Goal: Information Seeking & Learning: Check status

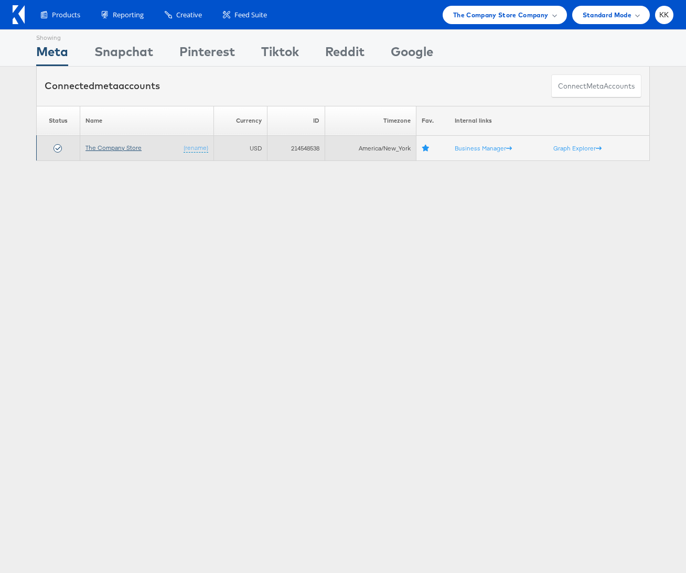
click at [130, 145] on link "The Company Store" at bounding box center [113, 148] width 56 height 8
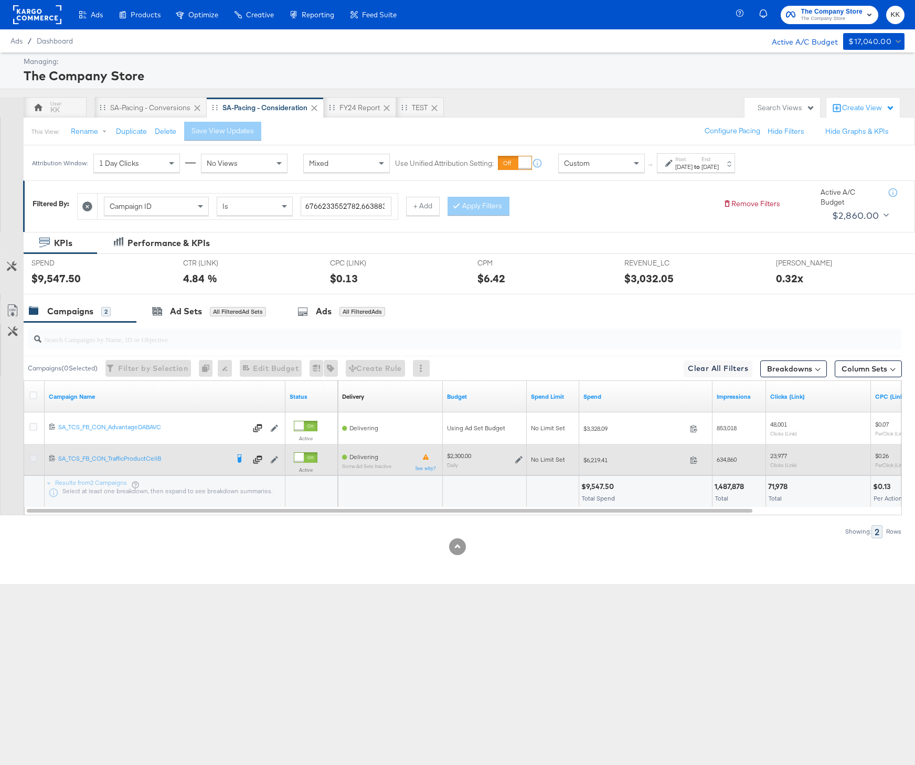
click at [29, 459] on icon at bounding box center [33, 458] width 8 height 8
click at [0, 0] on input "checkbox" at bounding box center [0, 0] width 0 height 0
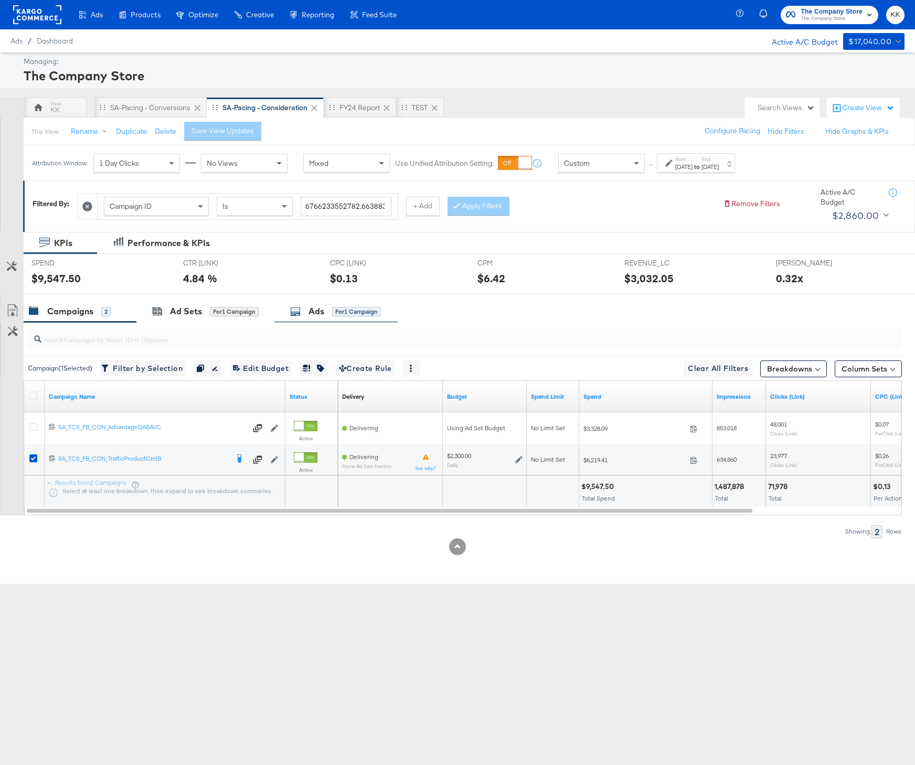
click at [303, 306] on div "Ads for 1 Campaign" at bounding box center [335, 311] width 91 height 12
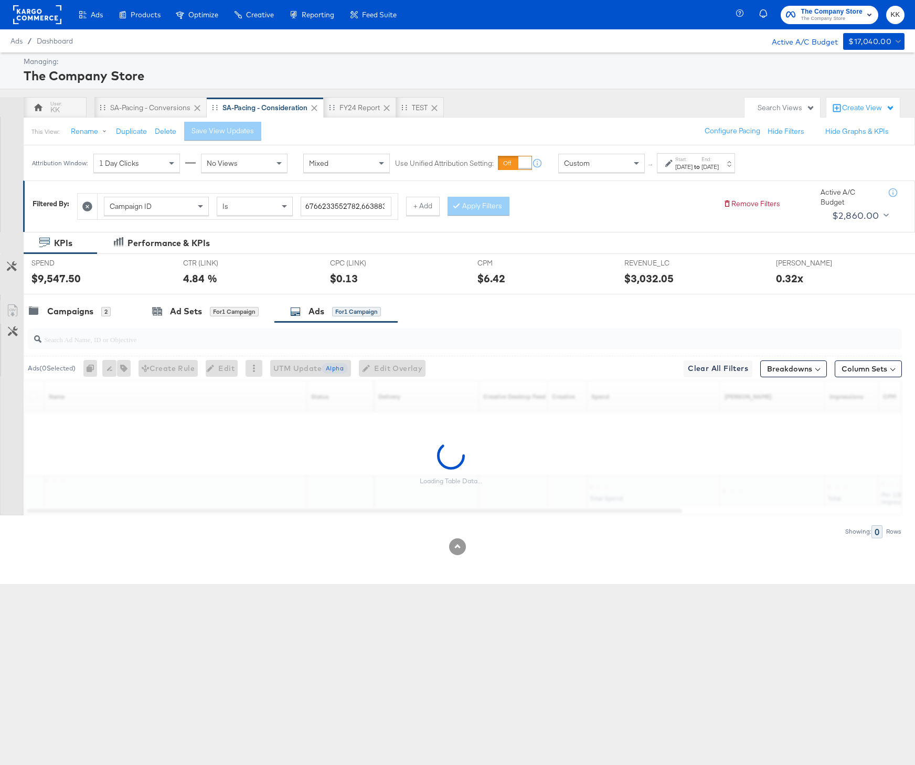
click at [683, 168] on div "[DATE]" at bounding box center [683, 167] width 17 height 8
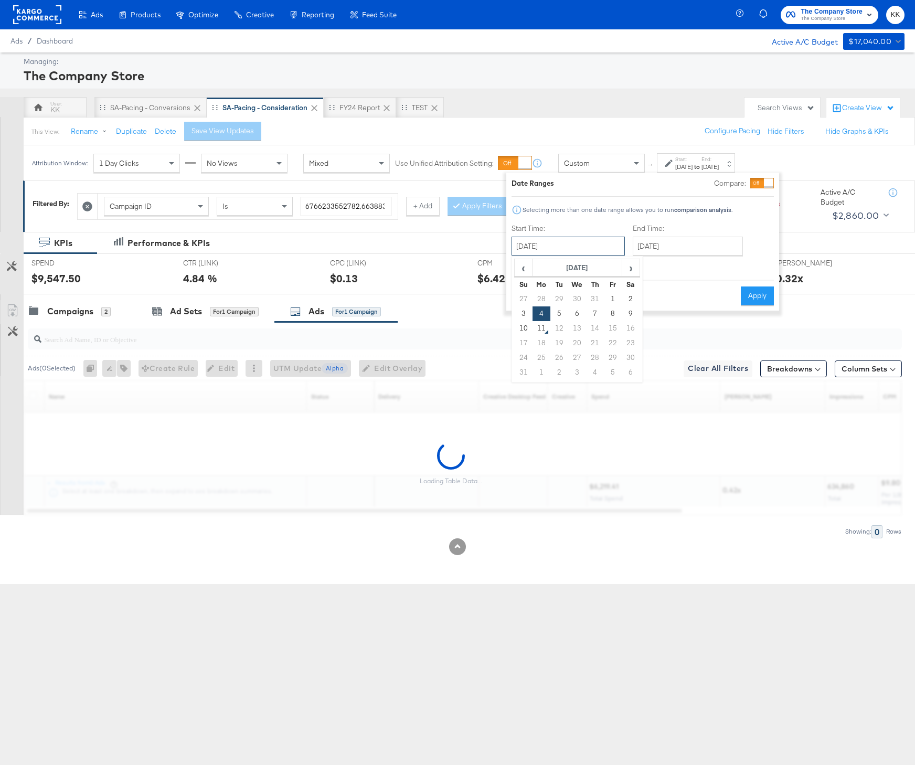
click at [550, 245] on input "August 4th 2025" at bounding box center [567, 246] width 113 height 19
click at [520, 278] on th "Su" at bounding box center [523, 284] width 18 height 15
click at [520, 269] on span "‹" at bounding box center [523, 268] width 16 height 16
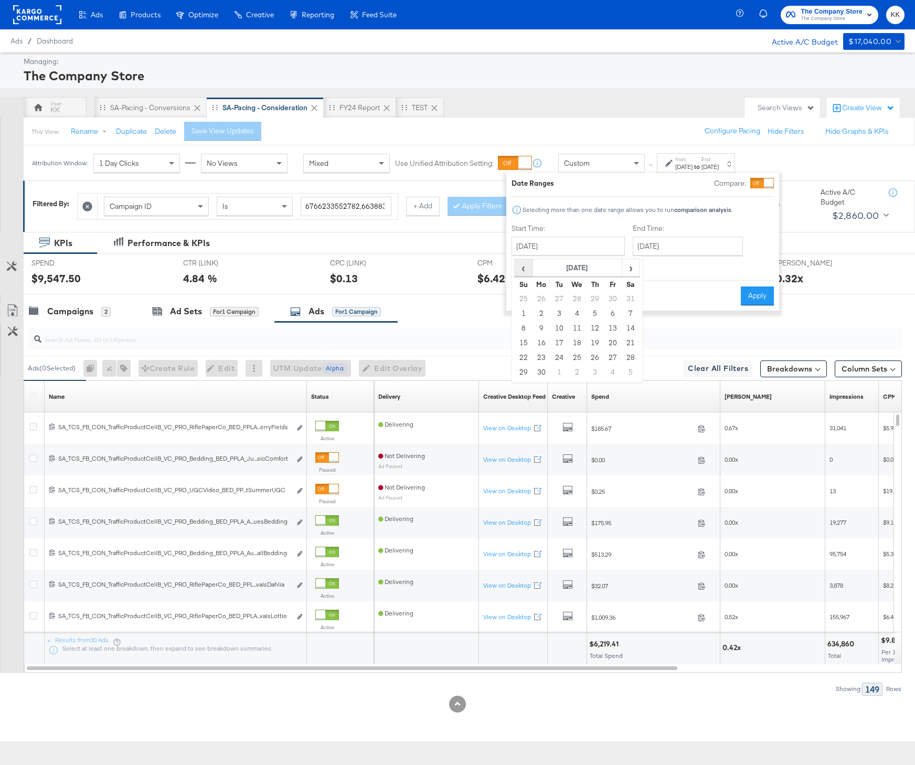
click at [520, 269] on span "‹" at bounding box center [523, 268] width 16 height 16
click at [539, 311] on td "5" at bounding box center [541, 313] width 18 height 15
type input "May 5th 2025"
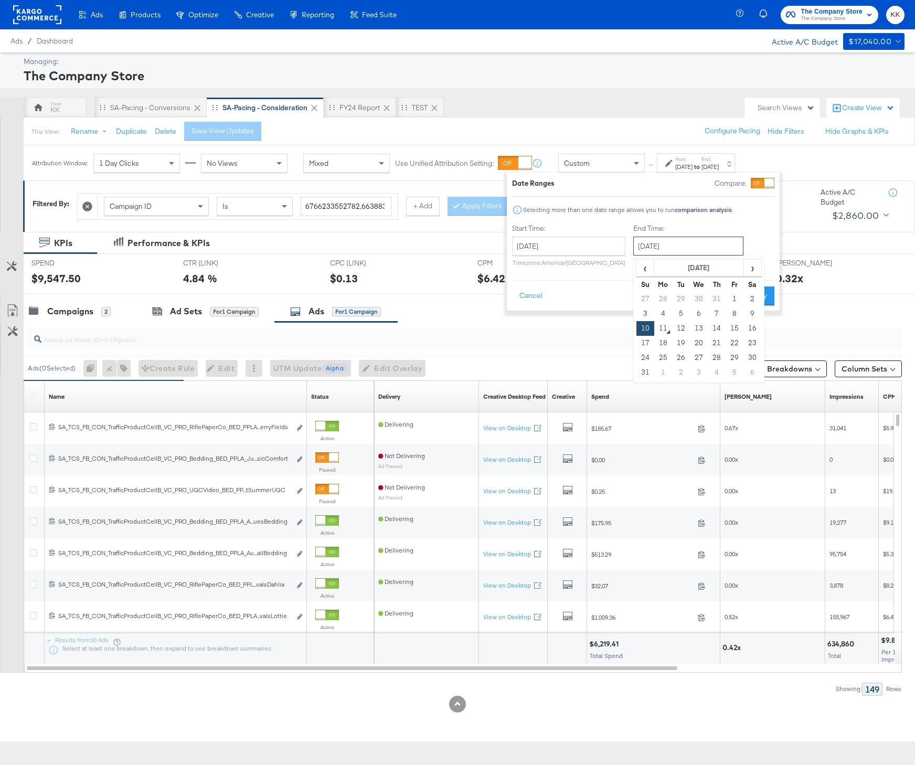
click at [699, 241] on input "August 10th 2025" at bounding box center [688, 246] width 110 height 19
click at [639, 312] on td "3" at bounding box center [645, 313] width 18 height 15
type input "August 3rd 2025"
click at [749, 289] on button "Apply" at bounding box center [754, 295] width 33 height 19
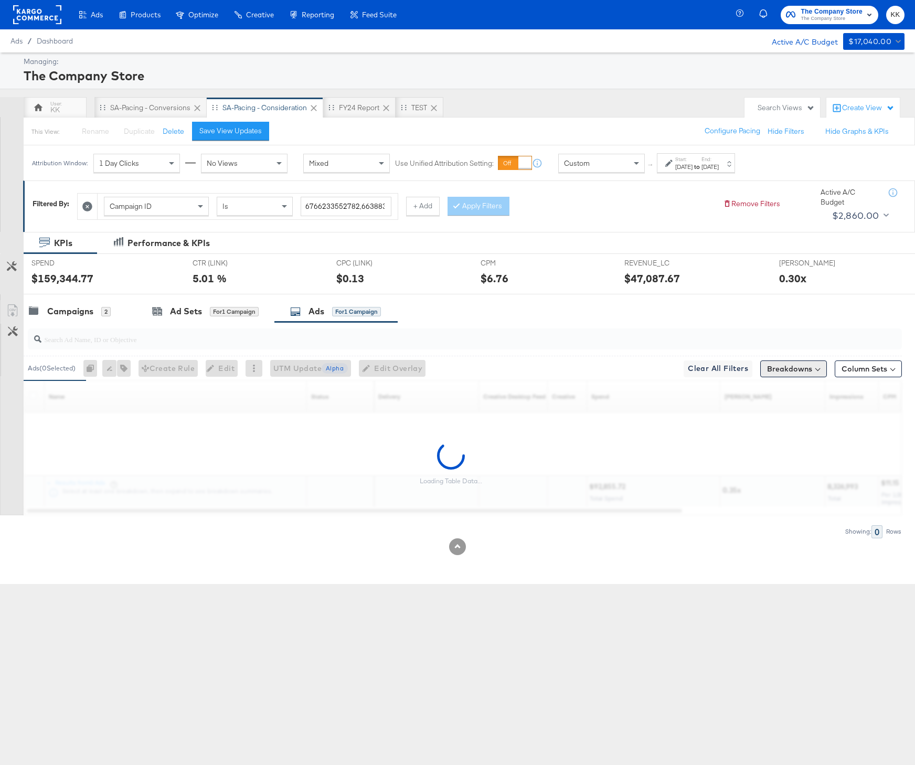
click at [817, 371] on button "Breakdowns" at bounding box center [793, 368] width 67 height 17
click at [848, 371] on button "Column Sets" at bounding box center [867, 368] width 67 height 17
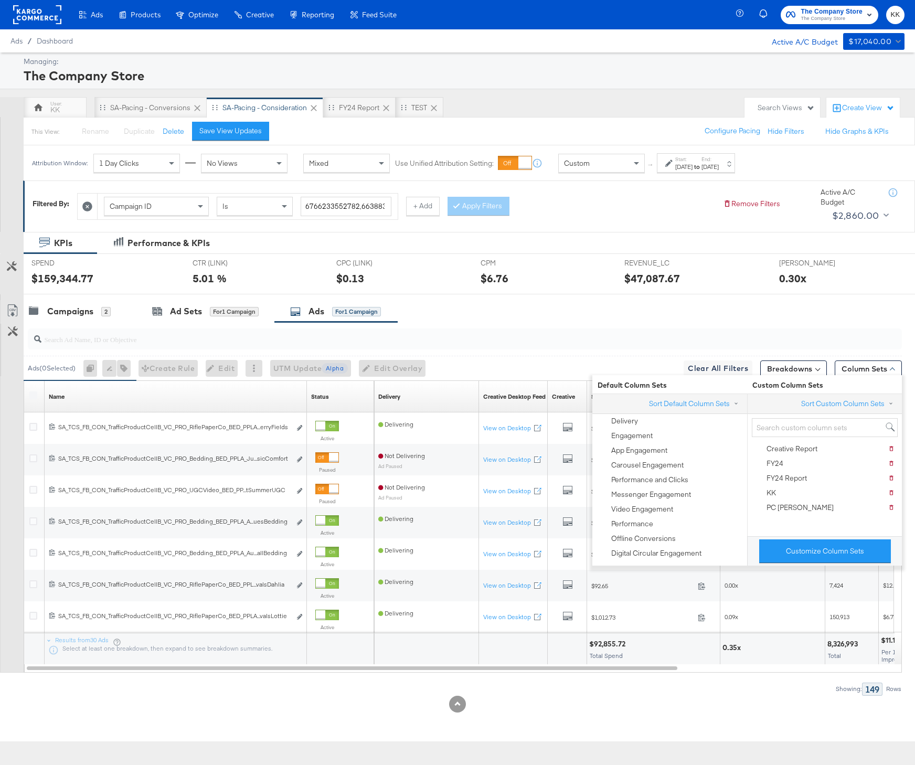
click at [807, 536] on div "Customize Column Sets" at bounding box center [824, 550] width 155 height 29
click at [807, 538] on div "Customize Column Sets" at bounding box center [824, 550] width 155 height 29
click at [799, 548] on button "Customize Column Sets" at bounding box center [825, 551] width 132 height 24
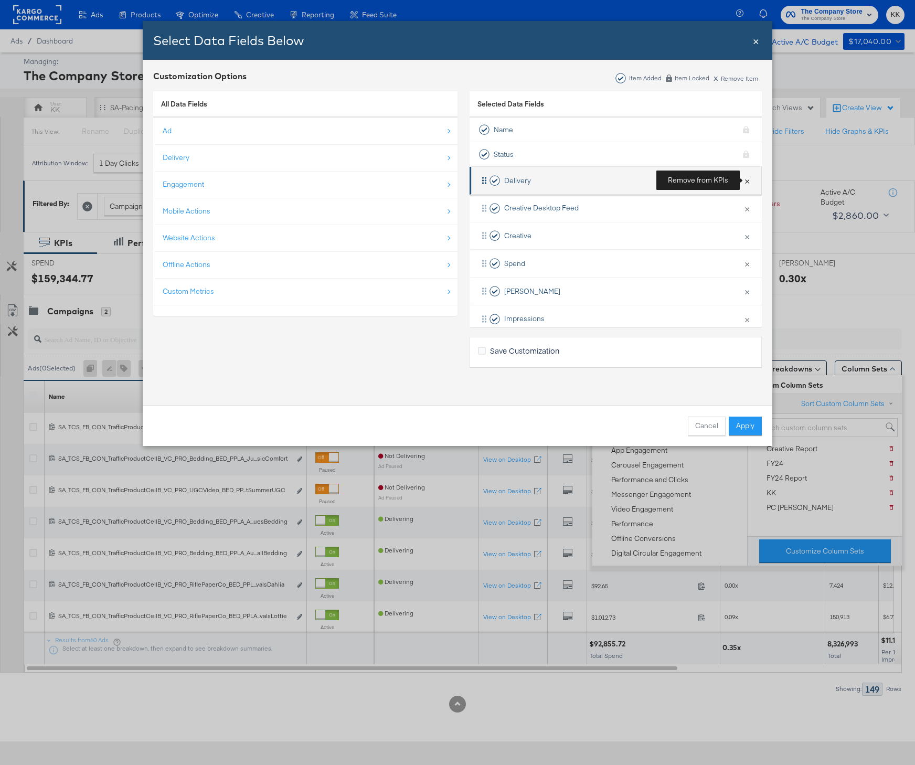
click at [749, 178] on button "×" at bounding box center [747, 180] width 14 height 22
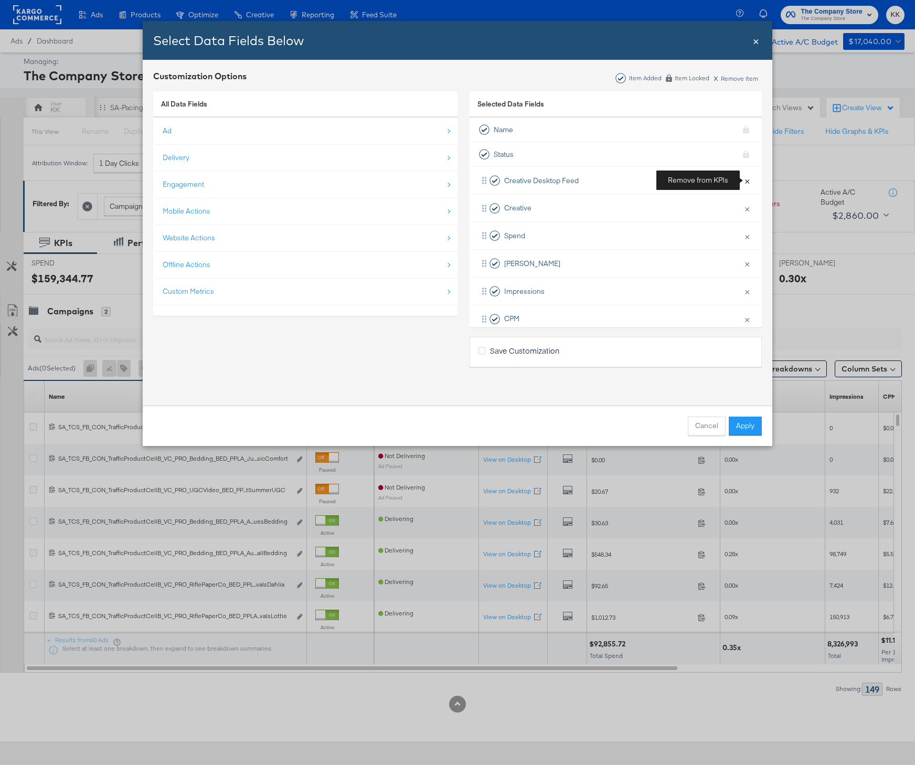
click at [749, 178] on button "×" at bounding box center [747, 180] width 14 height 22
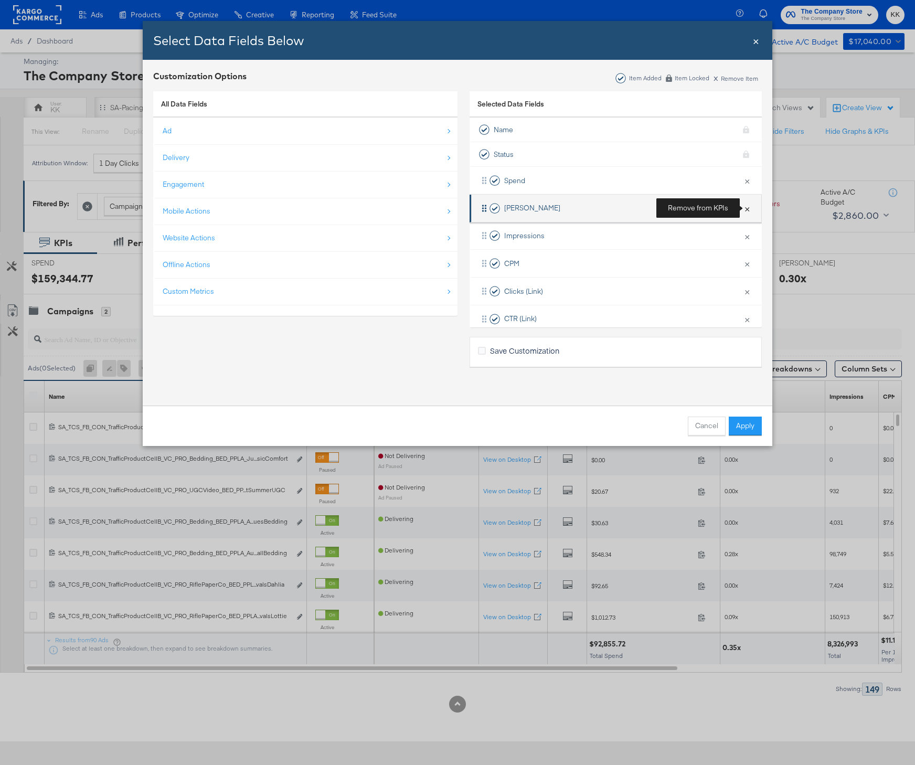
click at [744, 208] on button "×" at bounding box center [747, 208] width 14 height 22
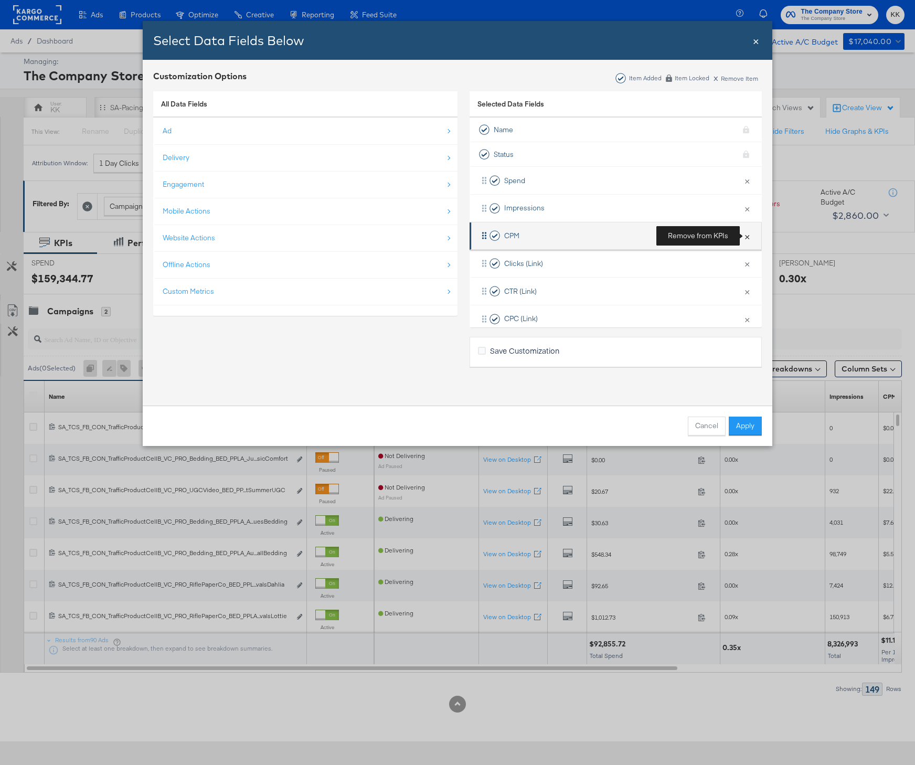
click at [745, 234] on button "×" at bounding box center [747, 236] width 14 height 22
click at [745, 252] on button "×" at bounding box center [747, 263] width 14 height 22
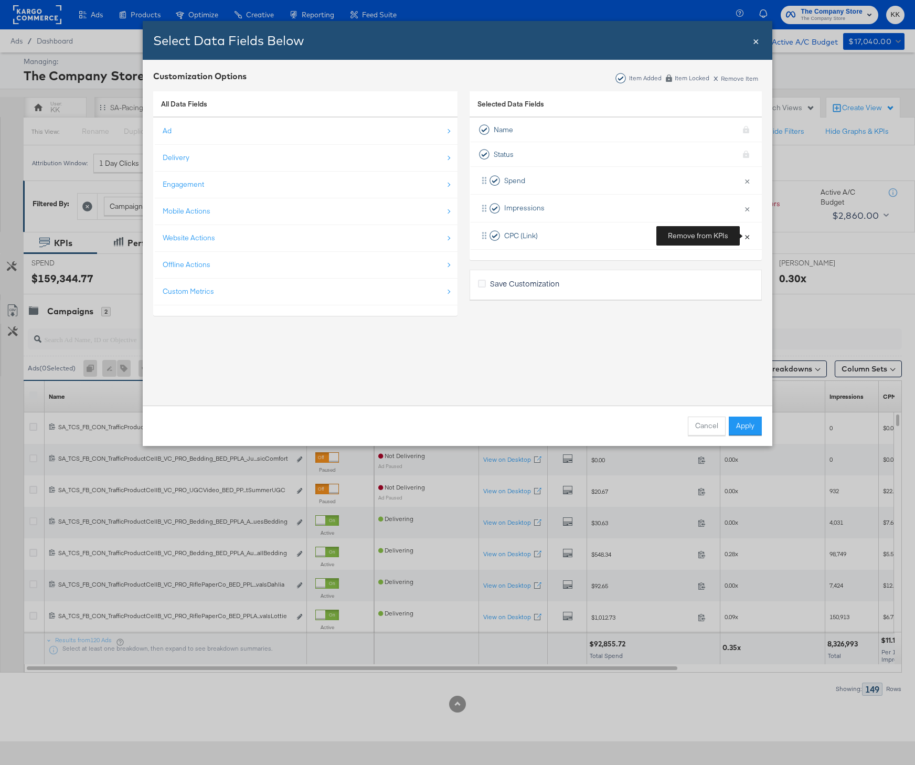
click at [745, 234] on button "×" at bounding box center [747, 236] width 14 height 22
click at [748, 434] on button "Apply" at bounding box center [744, 425] width 33 height 19
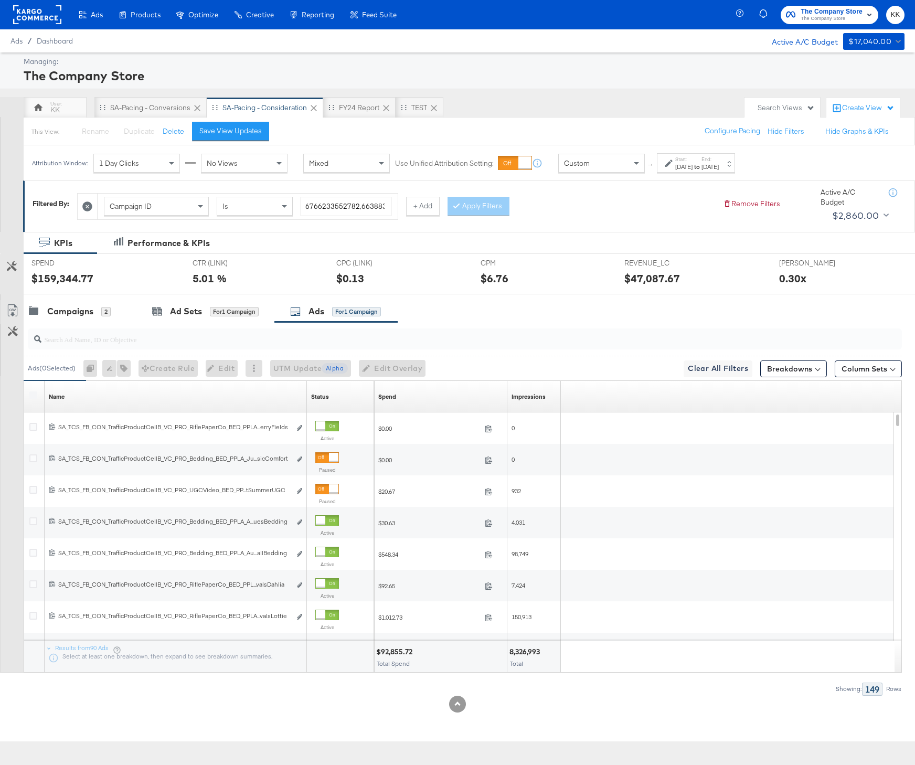
click at [387, 392] on div "Spend Sorting Unavailable" at bounding box center [440, 396] width 133 height 17
click at [387, 399] on link "Spend" at bounding box center [440, 396] width 125 height 8
drag, startPoint x: 306, startPoint y: 390, endPoint x: 367, endPoint y: 387, distance: 60.9
click at [367, 387] on div "Name Status" at bounding box center [199, 396] width 350 height 31
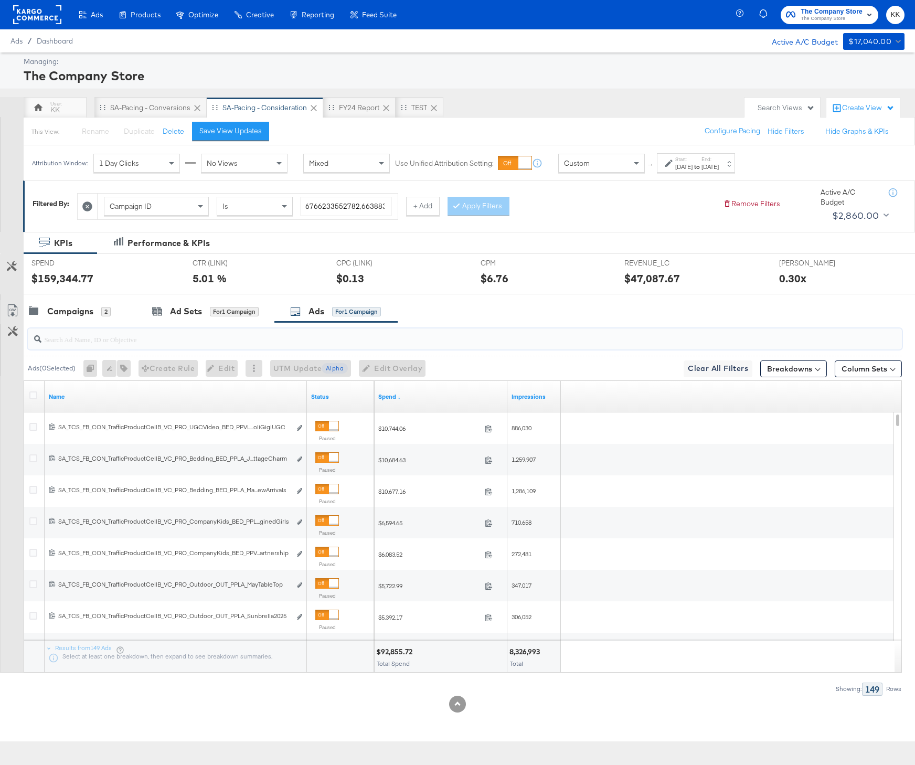
click at [409, 342] on input "search" at bounding box center [431, 335] width 781 height 20
paste input "PPVLA_JuneDascoliGigiUGC"
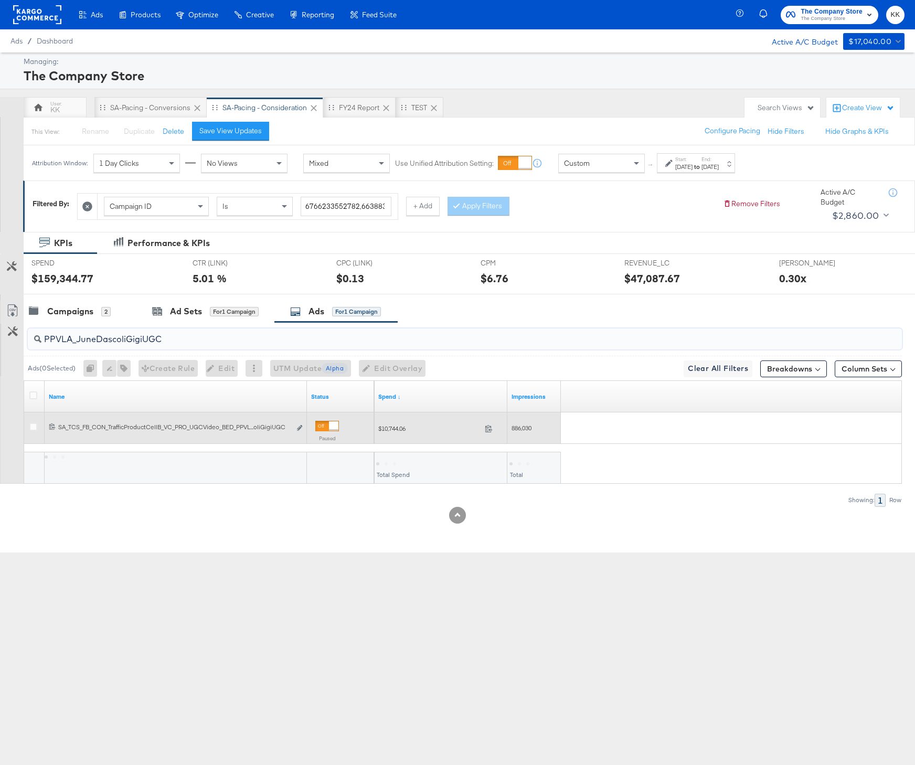
click at [530, 425] on span "886,030" at bounding box center [521, 428] width 20 height 8
copy span "886,030"
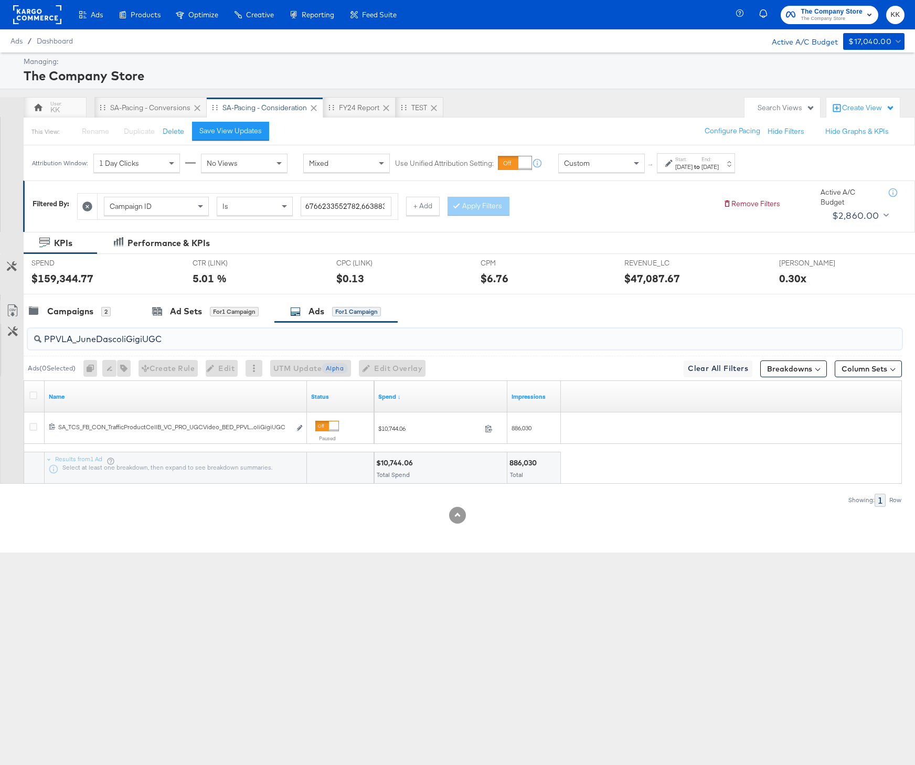
drag, startPoint x: 192, startPoint y: 334, endPoint x: -10, endPoint y: 334, distance: 203.0
click at [0, 334] on html "Ads Products Optimize Creative Reporting Feed Suite The Company Store The Compa…" at bounding box center [457, 382] width 915 height 765
paste input "LA_JuneNewArrivalsCozyCottageCharm"
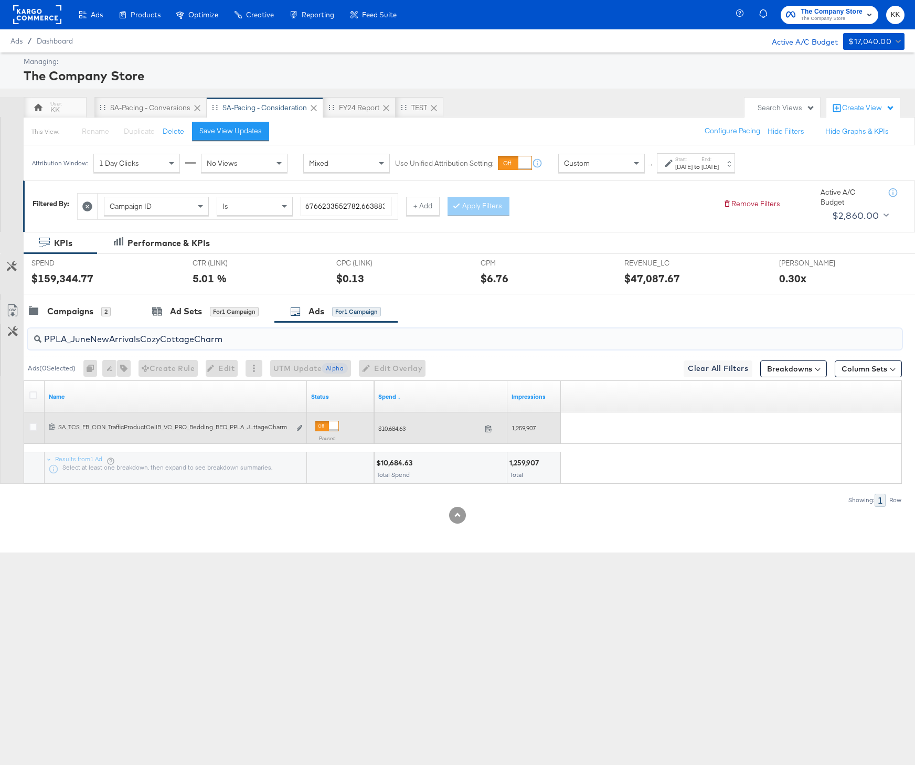
click at [530, 426] on span "1,259,907" at bounding box center [523, 428] width 24 height 8
copy span "1,259,907"
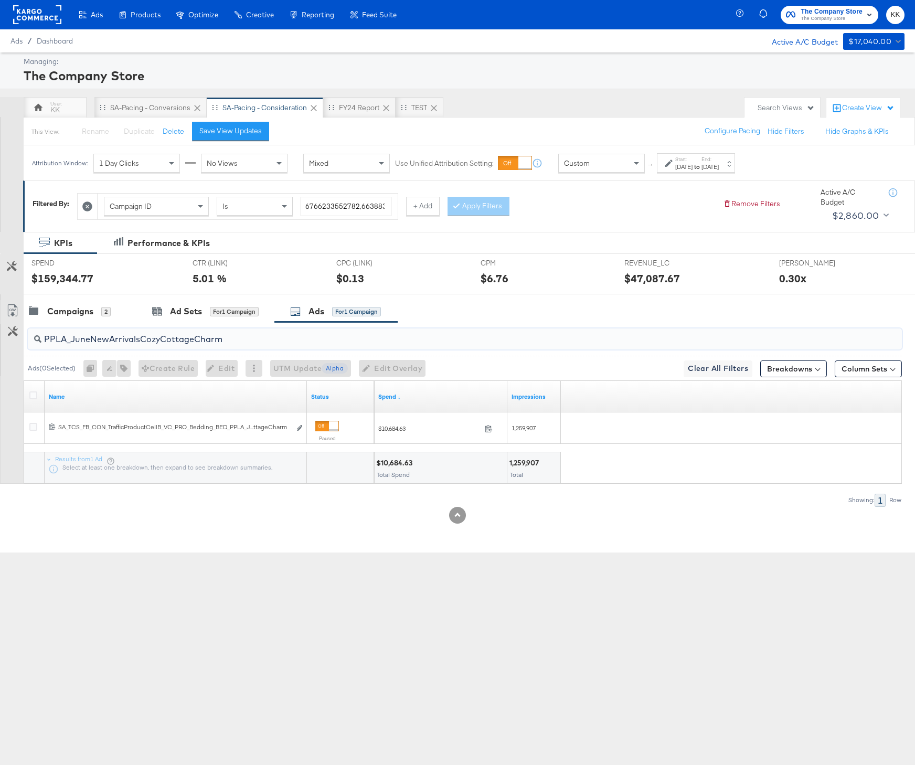
drag, startPoint x: 228, startPoint y: 336, endPoint x: 43, endPoint y: 335, distance: 184.6
click at [42, 335] on input "PPLA_JuneNewArrivalsCozyCottageCharm" at bounding box center [431, 335] width 781 height 20
paste input "MayNewArrivals"
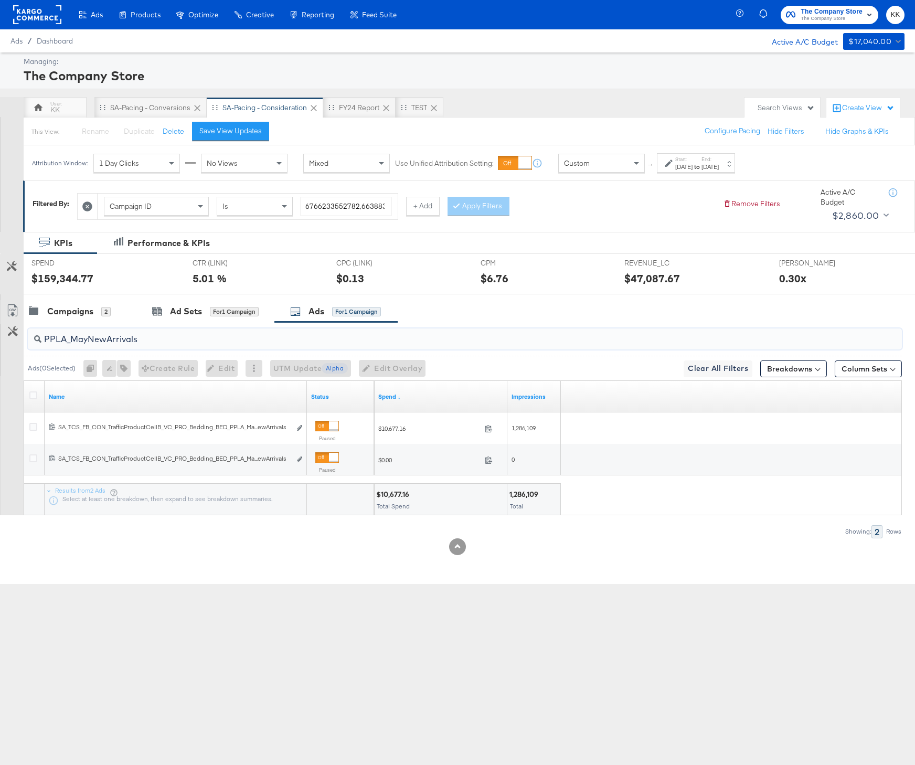
click at [520, 495] on div "1,286,109" at bounding box center [525, 494] width 32 height 10
copy div "1,286,109"
drag, startPoint x: 154, startPoint y: 342, endPoint x: 24, endPoint y: 342, distance: 130.1
click at [24, 342] on div "PPLA_MayNewArrivals" at bounding box center [463, 339] width 878 height 34
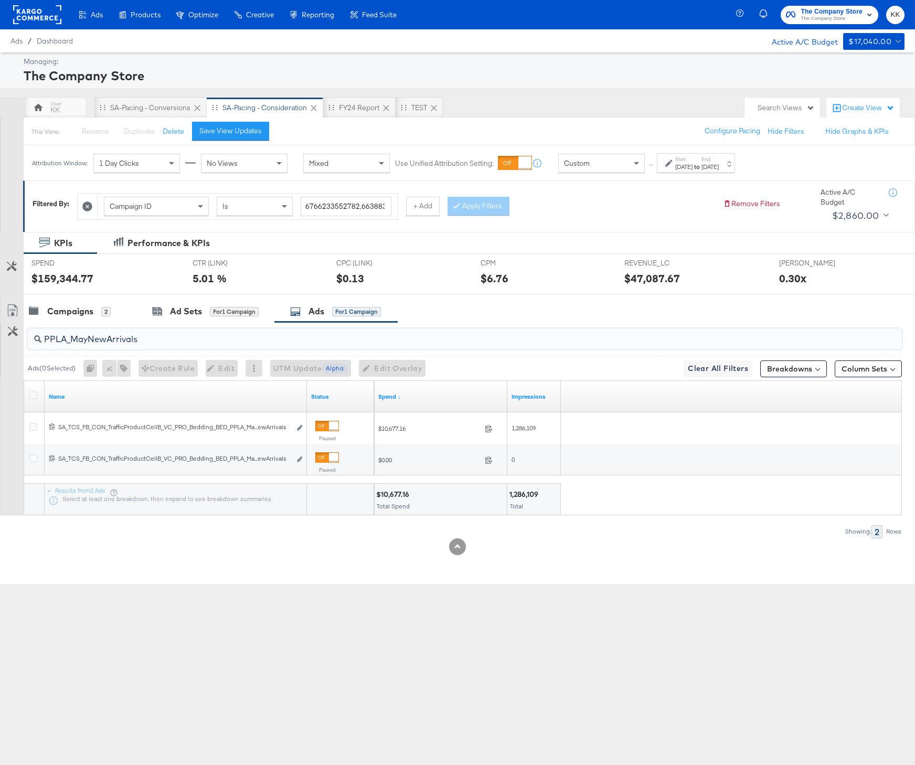
paste input "KidsReImaginedGir"
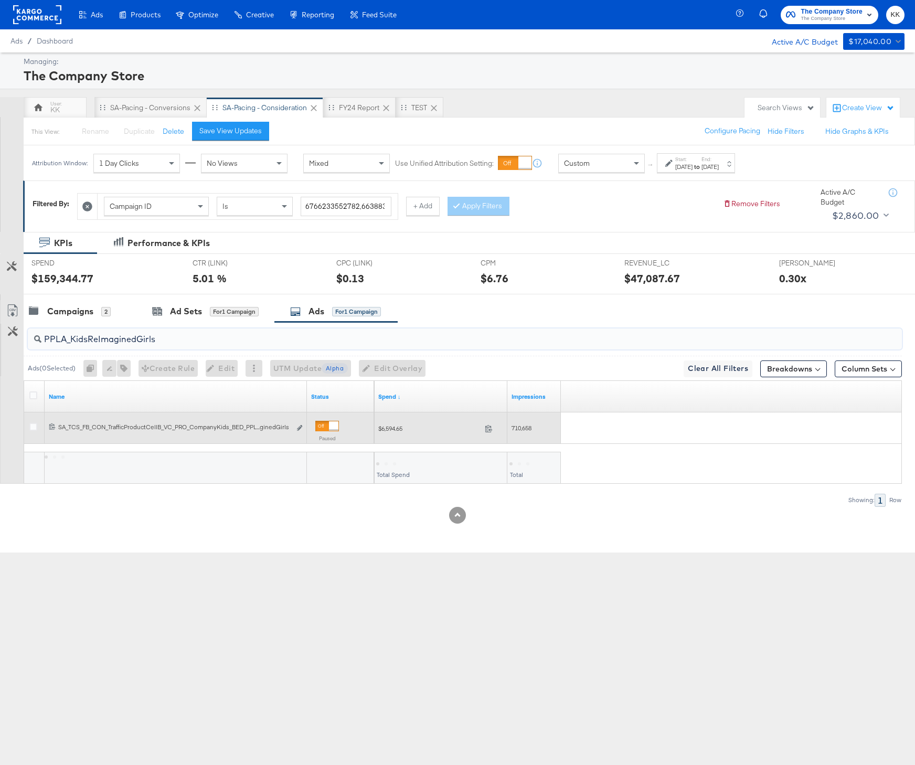
click at [526, 431] on span "710,658" at bounding box center [521, 428] width 20 height 8
copy span "710,658"
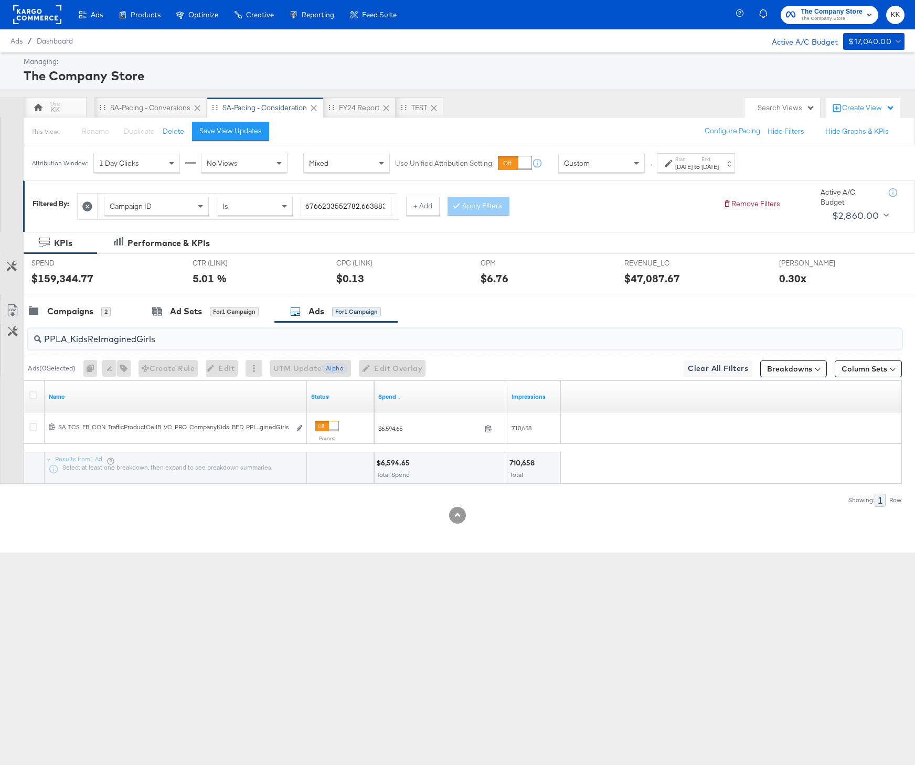
drag, startPoint x: 201, startPoint y: 344, endPoint x: 28, endPoint y: 334, distance: 172.9
click at [28, 334] on div "PPLA_KidsReImaginedGirls" at bounding box center [465, 338] width 874 height 21
paste input "VLA_PrettyInPinesKidsPartnership"
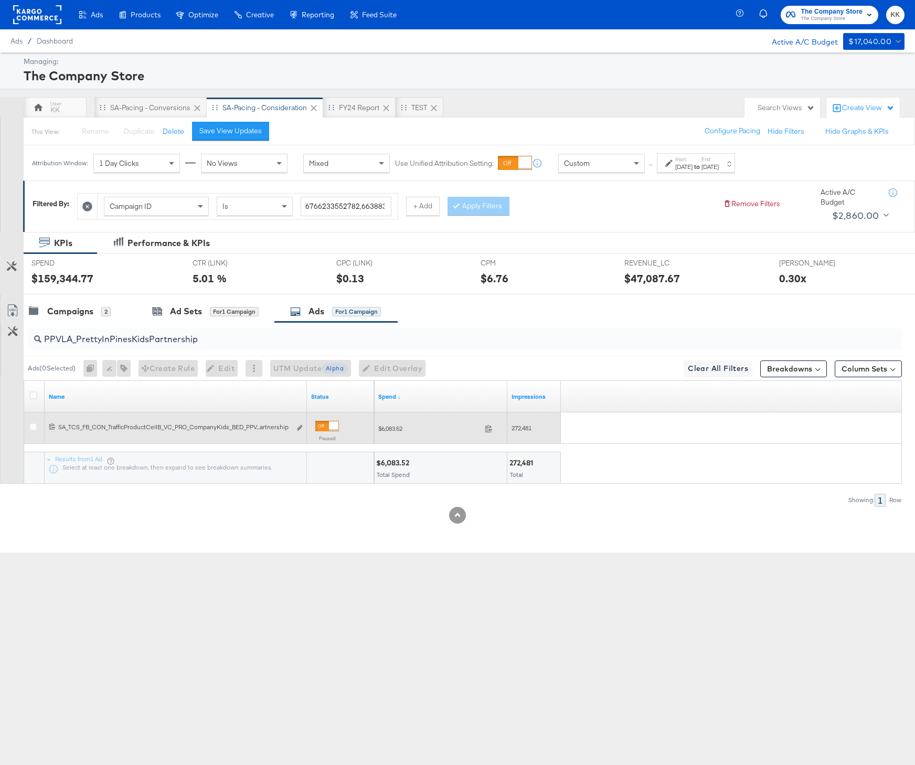
click at [524, 428] on span "272,481" at bounding box center [521, 428] width 20 height 8
copy span "272,481"
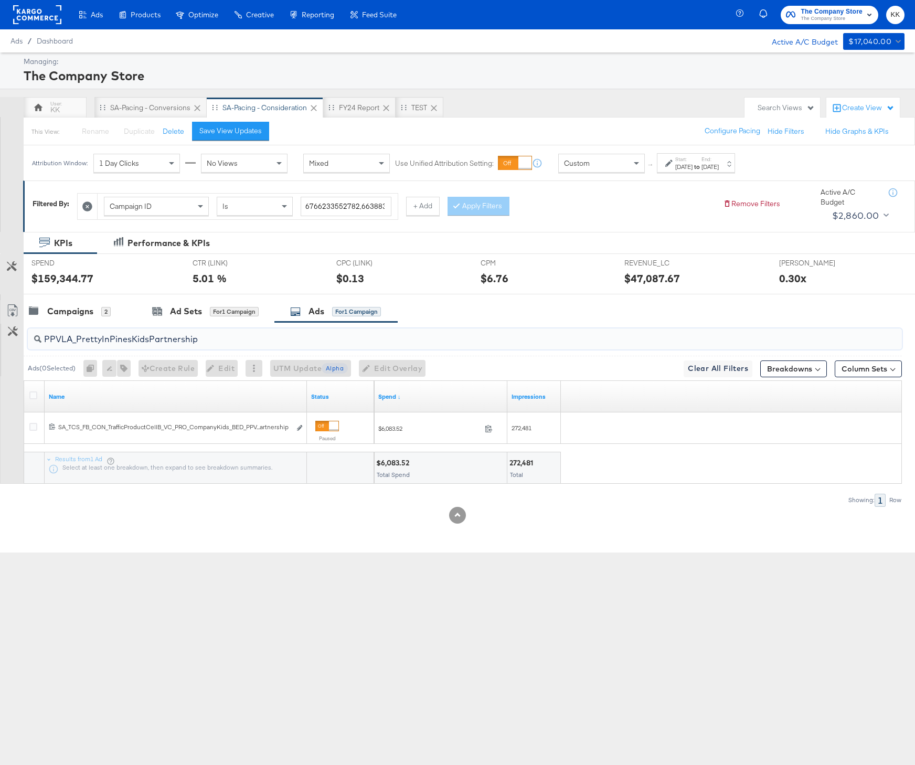
drag, startPoint x: 242, startPoint y: 344, endPoint x: -8, endPoint y: 343, distance: 249.6
click at [0, 343] on html "Ads Products Optimize Creative Reporting Feed Suite The Company Store The Compa…" at bounding box center [457, 382] width 915 height 765
paste input "LA_MayTableTo"
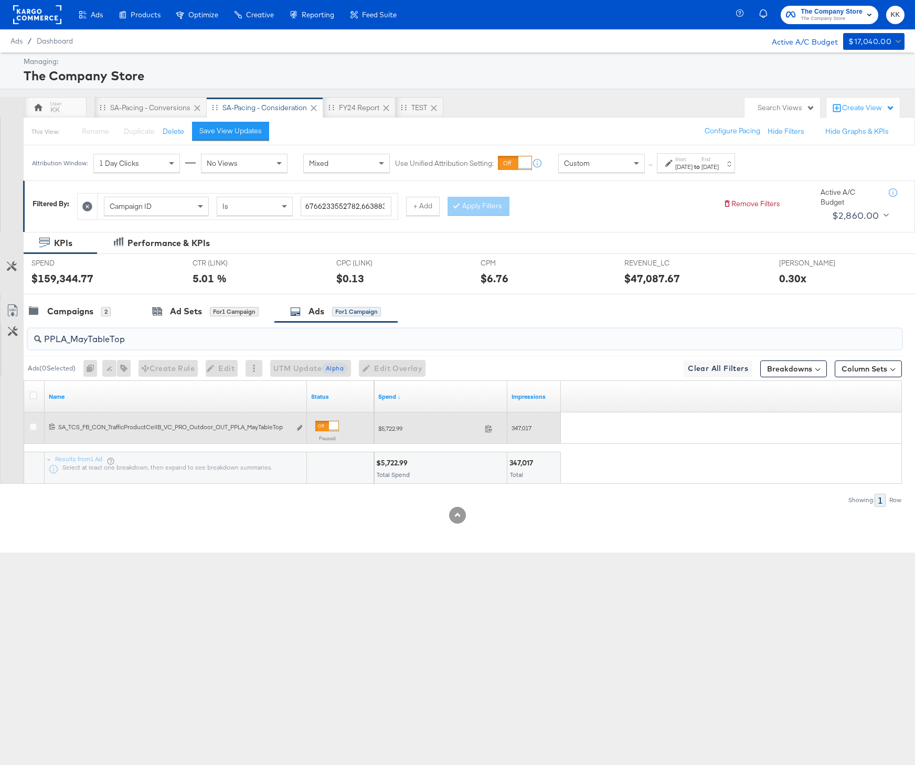
click at [519, 432] on div "347,017" at bounding box center [533, 428] width 45 height 8
click at [523, 428] on span "347,017" at bounding box center [521, 428] width 20 height 8
copy span "347,017"
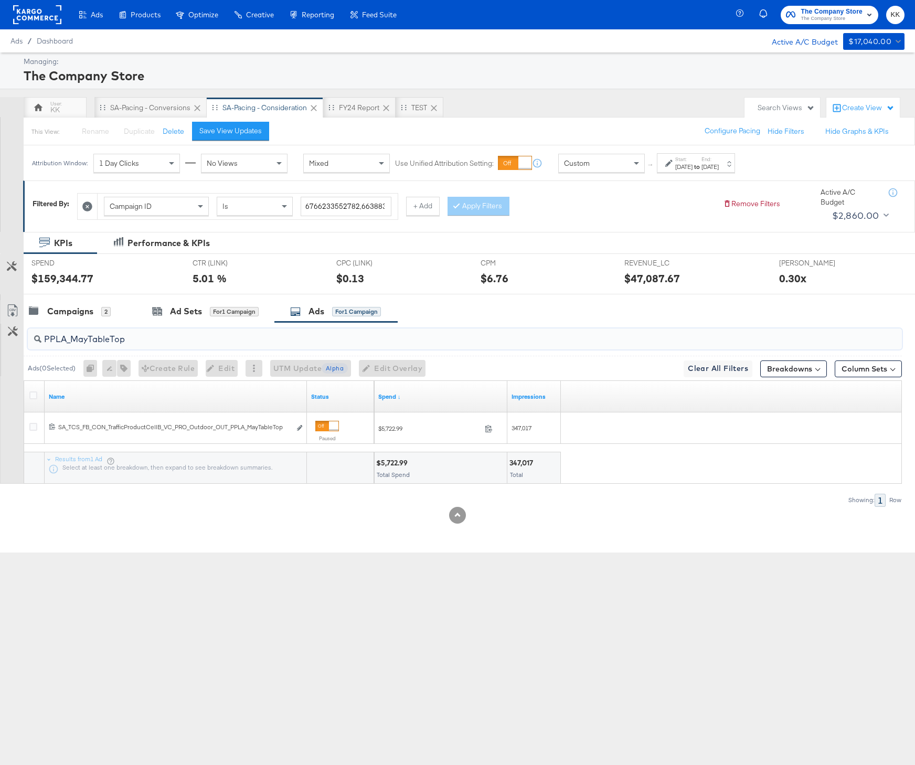
drag, startPoint x: 147, startPoint y: 339, endPoint x: 8, endPoint y: 339, distance: 139.5
click at [8, 339] on div "PPLA_MayTableTop Ads ( 0 Selected) 0 Rename 0 ads Tags for 0 campaigns Create R…" at bounding box center [451, 414] width 902 height 184
paste input "Sunbrella2025"
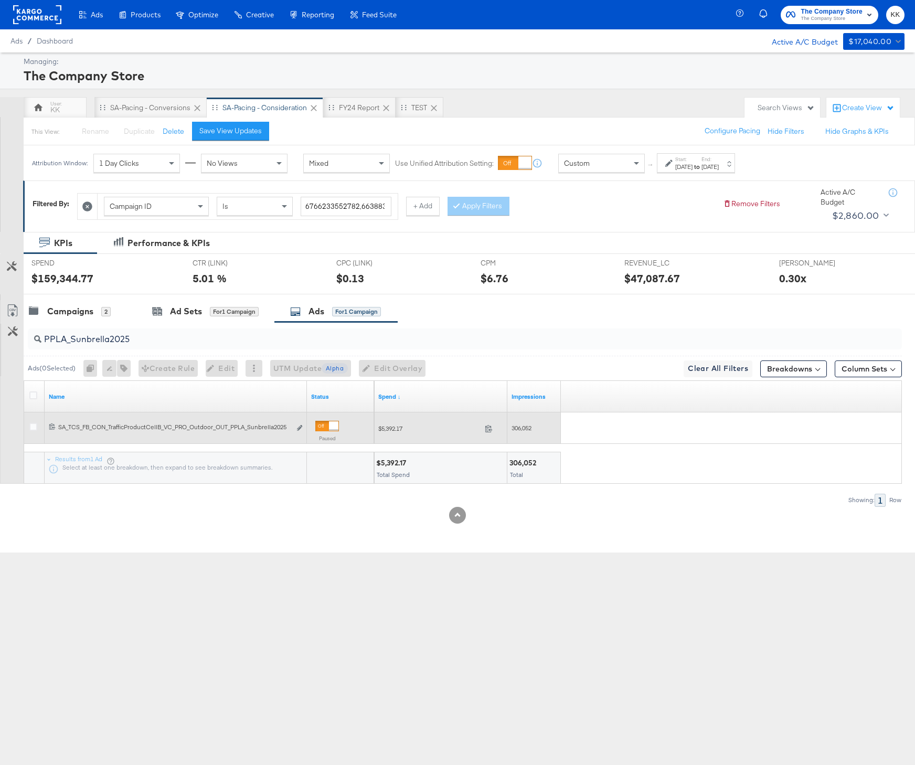
click at [527, 425] on span "306,052" at bounding box center [521, 428] width 20 height 8
copy span "306,052"
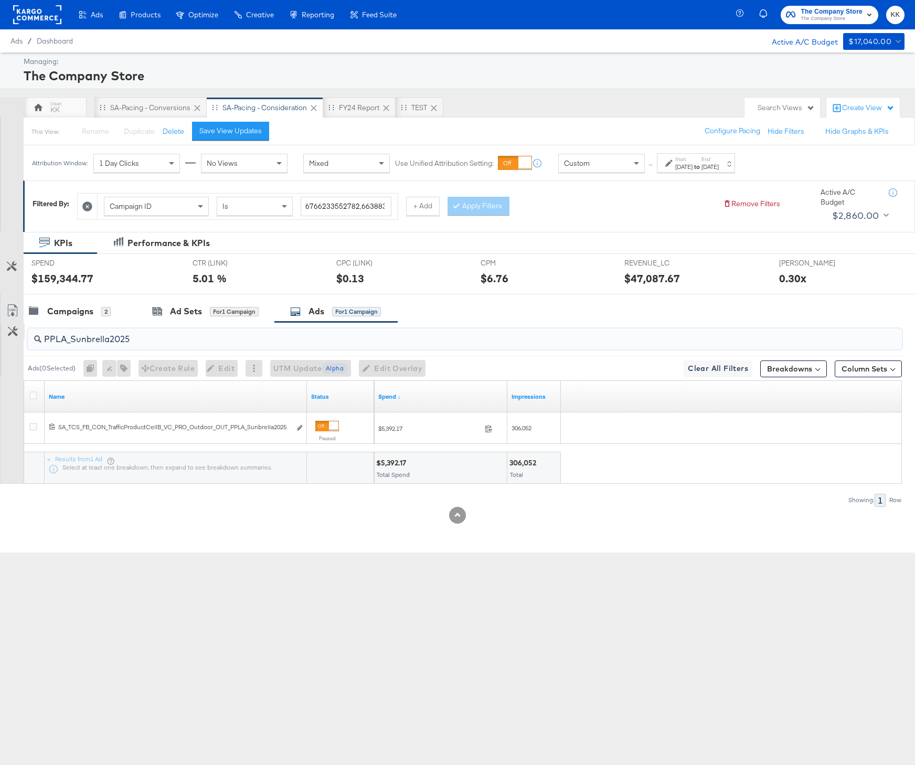
drag, startPoint x: 131, startPoint y: 337, endPoint x: 6, endPoint y: 338, distance: 124.8
click at [6, 338] on div "PPLA_Sunbrella2025 Ads ( 0 Selected) 0 Rename 0 ads Tags for 0 campaigns Create…" at bounding box center [451, 414] width 902 height 184
paste input "BackToCollege"
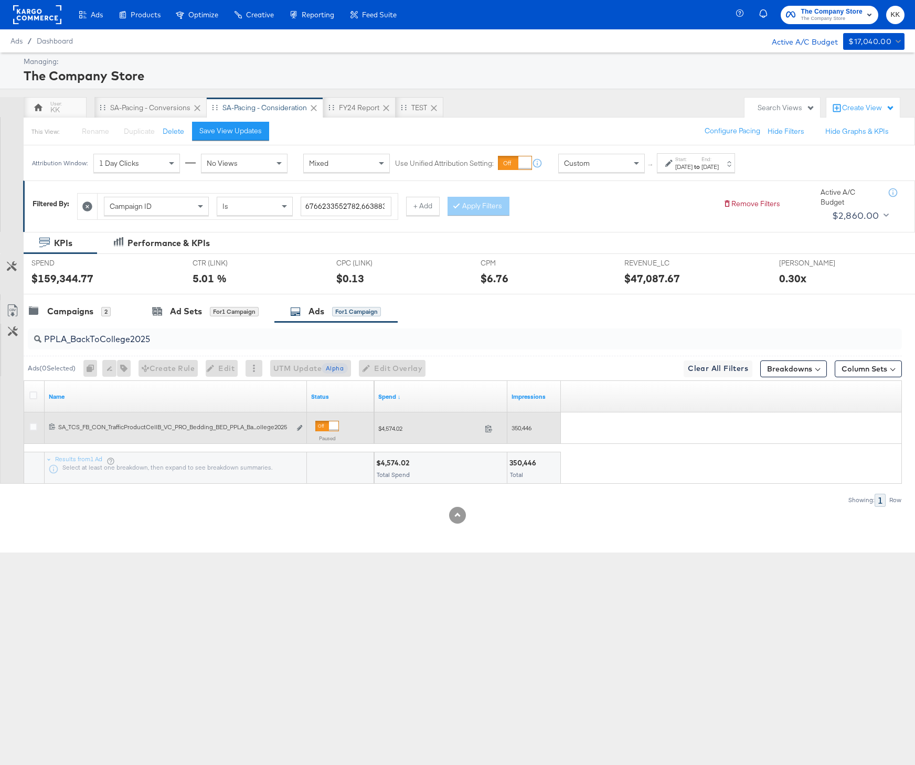
click at [528, 427] on span "350,446" at bounding box center [521, 428] width 20 height 8
copy span "350,446"
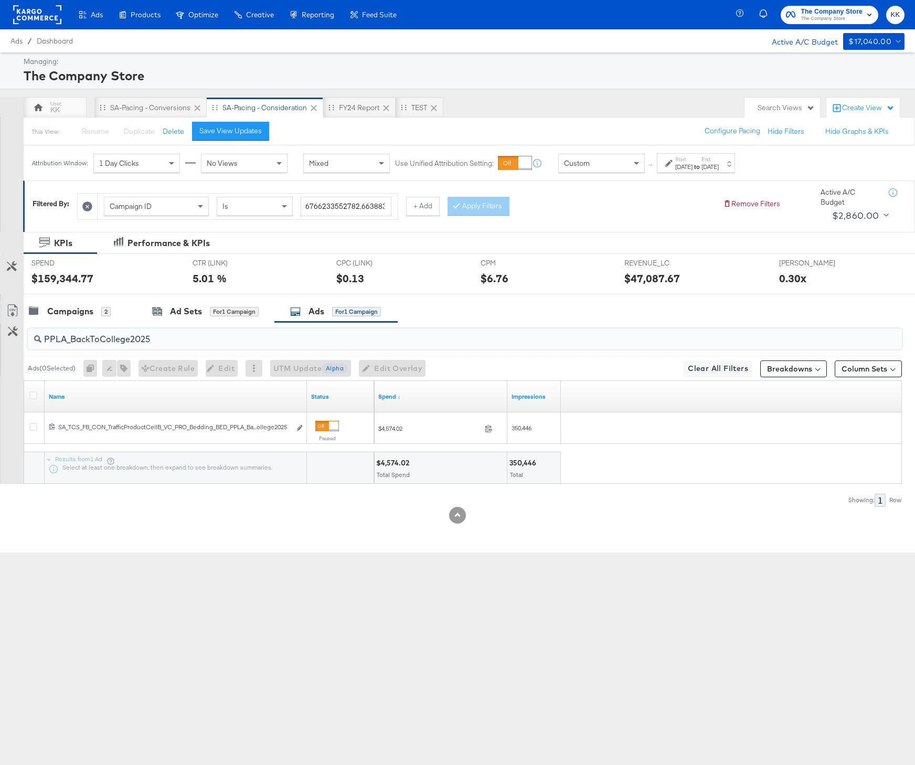
drag, startPoint x: 155, startPoint y: 344, endPoint x: 47, endPoint y: 343, distance: 108.6
click at [47, 343] on input "PPLA_BackToCollege2025" at bounding box center [431, 335] width 781 height 20
paste input "PVLA_NestingWithGraceLoungeInLinen"
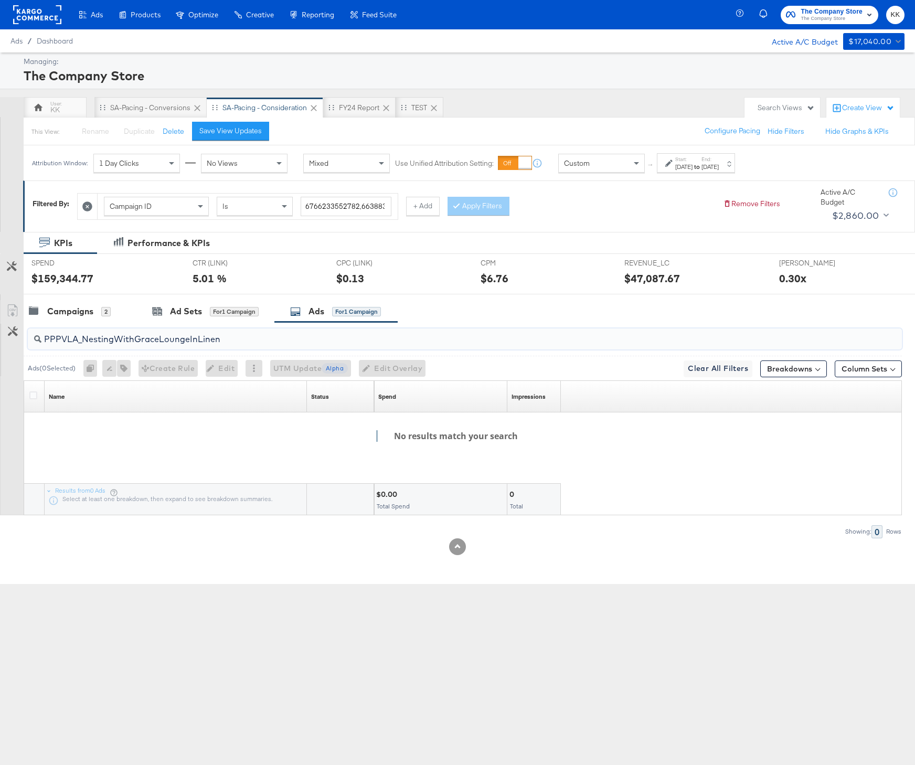
click at [50, 342] on input "PPPVLA_NestingWithGraceLoungeInLinen" at bounding box center [431, 335] width 781 height 20
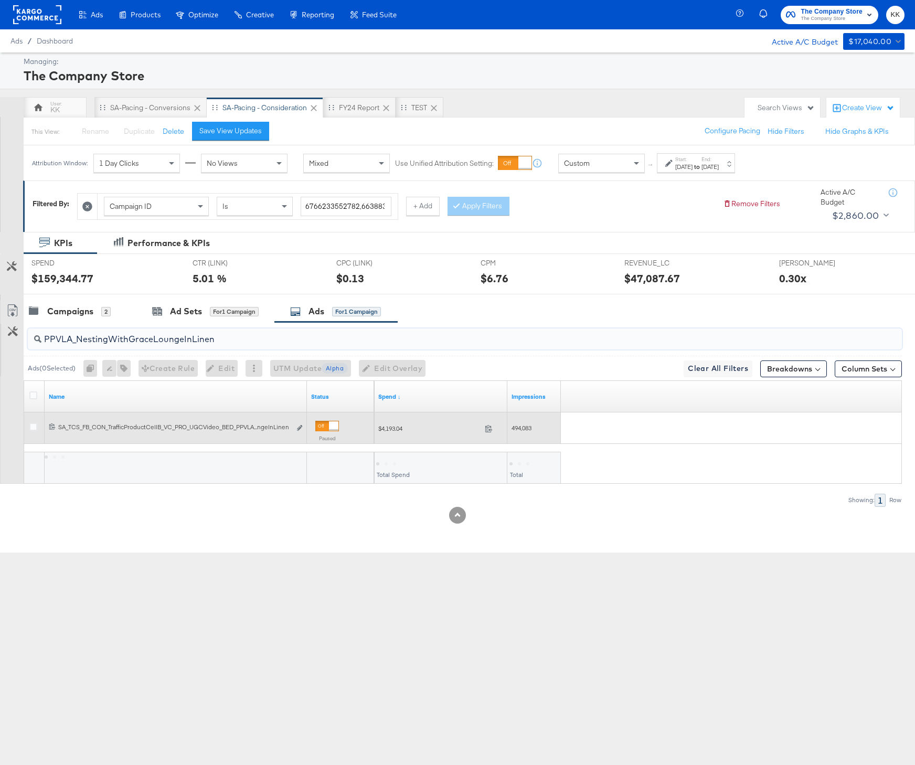
click at [527, 430] on span "494,083" at bounding box center [521, 428] width 20 height 8
copy span "494,083"
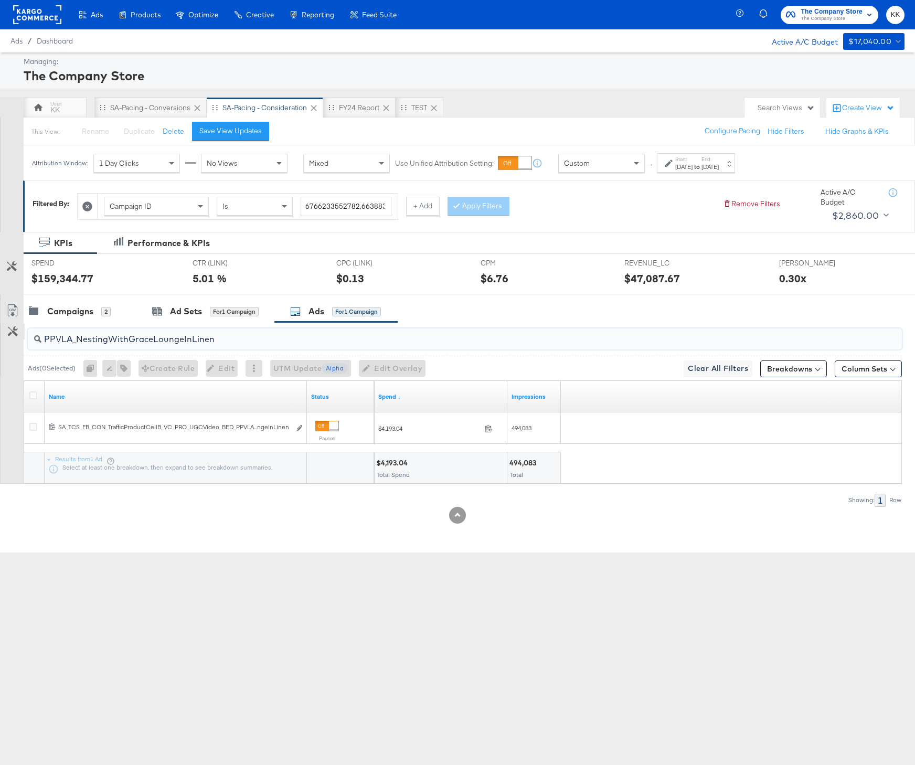
drag, startPoint x: 238, startPoint y: 338, endPoint x: 9, endPoint y: 338, distance: 228.7
click at [9, 338] on div "PPVLA_NestingWithGraceLoungeInLinen Ads ( 0 Selected) 0 Rename 0 ads Tags for 0…" at bounding box center [451, 414] width 902 height 184
paste input "LA_DascoliBedding"
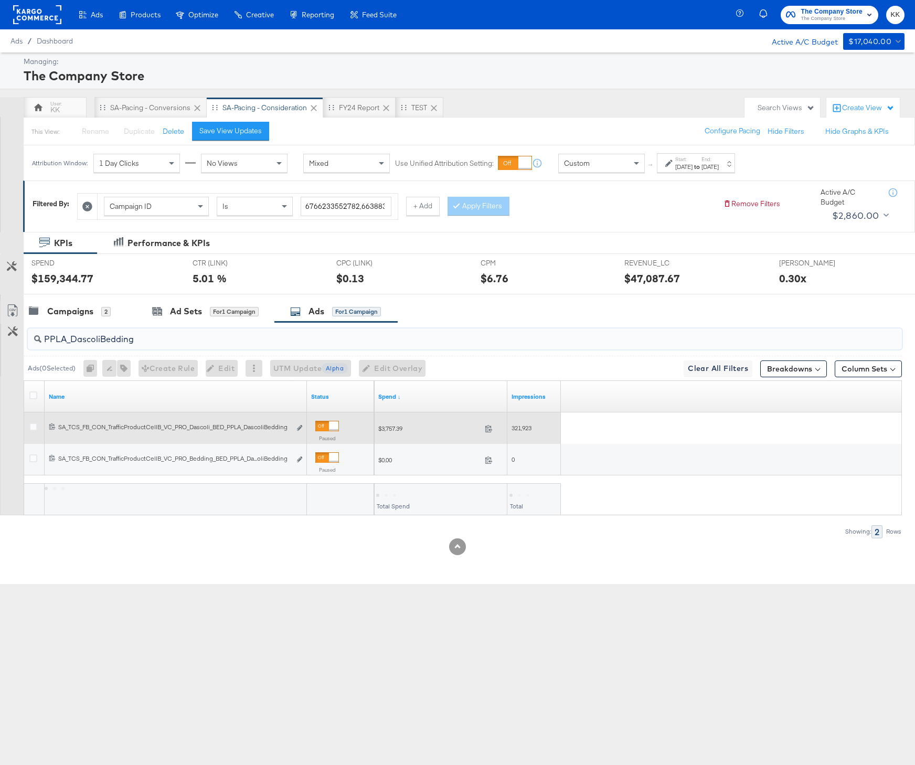
click at [527, 430] on span "321,923" at bounding box center [521, 428] width 20 height 8
copy span "321,923"
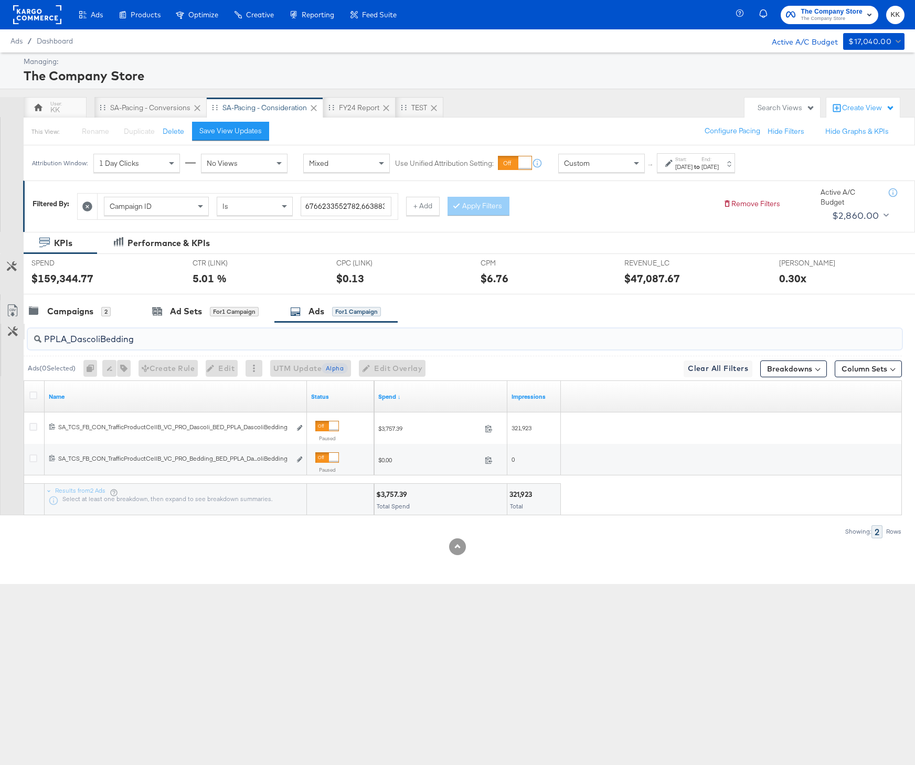
drag, startPoint x: 139, startPoint y: 337, endPoint x: 17, endPoint y: 337, distance: 122.2
click at [17, 337] on div "PPLA_DascoliBedding Ads ( 0 Selected) 0 Rename 0 ads Tags for 0 campaigns Creat…" at bounding box center [451, 430] width 902 height 216
paste input "MarchNewArrivalsCozyCottage"
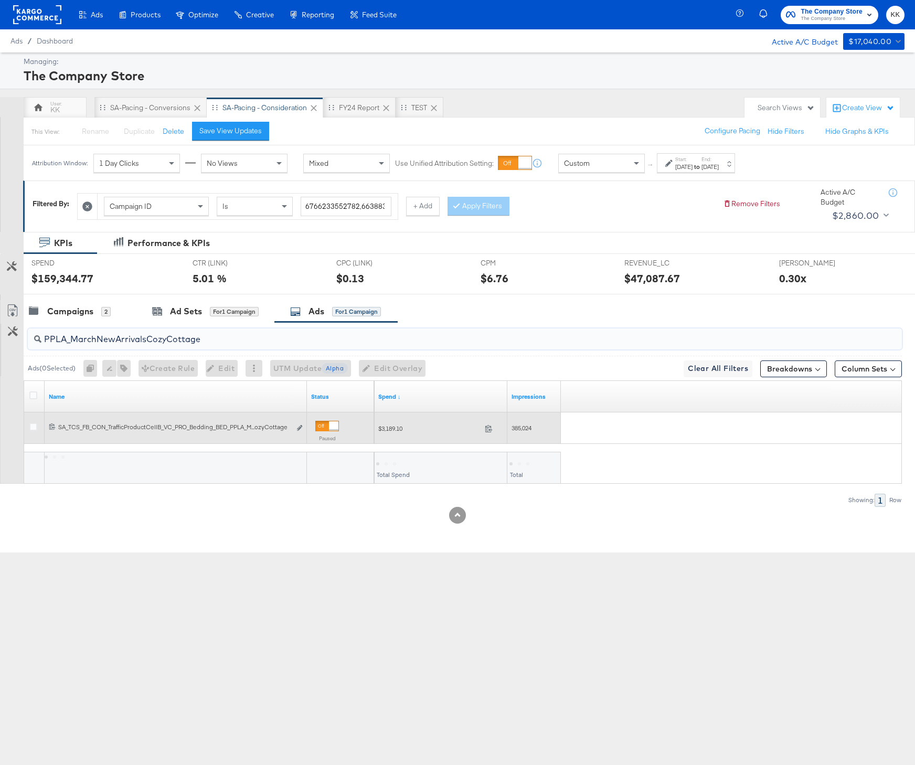
click at [526, 426] on span "385,024" at bounding box center [521, 428] width 20 height 8
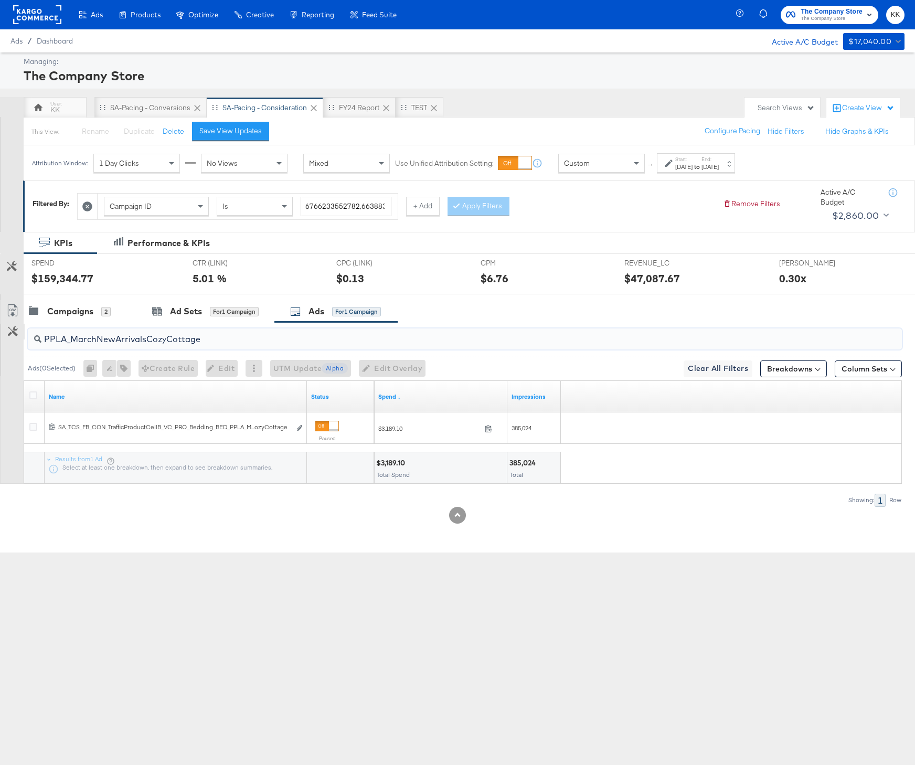
drag, startPoint x: 203, startPoint y: 340, endPoint x: 23, endPoint y: 338, distance: 179.9
click at [23, 338] on div "PPLA_MarchNewArrivalsCozyCottage Ads ( 0 Selected) 0 Rename 0 ads Tags for 0 ca…" at bounding box center [451, 414] width 902 height 184
paste input "VLA_KidsBedtimeBeddingUGC"
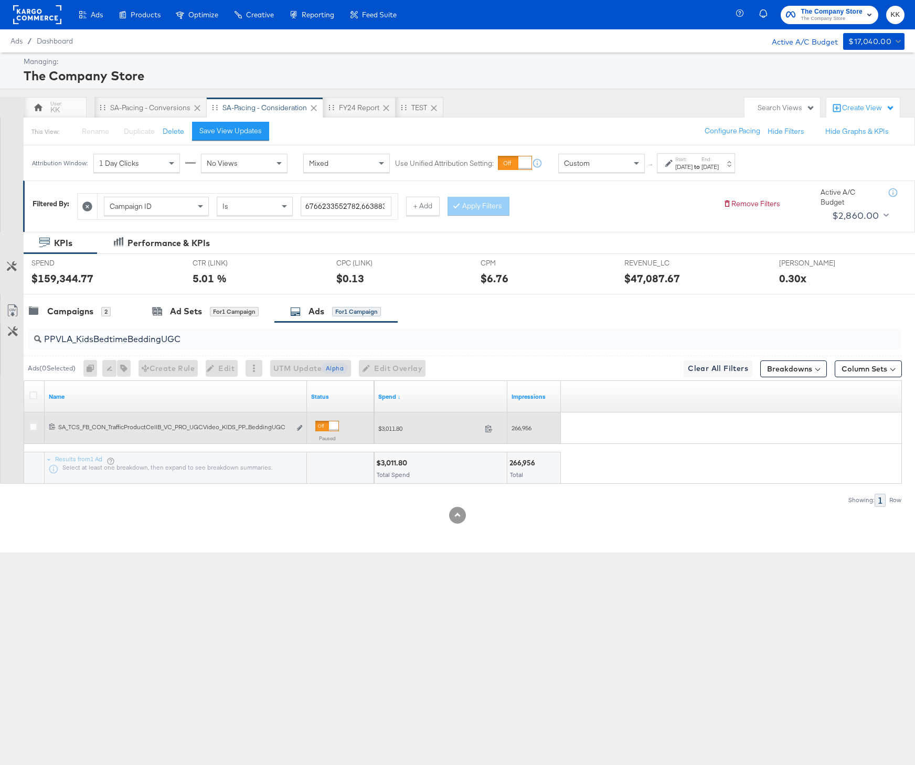
click at [519, 427] on span "266,956" at bounding box center [521, 428] width 20 height 8
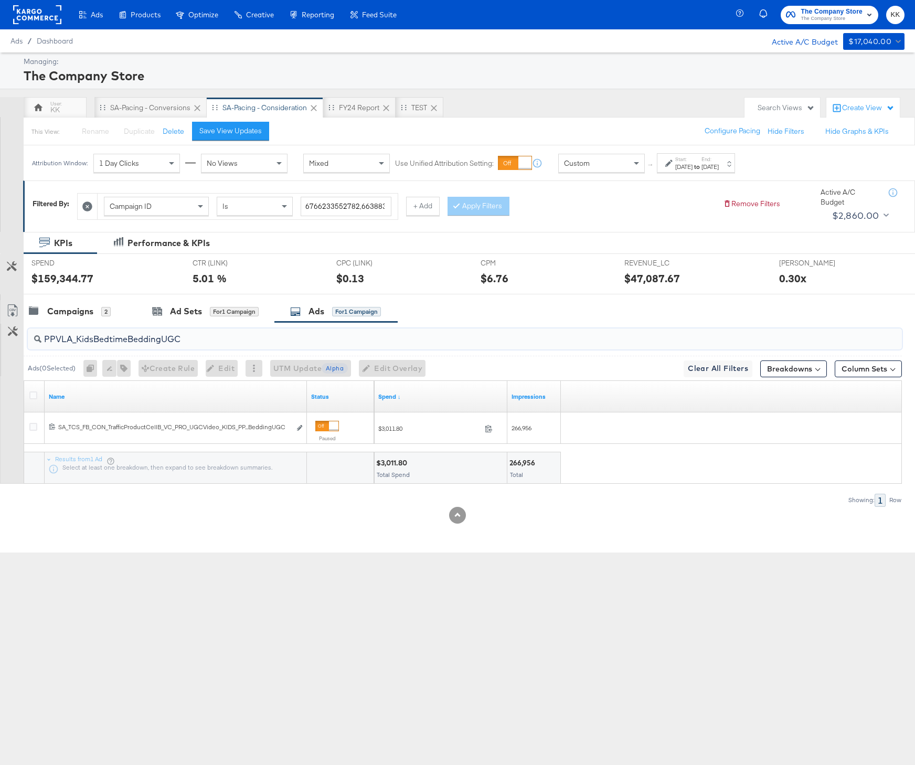
drag, startPoint x: 181, startPoint y: 342, endPoint x: 10, endPoint y: 342, distance: 171.5
click at [10, 342] on div "PPVLA_KidsBedtimeBeddingUGC Ads ( 0 Selected) 0 Rename 0 ads Tags for 0 campaig…" at bounding box center [451, 414] width 902 height 184
paste input "JuneTableTop"
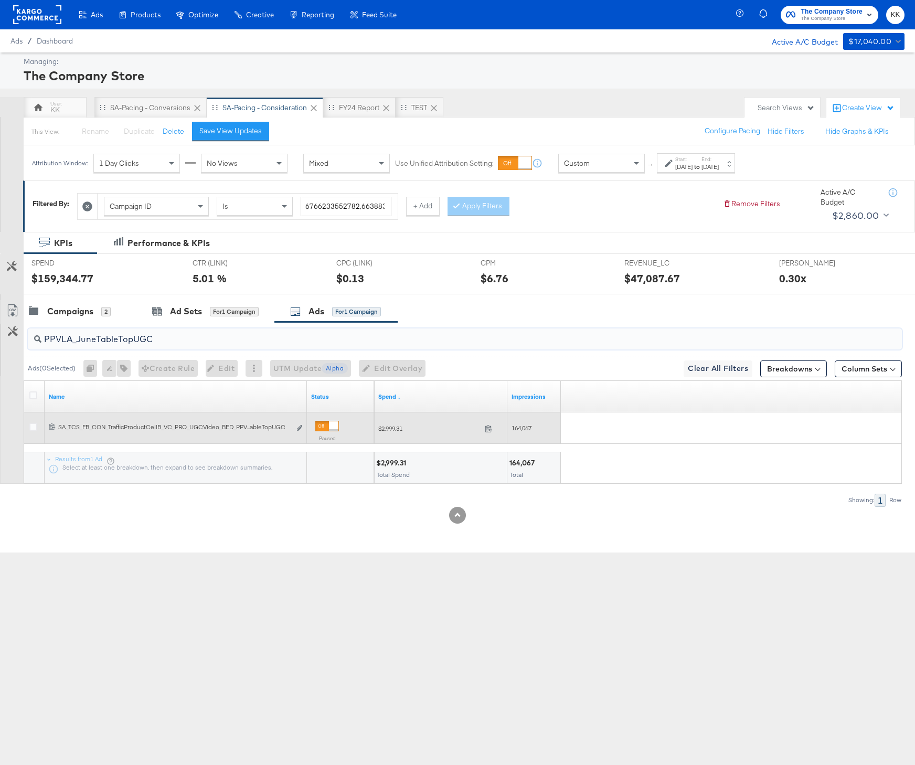
click at [523, 428] on span "164,067" at bounding box center [521, 428] width 20 height 8
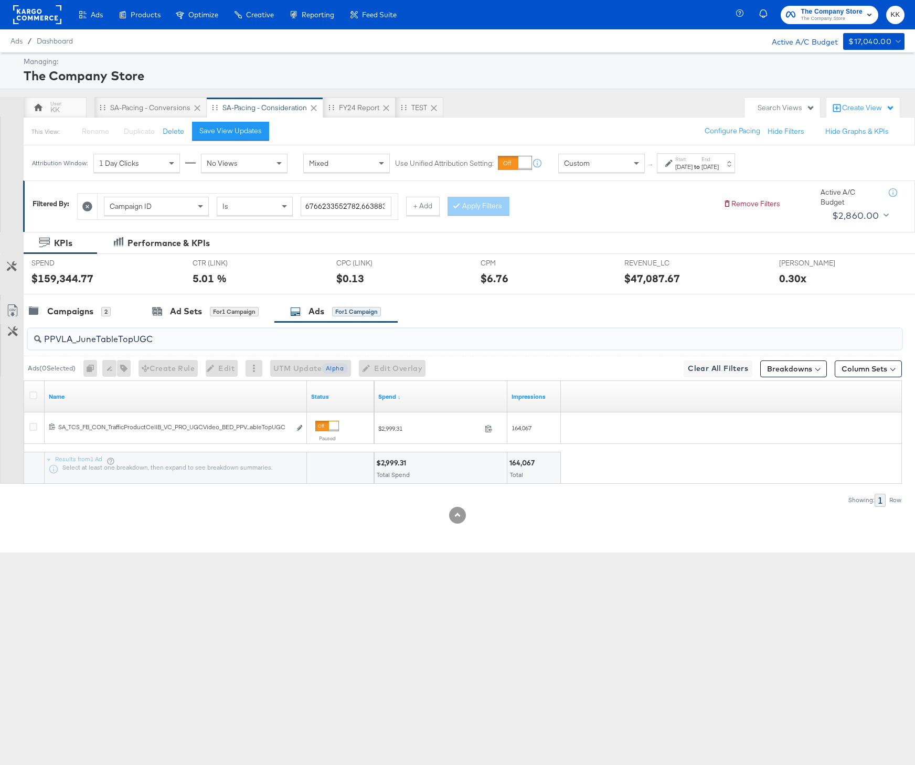
drag, startPoint x: 156, startPoint y: 336, endPoint x: -11, endPoint y: 336, distance: 167.3
click at [0, 336] on html "Ads Products Optimize Creative Reporting Feed Suite The Company Store The Compa…" at bounding box center [457, 382] width 915 height 765
paste input "LA_JuneNewArrivalsClassicComfort"
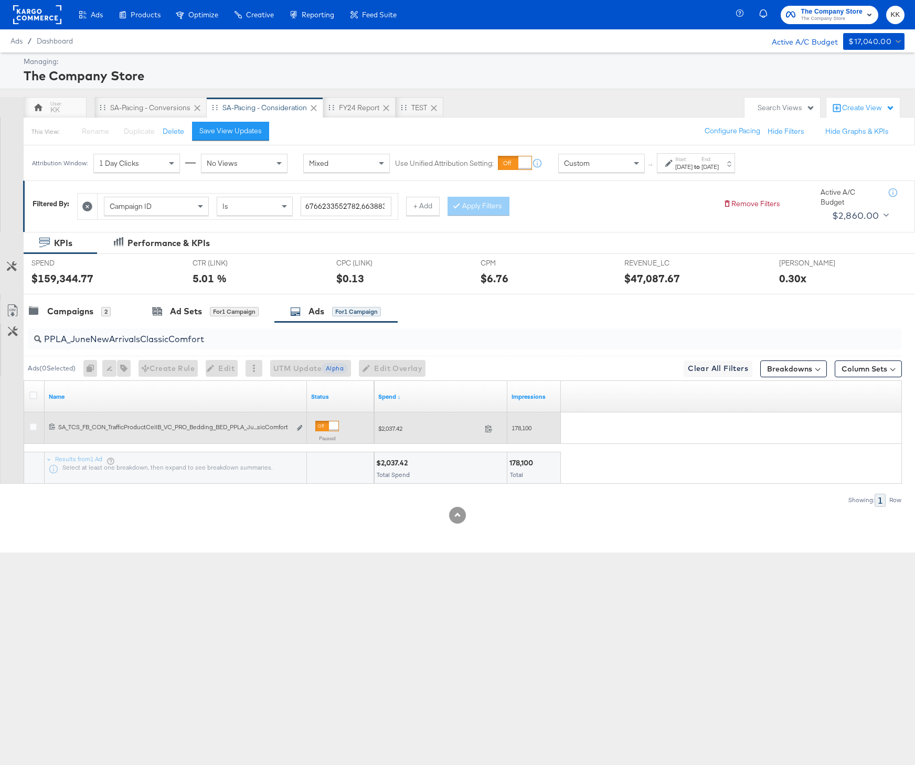
click at [521, 425] on span "178,100" at bounding box center [521, 428] width 20 height 8
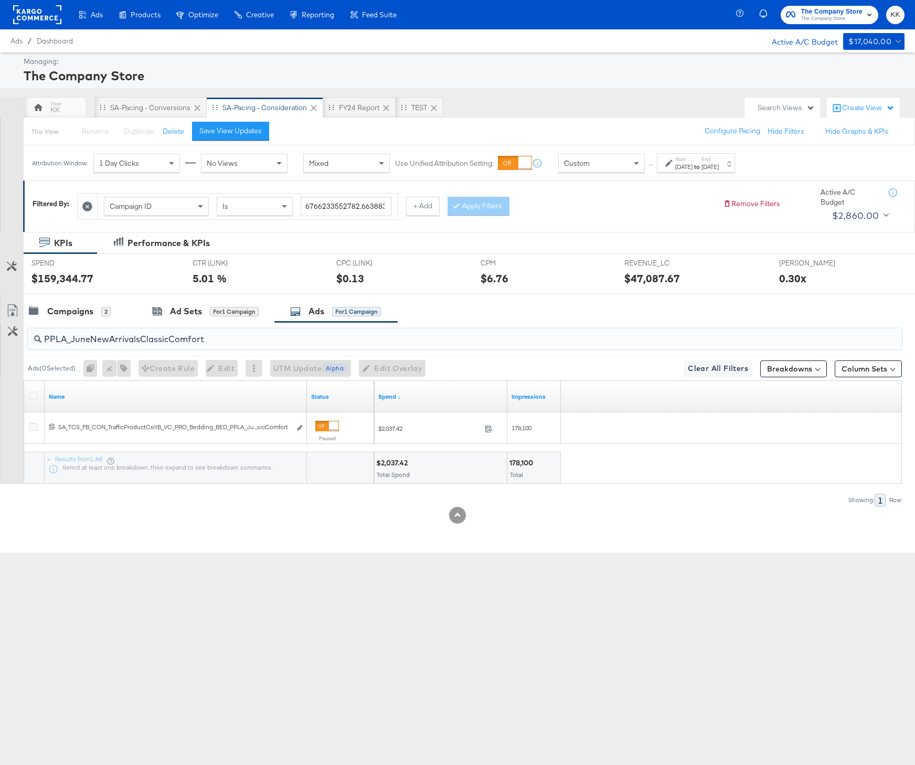
drag, startPoint x: 207, startPoint y: 342, endPoint x: 34, endPoint y: 342, distance: 173.6
click at [34, 342] on div "PPLA_JuneNewArrivalsClassicComfort" at bounding box center [465, 338] width 874 height 21
paste input "DascoliTableTop"
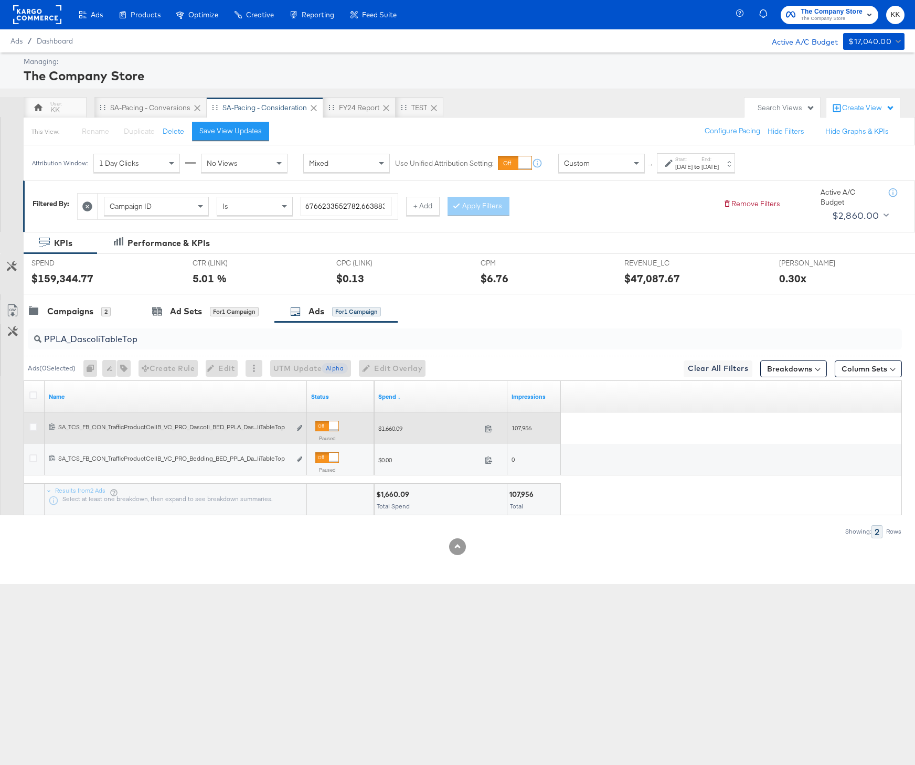
click at [519, 431] on span "107,956" at bounding box center [521, 428] width 20 height 8
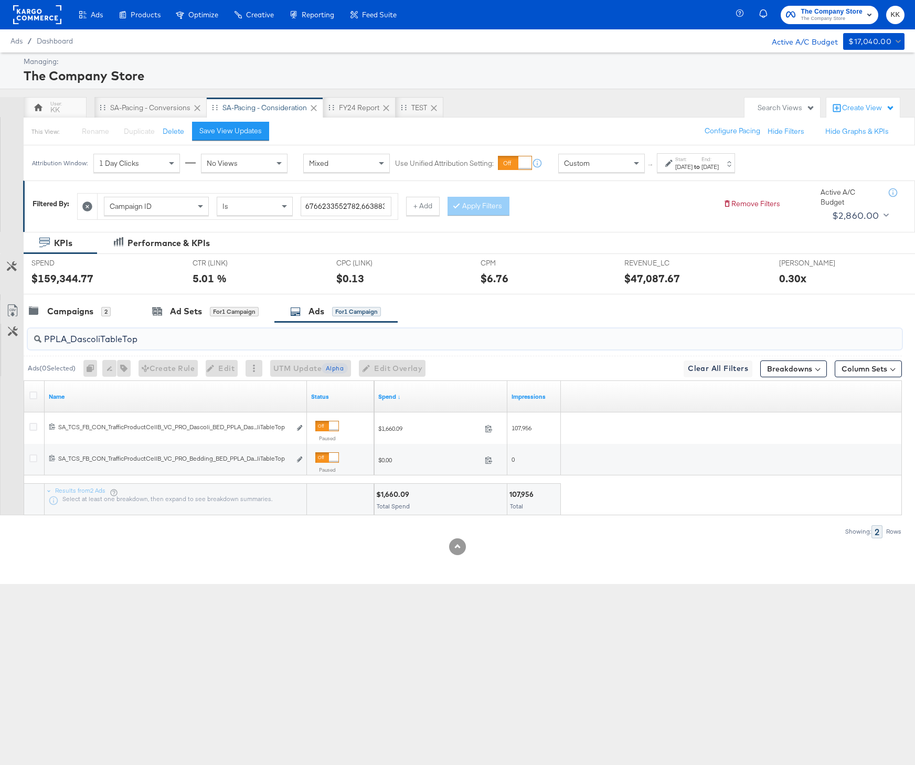
drag, startPoint x: 142, startPoint y: 342, endPoint x: -9, endPoint y: 341, distance: 151.1
click at [0, 341] on html "Ads Products Optimize Creative Reporting Feed Suite The Company Store The Compa…" at bounding box center [457, 382] width 915 height 765
paste input "VLA_SummerUmbrellaEditUGC"
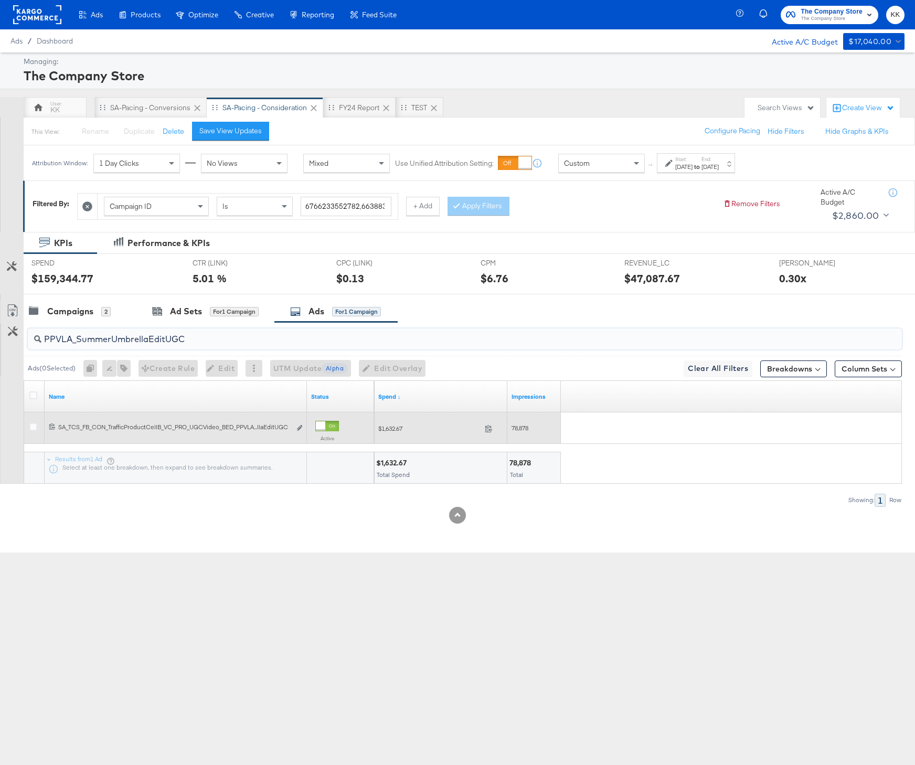
click at [523, 433] on div "78,878" at bounding box center [533, 428] width 53 height 17
click at [523, 428] on span "78,878" at bounding box center [519, 428] width 17 height 8
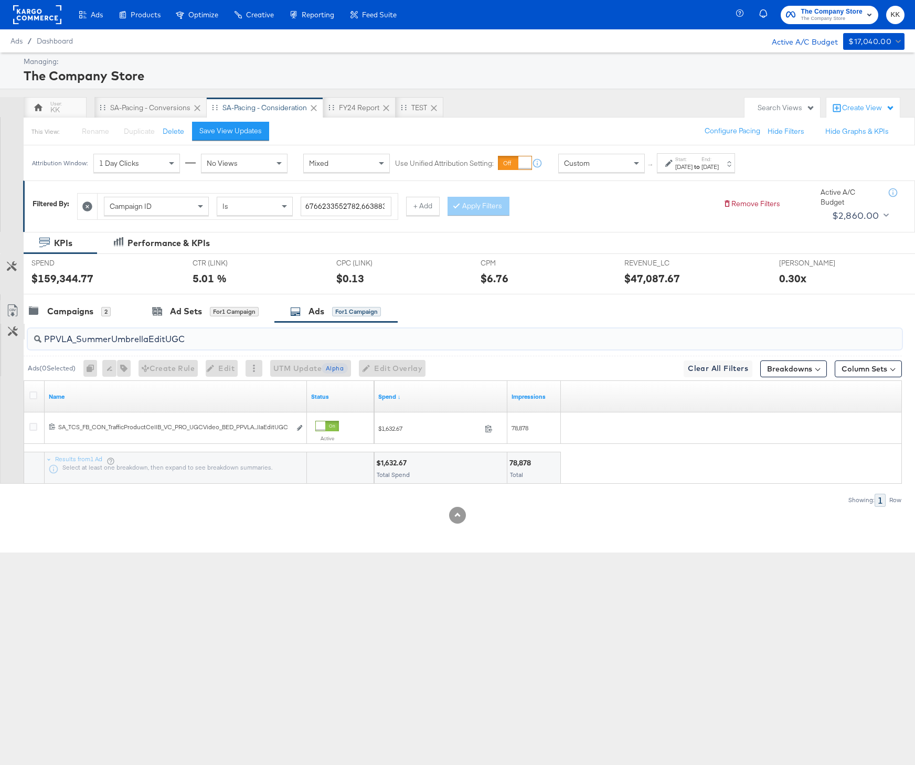
drag, startPoint x: 198, startPoint y: 344, endPoint x: 5, endPoint y: 338, distance: 193.6
click at [5, 338] on div "PPVLA_SummerUmbrellaEditUGC Ads ( 0 Selected) 0 Rename 0 ads Tags for 0 campaig…" at bounding box center [451, 414] width 902 height 184
paste input "$1,103"
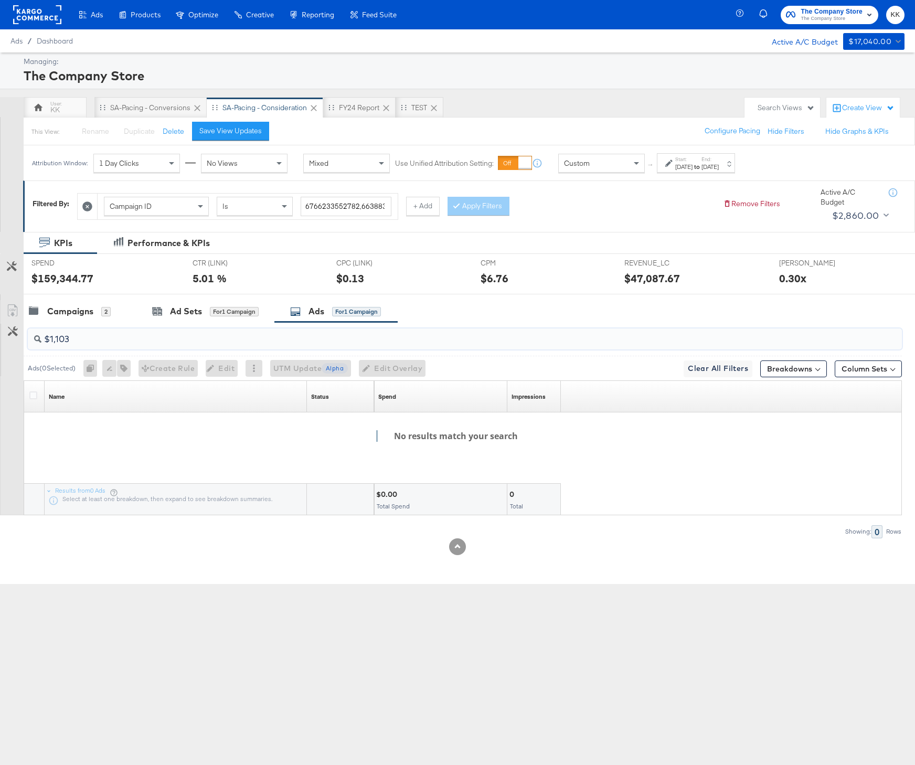
drag, startPoint x: 105, startPoint y: 341, endPoint x: -9, endPoint y: 341, distance: 113.8
click at [0, 341] on html "Ads Products Optimize Creative Reporting Feed Suite The Company Store The Compa…" at bounding box center [457, 382] width 915 height 765
paste input "PPLA_DascoliLounge"
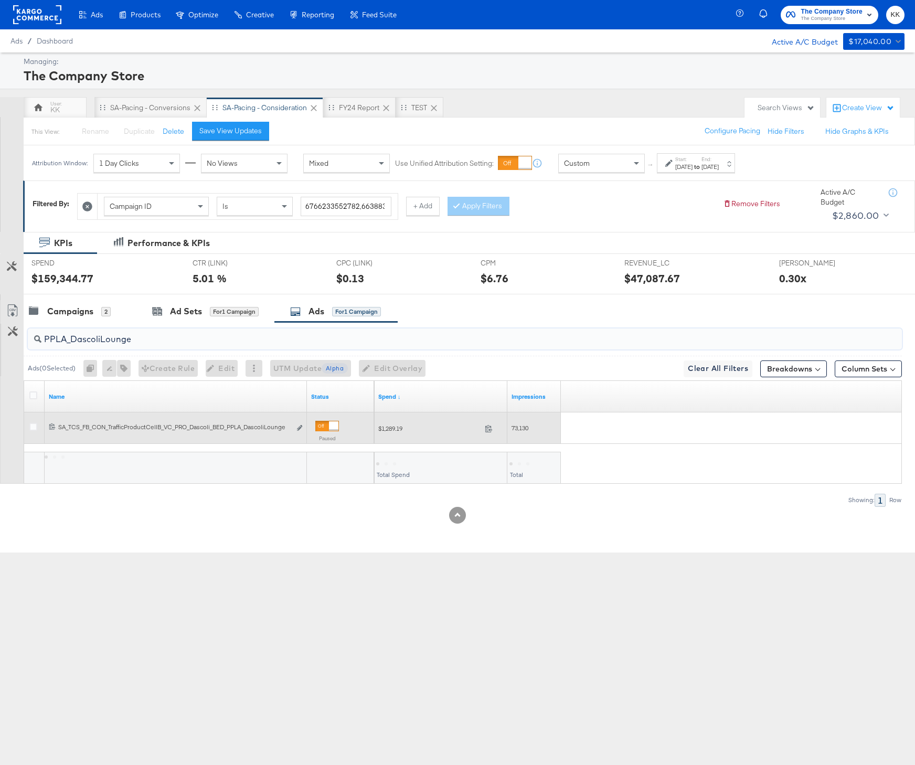
click at [514, 426] on span "73,130" at bounding box center [519, 428] width 17 height 8
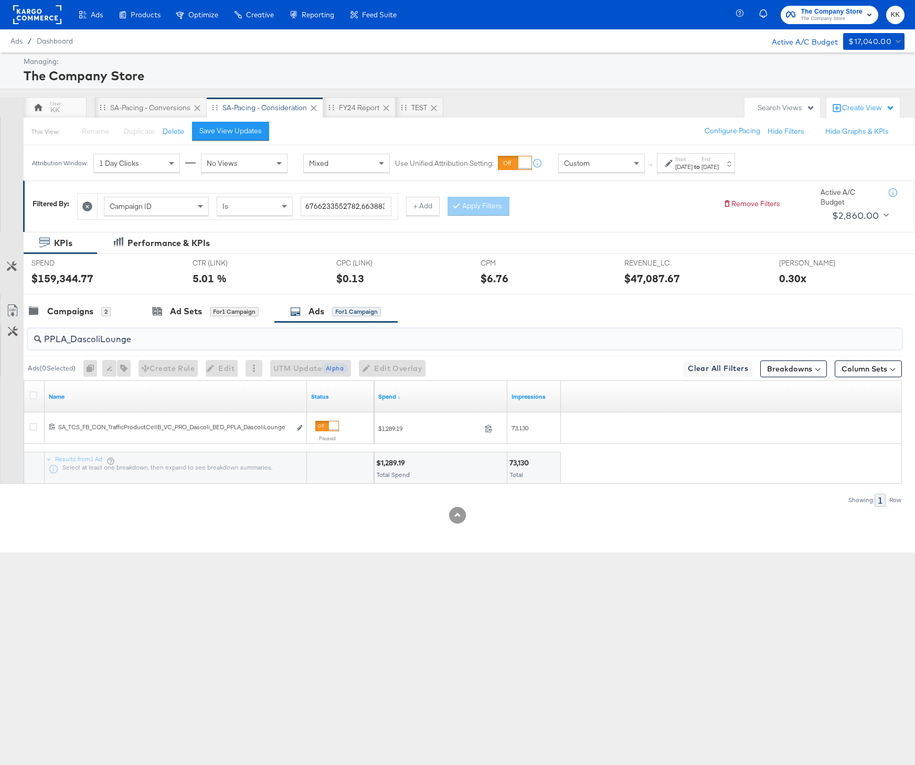
drag, startPoint x: 139, startPoint y: 336, endPoint x: -21, endPoint y: 336, distance: 160.0
click at [0, 336] on html "Ads Products Optimize Creative Reporting Feed Suite The Company Store The Compa…" at bounding box center [457, 382] width 915 height 765
paste input "AugustNewArrivalsTableTop"
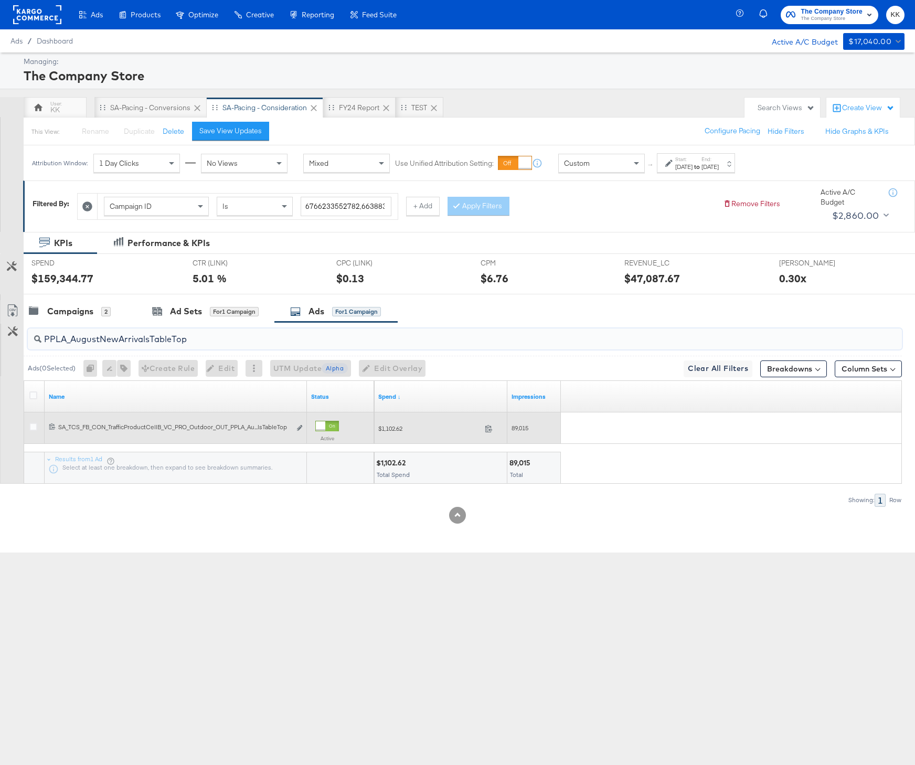
click at [525, 431] on span "89,015" at bounding box center [519, 428] width 17 height 8
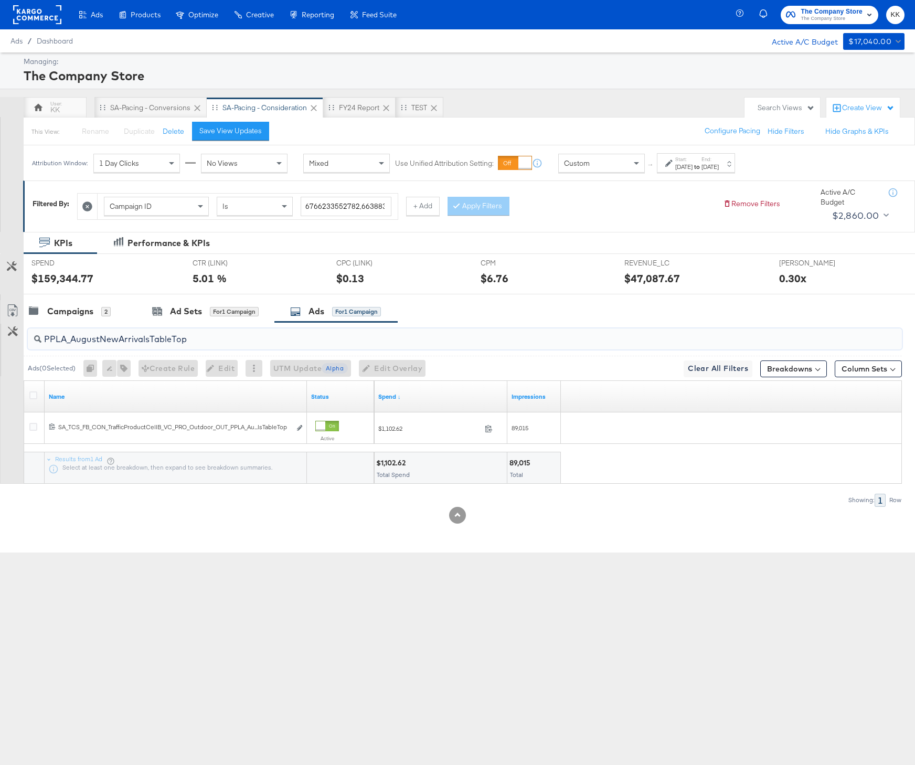
drag, startPoint x: 202, startPoint y: 346, endPoint x: 15, endPoint y: 340, distance: 187.3
click at [15, 340] on div "PPLA_AugustNewArrivalsTableTop Ads ( 0 Selected) 0 Rename 0 ads Tags for 0 camp…" at bounding box center [451, 414] width 902 height 184
paste input "RifleNewArrivalsLottie"
click at [519, 463] on div "150,913" at bounding box center [522, 463] width 26 height 10
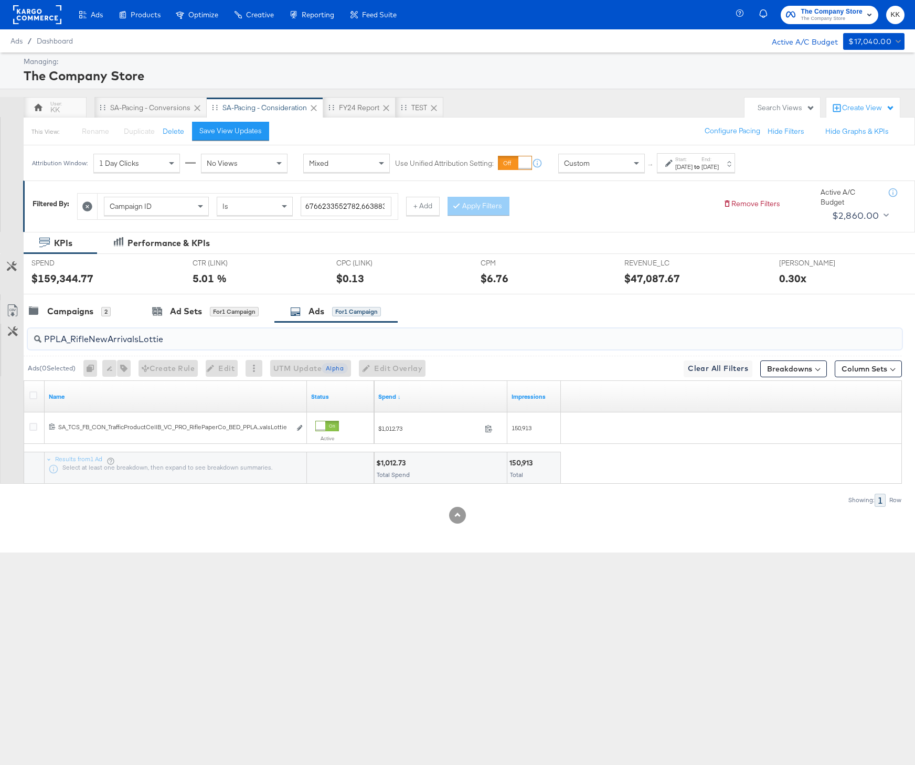
drag, startPoint x: 167, startPoint y: 341, endPoint x: 25, endPoint y: 341, distance: 142.7
click at [25, 341] on div "PPLA_RifleNewArrivalsLottie" at bounding box center [463, 339] width 878 height 34
paste input "KidsReImaginedBoy"
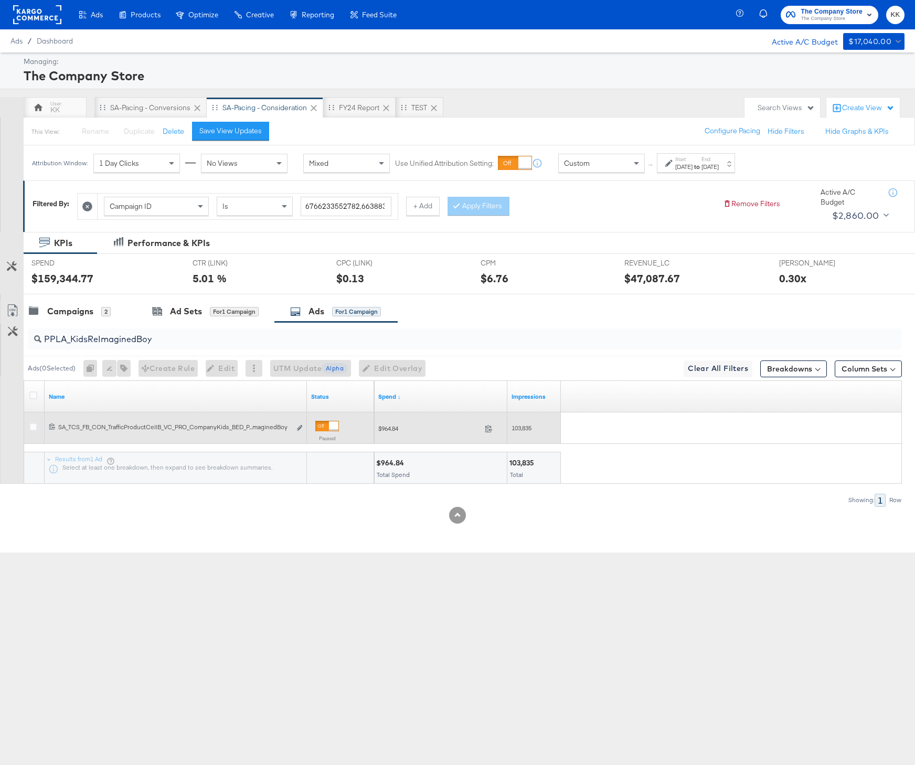
click at [524, 426] on span "103,835" at bounding box center [521, 428] width 20 height 8
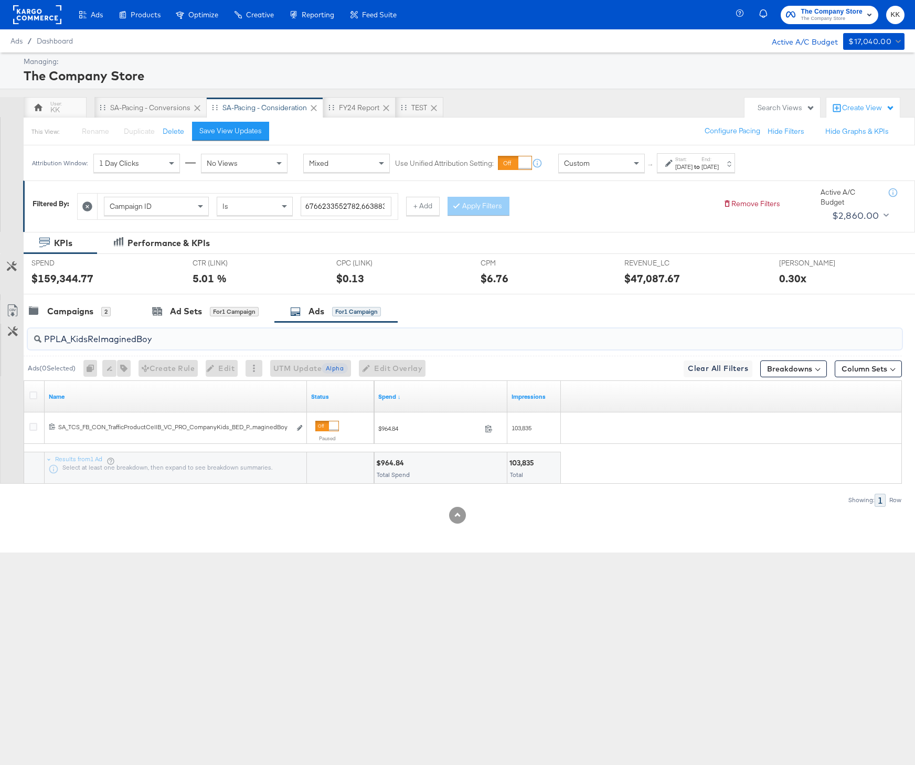
drag, startPoint x: 159, startPoint y: 339, endPoint x: -18, endPoint y: 339, distance: 177.8
click at [0, 339] on html "Ads Products Optimize Creative Reporting Feed Suite The Company Store The Compa…" at bounding box center [457, 382] width 915 height 765
paste input "VLA_JuneLinenMaleUGC"
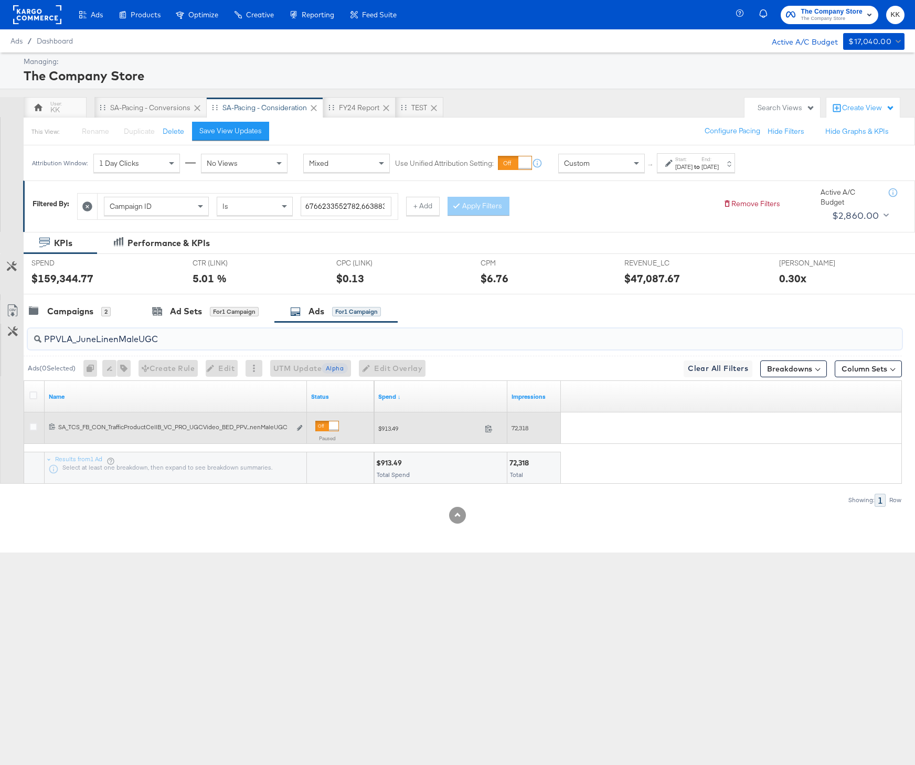
click at [521, 429] on span "72,318" at bounding box center [519, 428] width 17 height 8
click at [392, 430] on span "$913.49" at bounding box center [429, 428] width 102 height 8
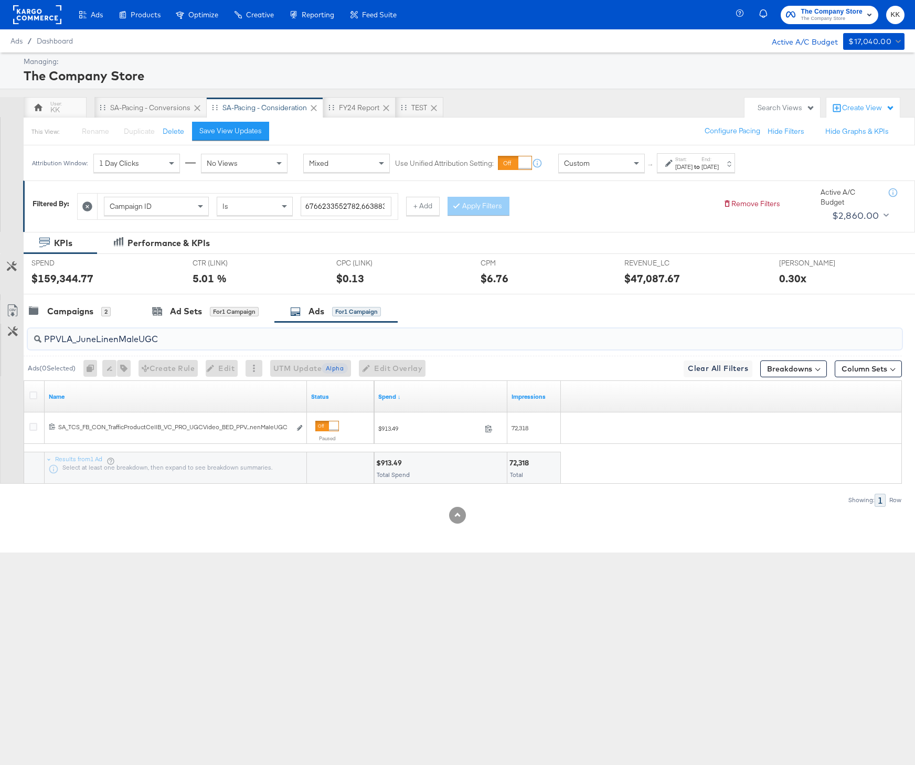
drag, startPoint x: 167, startPoint y: 340, endPoint x: 26, endPoint y: 337, distance: 141.1
click at [26, 337] on div "PPVLA_JuneLinenMaleUGC" at bounding box center [463, 339] width 878 height 34
paste input "DascoliGigi"
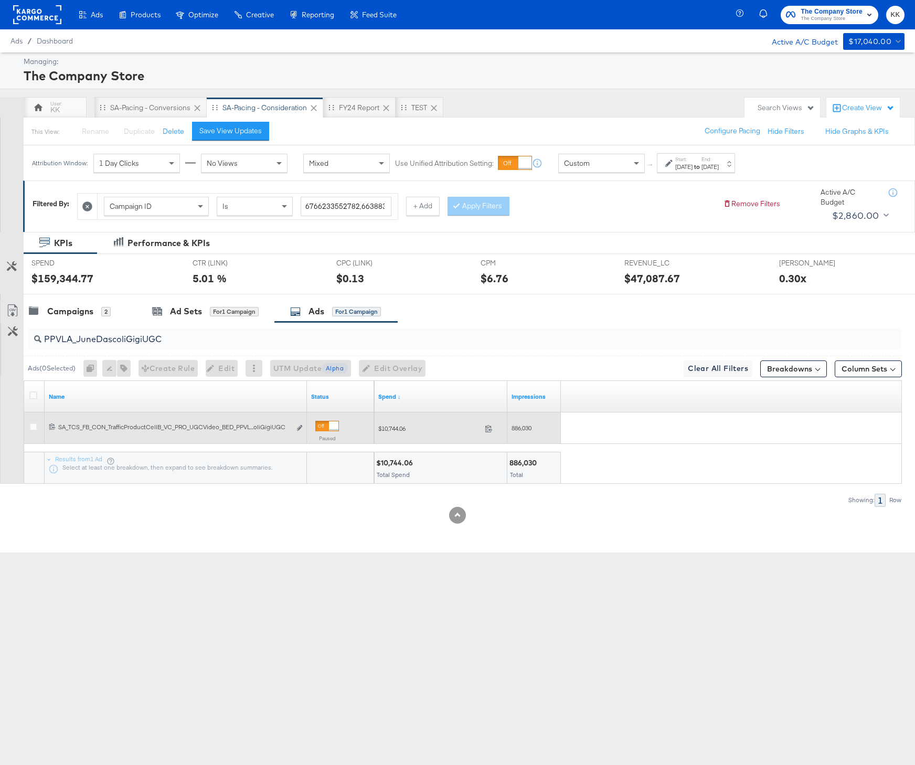
click at [392, 428] on span "$10,744.06" at bounding box center [429, 428] width 102 height 8
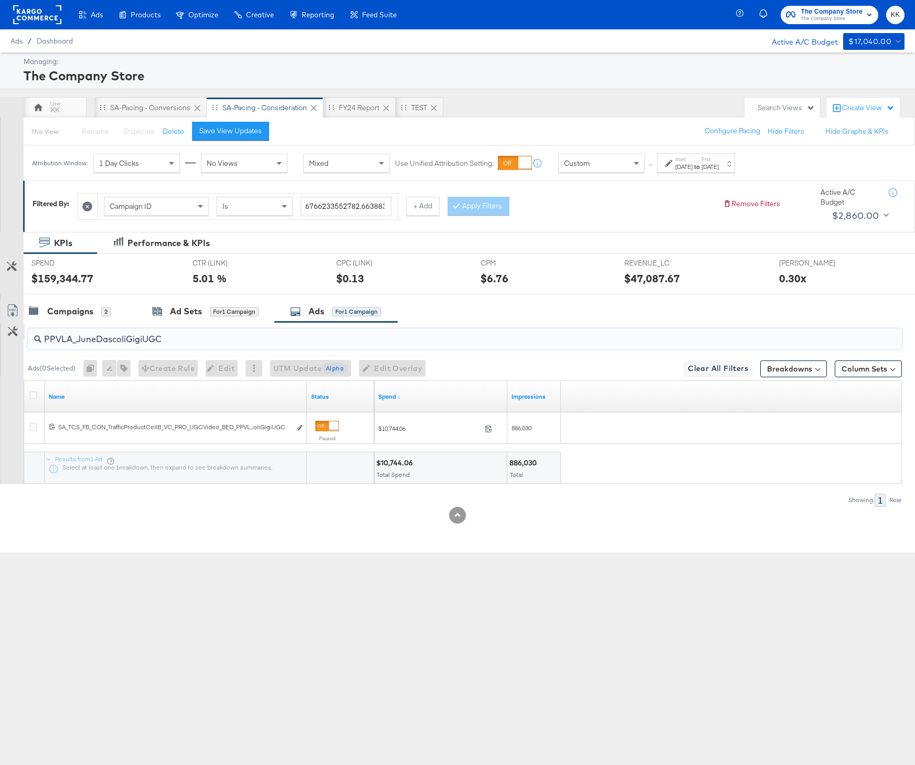
drag, startPoint x: 165, startPoint y: 339, endPoint x: 15, endPoint y: 338, distance: 150.5
click at [15, 339] on div "PPVLA_JuneDascoliGigiUGC Ads ( 0 Selected) 0 Rename 0 ads Tags for 0 campaigns …" at bounding box center [451, 414] width 902 height 184
paste input "LA_RifleClimbingVines"
drag, startPoint x: 156, startPoint y: 338, endPoint x: -6, endPoint y: 336, distance: 162.1
click at [0, 336] on html "Ads Products Optimize Creative Reporting Feed Suite The Company Store The Compa…" at bounding box center [457, 382] width 915 height 765
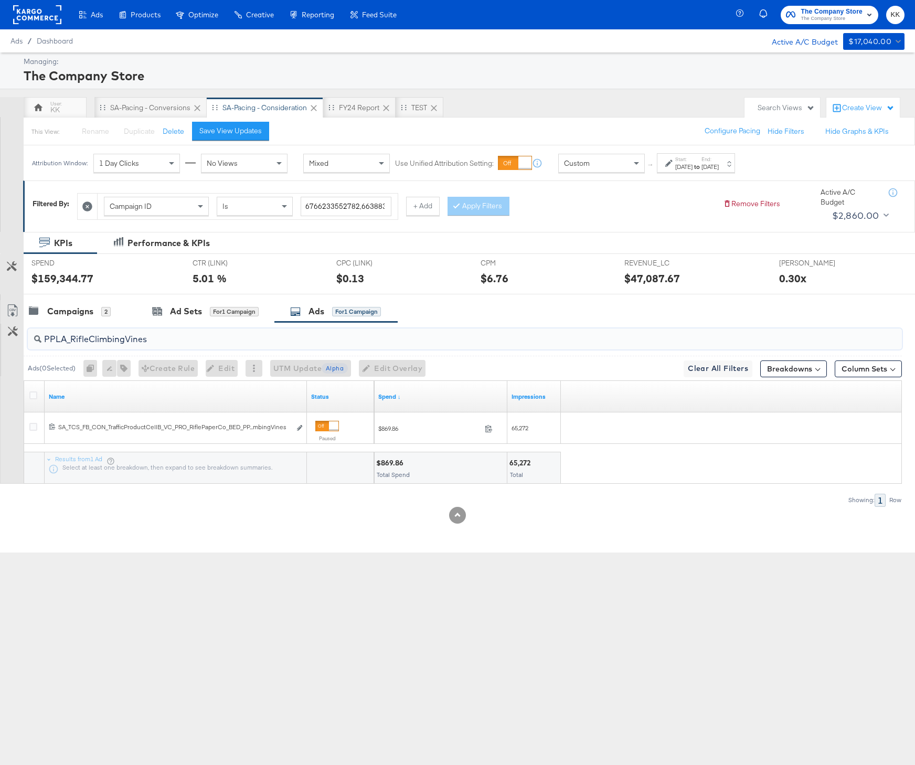
paste input "VLA_JuneDascoliGigiUGC"
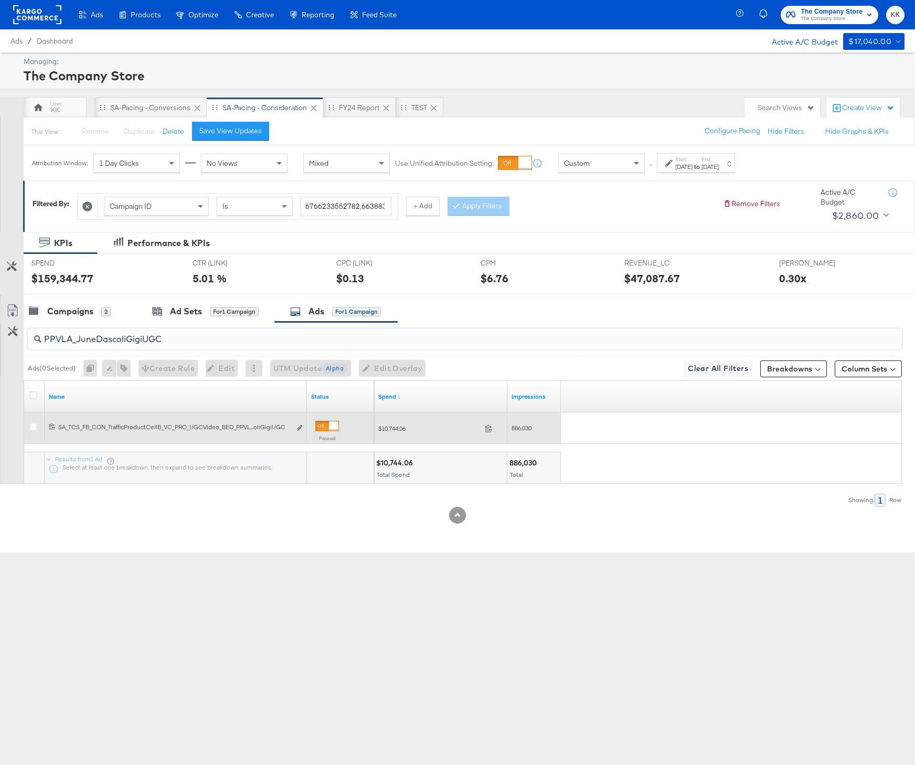
click at [392, 427] on span "$10,744.06" at bounding box center [429, 428] width 102 height 8
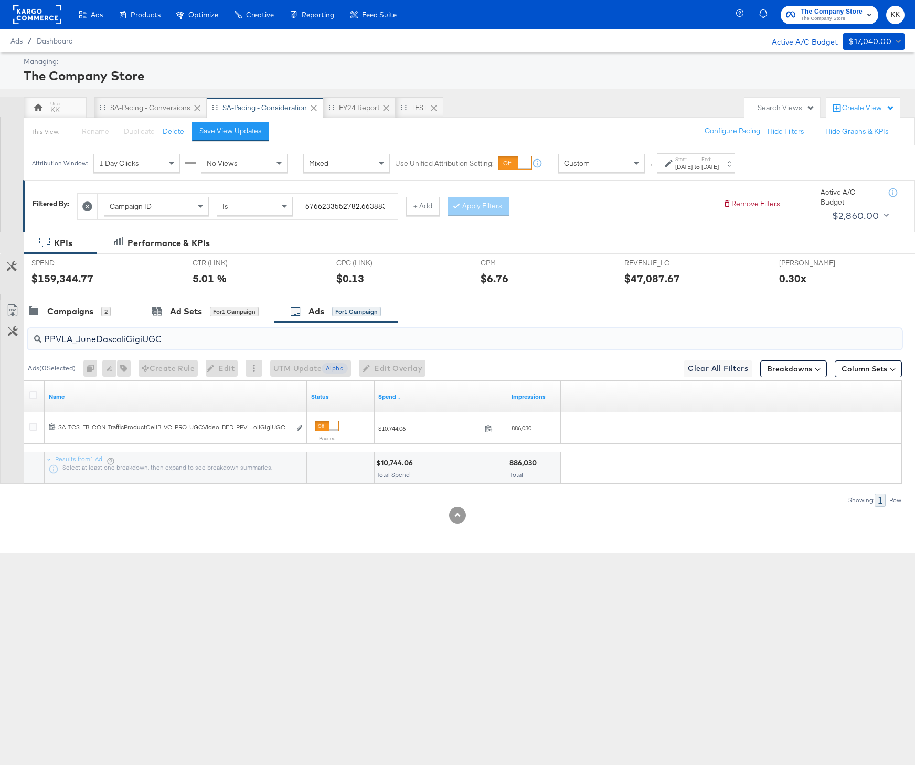
drag, startPoint x: 151, startPoint y: 343, endPoint x: -1, endPoint y: 342, distance: 151.6
click at [0, 342] on html "Ads Products Optimize Creative Reporting Feed Suite The Company Store The Compa…" at bounding box center [457, 382] width 915 height 765
paste input "LA_JuneNewArrivalsCozyCottageCharm"
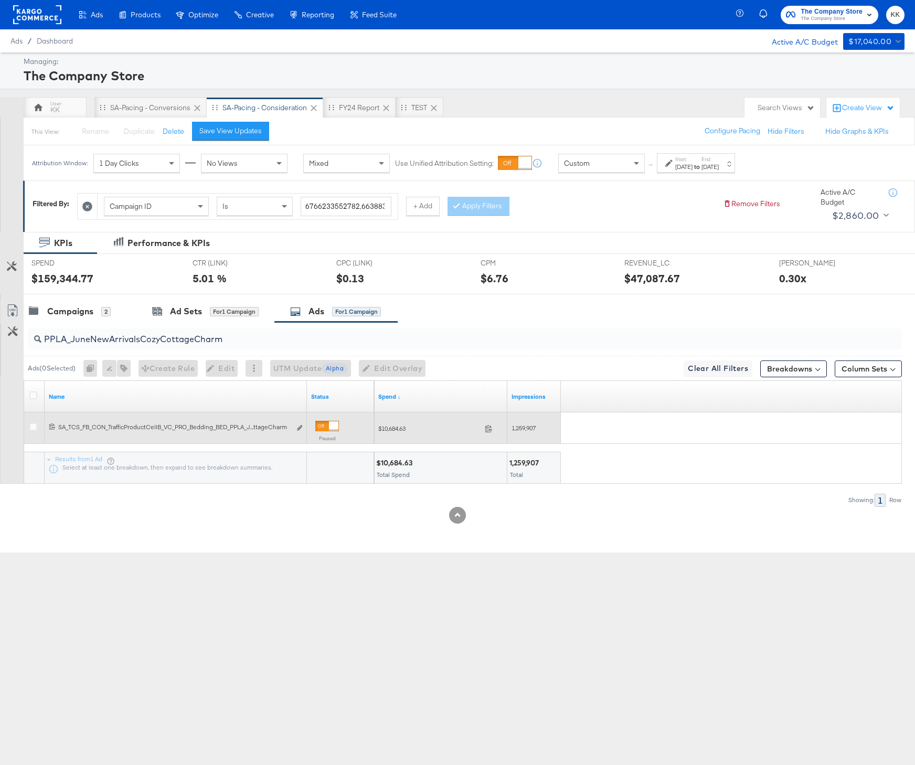
click at [396, 430] on span "$10,684.63" at bounding box center [429, 428] width 102 height 8
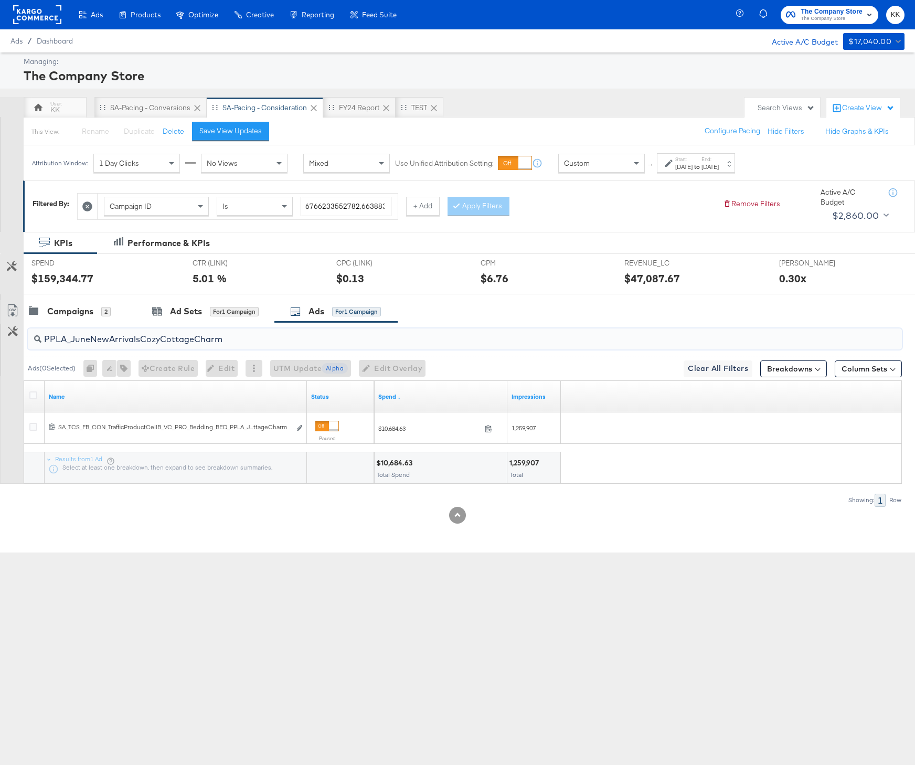
drag, startPoint x: 233, startPoint y: 336, endPoint x: 28, endPoint y: 334, distance: 205.1
click at [28, 334] on div "PPLA_JuneNewArrivalsCozyCottageCharm" at bounding box center [465, 338] width 874 height 21
paste input "MayNewArrivals"
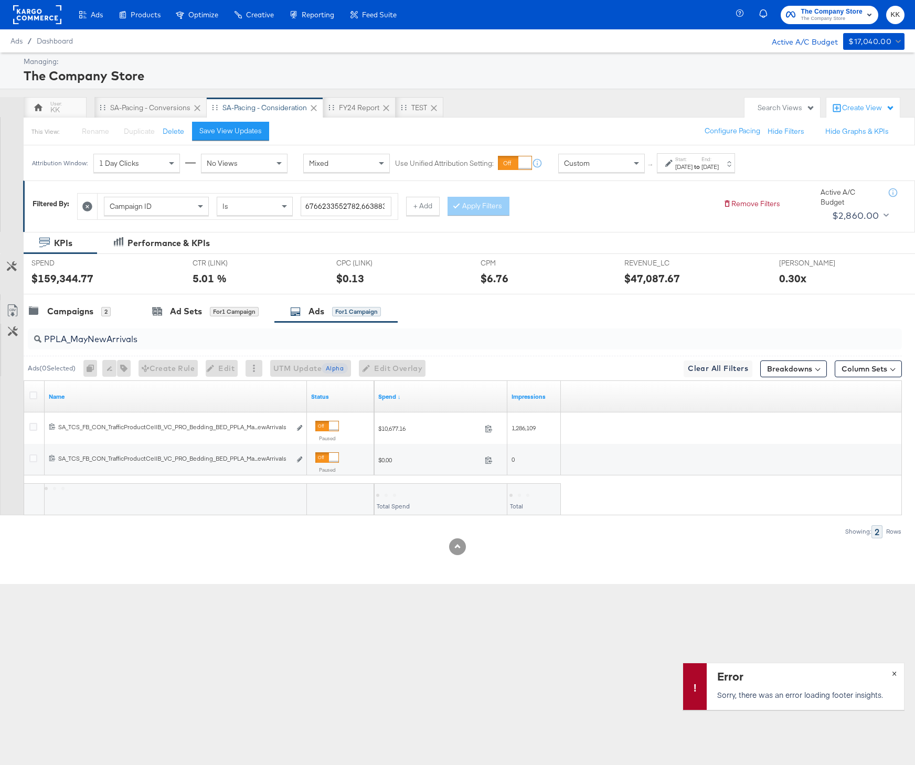
click at [895, 674] on span "×" at bounding box center [894, 672] width 5 height 12
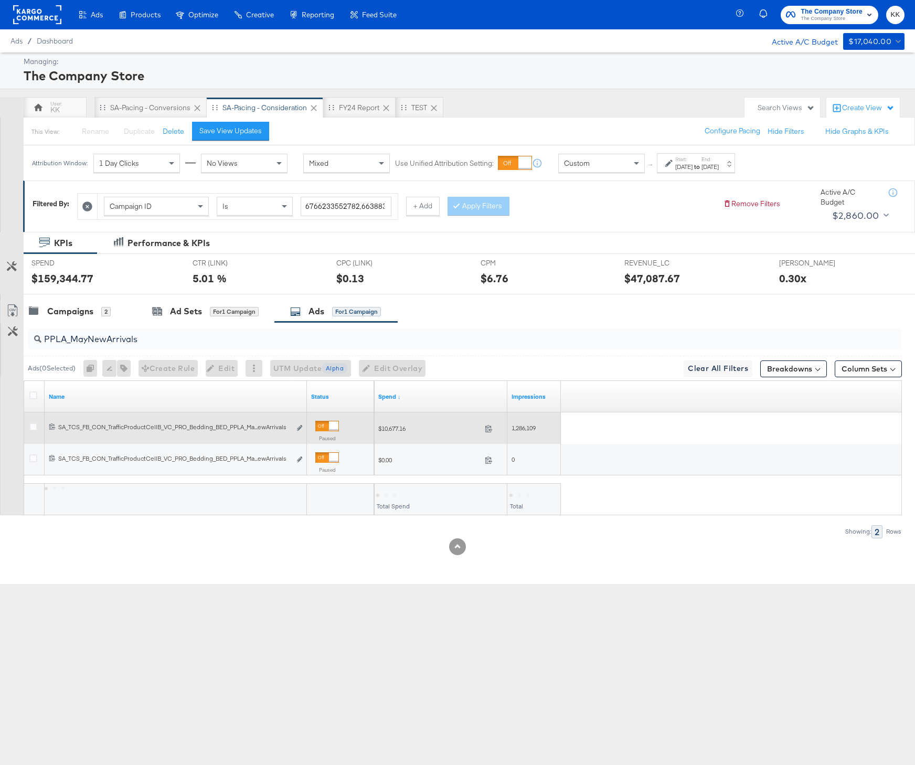
click at [391, 430] on span "$10,677.16" at bounding box center [429, 428] width 102 height 8
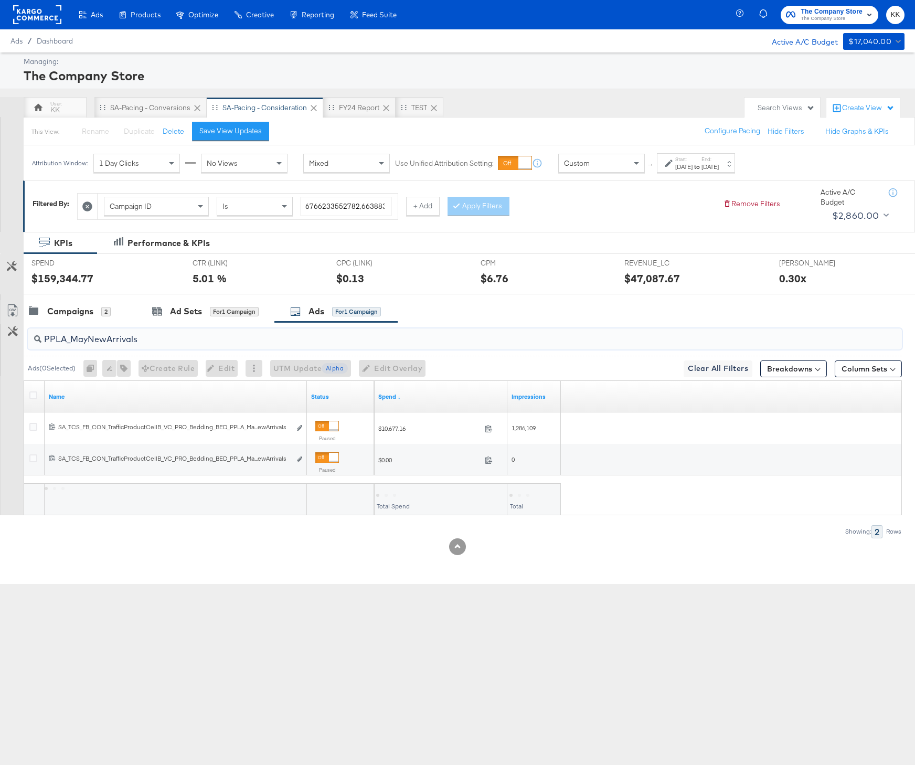
drag, startPoint x: 142, startPoint y: 344, endPoint x: 16, endPoint y: 342, distance: 125.9
click at [16, 342] on div "PPLA_MayNewArrivals Ads ( 0 Selected) 0 Rename 0 ads Tags for 0 campaigns Creat…" at bounding box center [451, 430] width 902 height 216
paste input "KidsReImaginedGir"
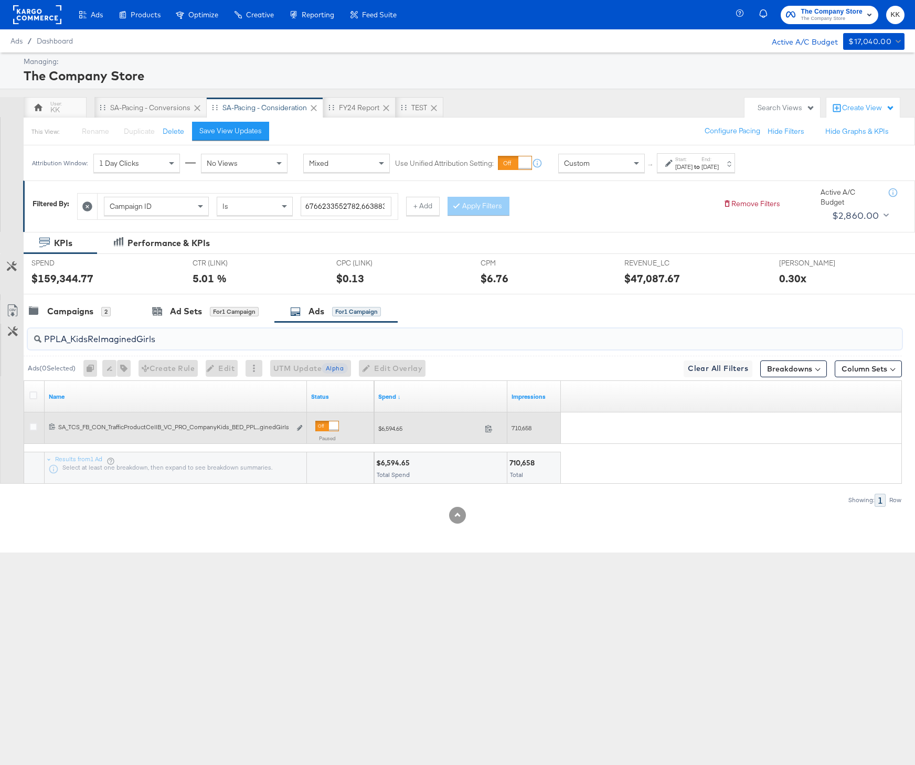
click at [392, 428] on span "$6,594.65" at bounding box center [429, 428] width 102 height 8
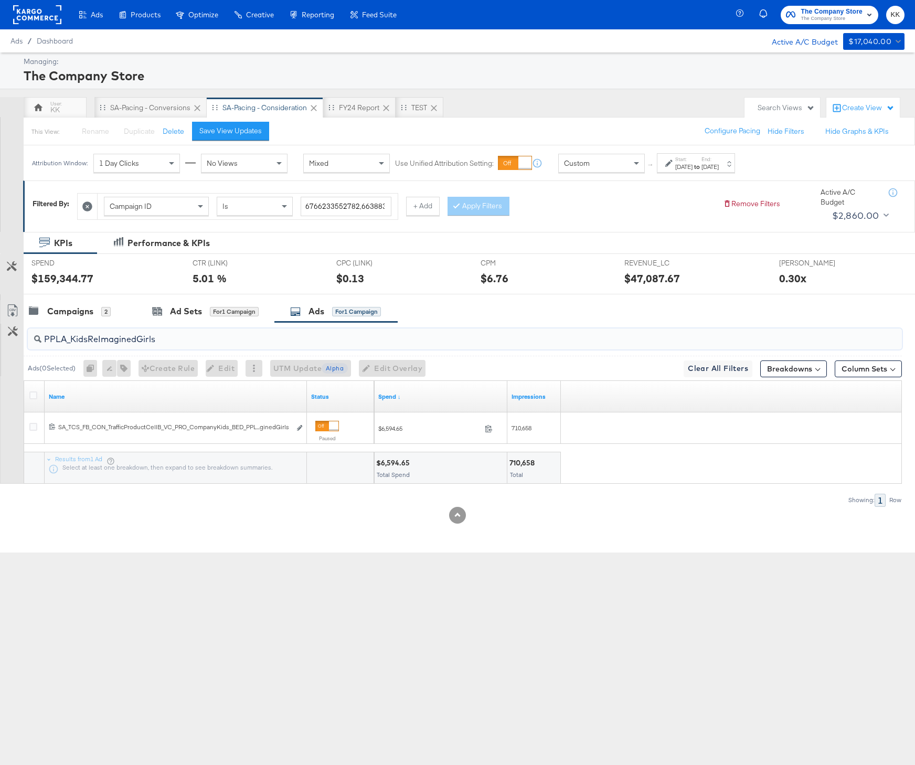
drag, startPoint x: 160, startPoint y: 340, endPoint x: 22, endPoint y: 340, distance: 138.5
click at [22, 340] on div "PPLA_KidsReImaginedGirls Ads ( 0 Selected) 0 Rename 0 ads Tags for 0 campaigns …" at bounding box center [451, 414] width 902 height 184
paste input "VLA_PrettyInPinesKidsPartnership"
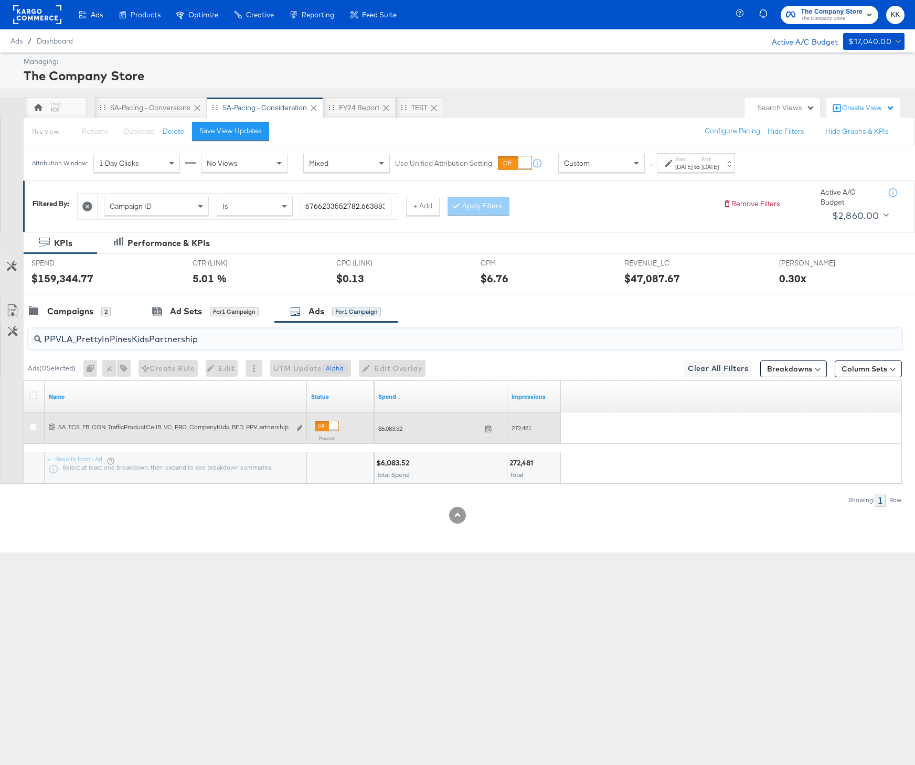
click at [392, 425] on span "$6,083.52" at bounding box center [429, 428] width 102 height 8
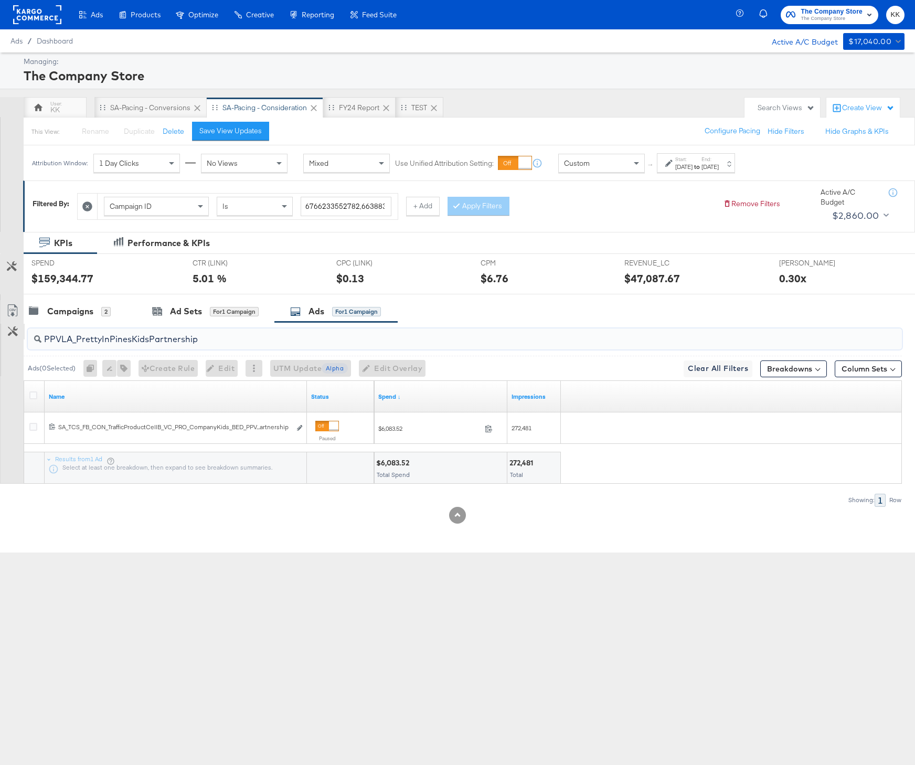
drag, startPoint x: 209, startPoint y: 338, endPoint x: 22, endPoint y: 338, distance: 187.2
click at [22, 338] on div "PPVLA_PrettyInPinesKidsPartnership Ads ( 0 Selected) 0 Rename 0 ads Tags for 0 …" at bounding box center [451, 414] width 902 height 184
paste input "LA_MayTableTo"
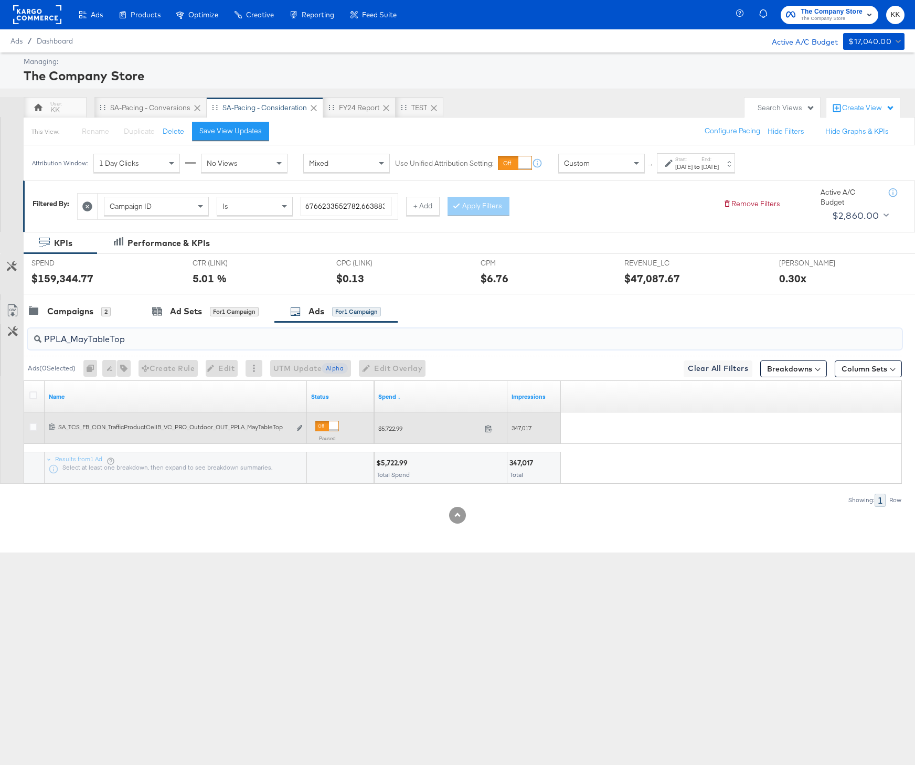
click at [394, 428] on span "$5,722.99" at bounding box center [429, 428] width 102 height 8
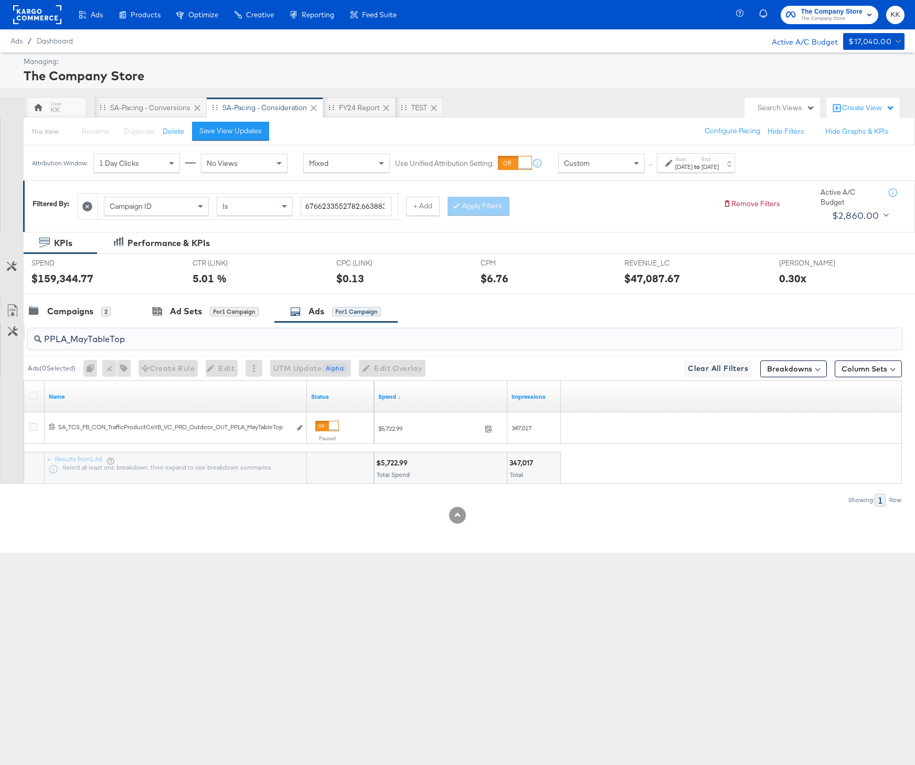
drag, startPoint x: 133, startPoint y: 337, endPoint x: 24, endPoint y: 338, distance: 109.6
click at [24, 338] on div "PPLA_MayTableTop Ads ( 0 Selected) 0 Rename 0 ads Tags for 0 campaigns Create R…" at bounding box center [451, 414] width 902 height 184
paste input "Sunbrella2025"
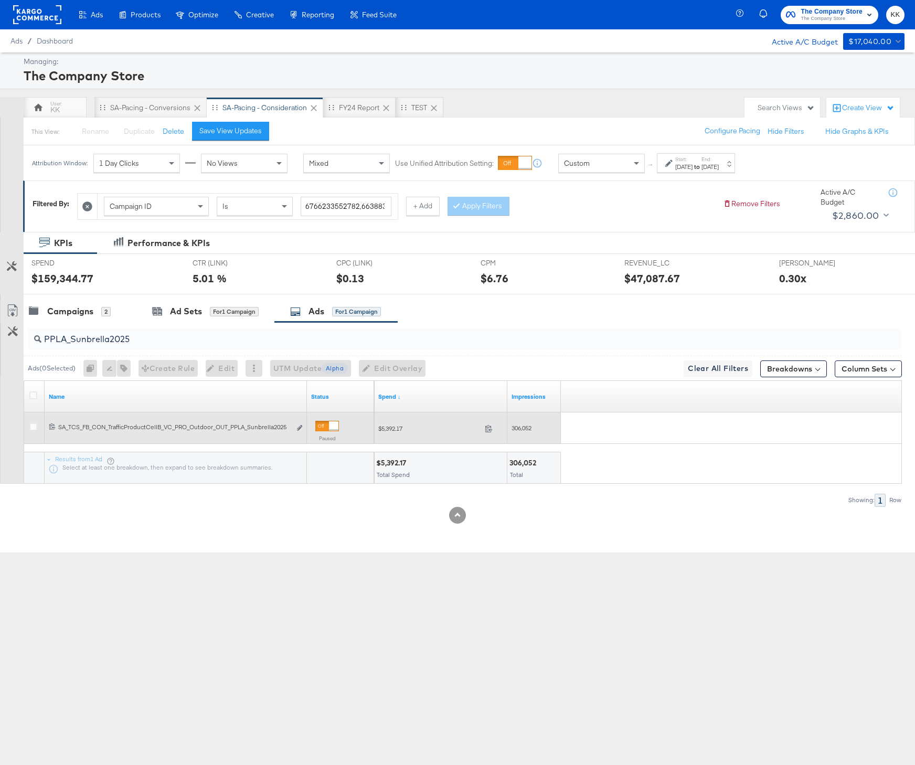
click at [392, 423] on div "$5,392.17 5392.17" at bounding box center [440, 428] width 133 height 16
click at [392, 426] on span "$5,392.17" at bounding box center [429, 428] width 102 height 8
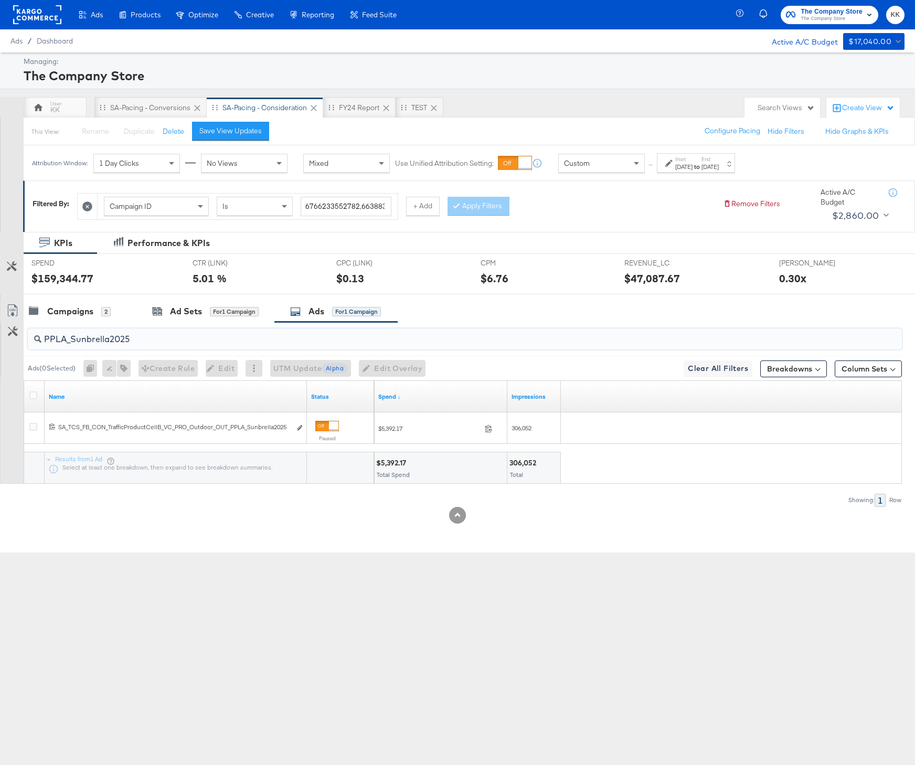
drag, startPoint x: 159, startPoint y: 337, endPoint x: 39, endPoint y: 337, distance: 120.1
click at [39, 337] on div "PPLA_Sunbrella2025" at bounding box center [465, 338] width 874 height 21
paste input "BackToCollege"
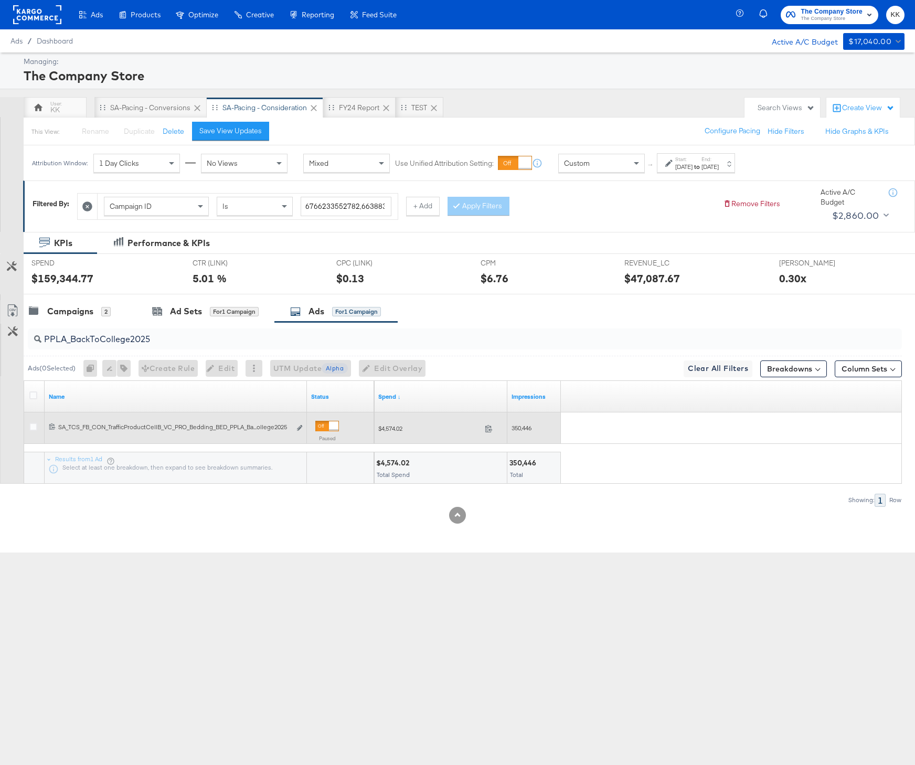
click at [388, 428] on span "$4,574.02" at bounding box center [429, 428] width 102 height 8
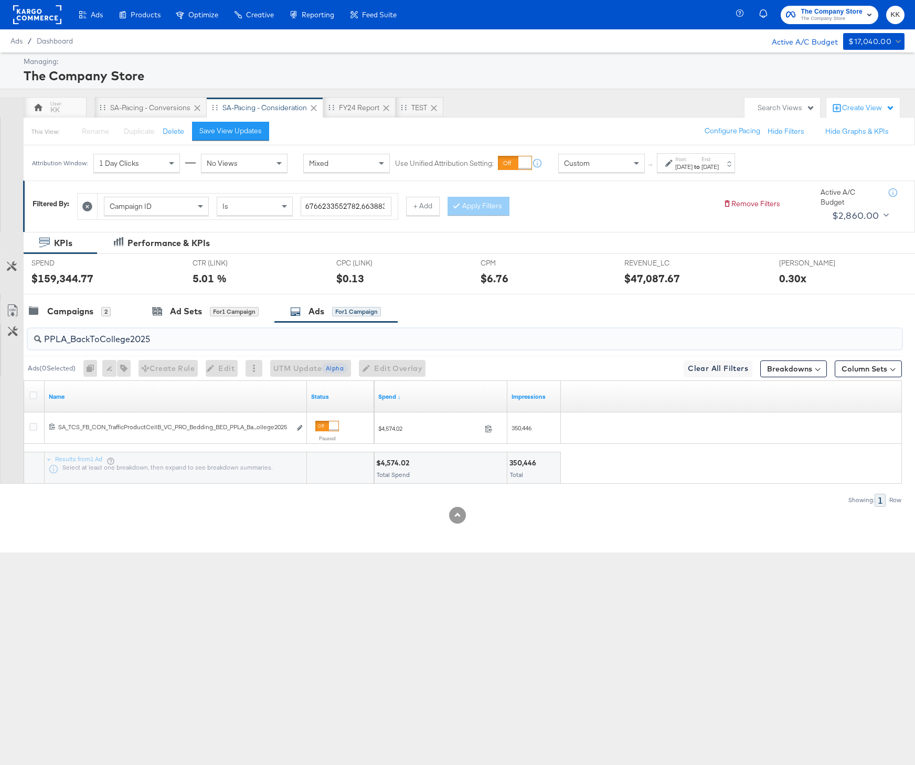
drag, startPoint x: 176, startPoint y: 338, endPoint x: -33, endPoint y: 338, distance: 208.7
click at [0, 338] on html "Ads Products Optimize Creative Reporting Feed Suite The Company Store The Compa…" at bounding box center [457, 382] width 915 height 765
paste input "VLA_NestingWithGraceLoungeInLinen"
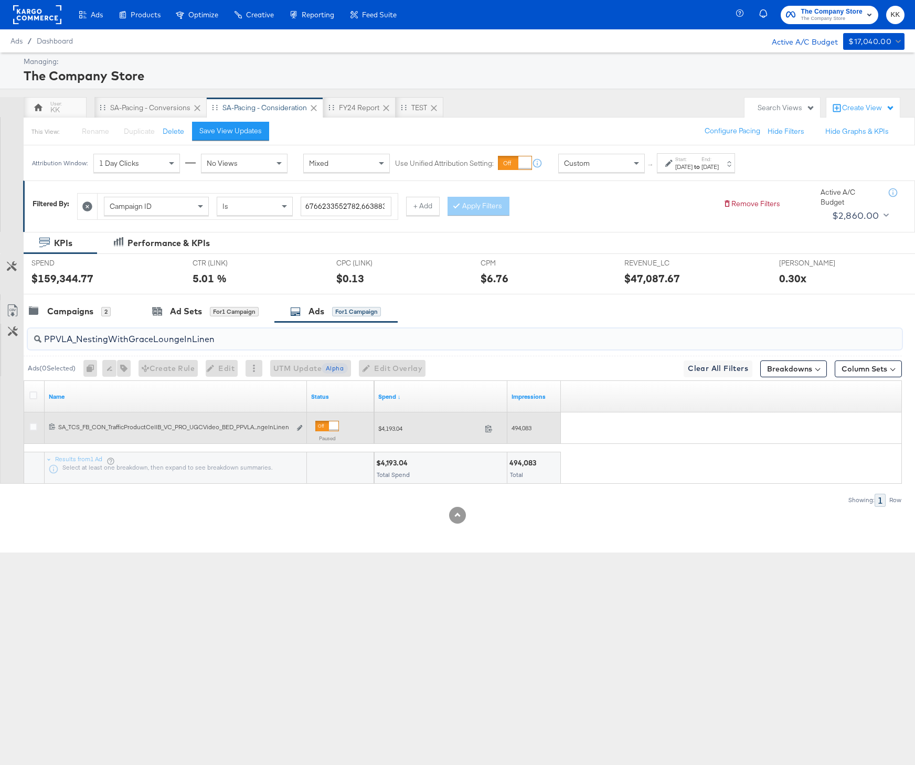
click at [388, 424] on span "$4,193.04" at bounding box center [429, 428] width 102 height 8
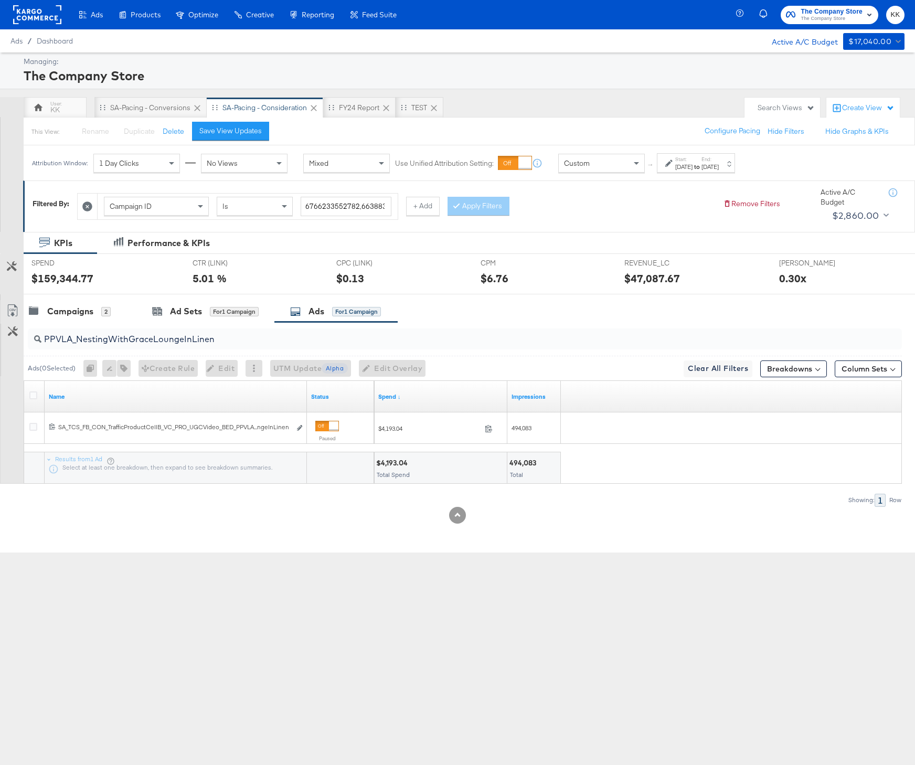
drag, startPoint x: 219, startPoint y: 347, endPoint x: -5, endPoint y: 333, distance: 223.9
click at [0, 333] on html "Ads Products Optimize Creative Reporting Feed Suite The Company Store The Compa…" at bounding box center [457, 382] width 915 height 765
click at [90, 335] on input "PPVLA_NestingWithGraceLoungeInLinen" at bounding box center [431, 335] width 781 height 20
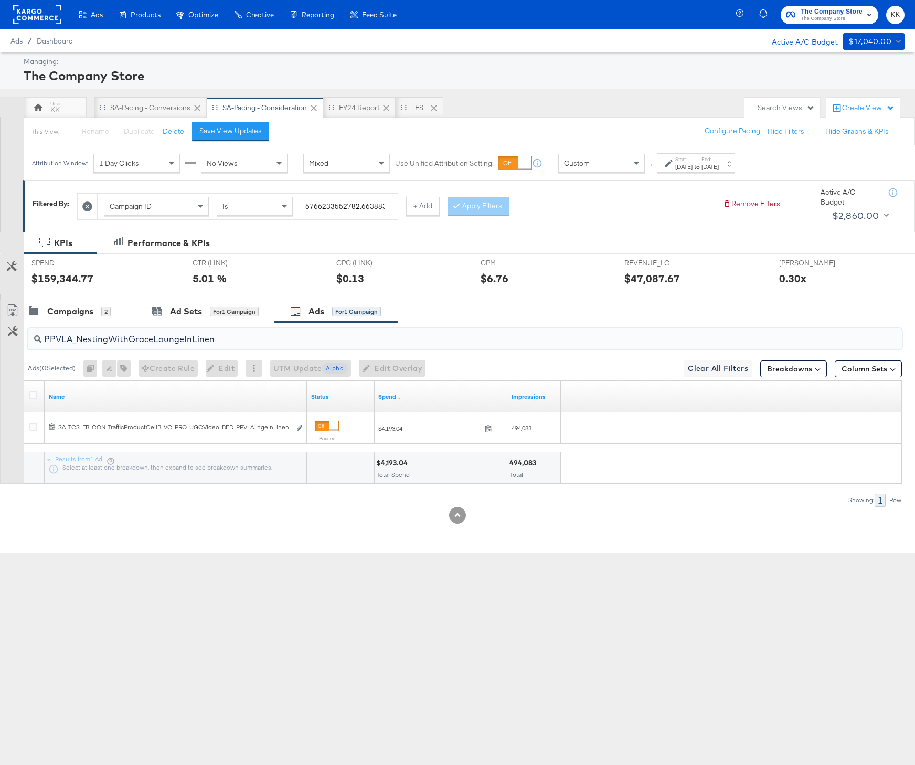
paste input "LA_DascoliBedding"
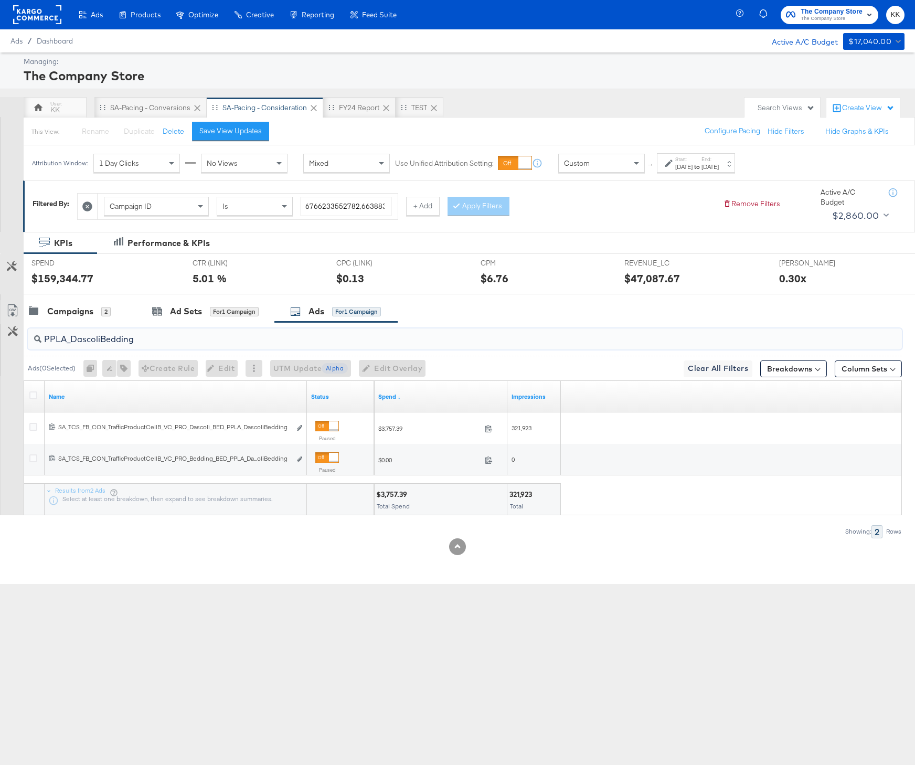
click at [391, 494] on div "$3,757.39" at bounding box center [393, 494] width 34 height 10
drag, startPoint x: 135, startPoint y: 338, endPoint x: 49, endPoint y: 338, distance: 85.5
click at [49, 338] on input "PPLA_DascoliBedding" at bounding box center [431, 335] width 781 height 20
type input "P"
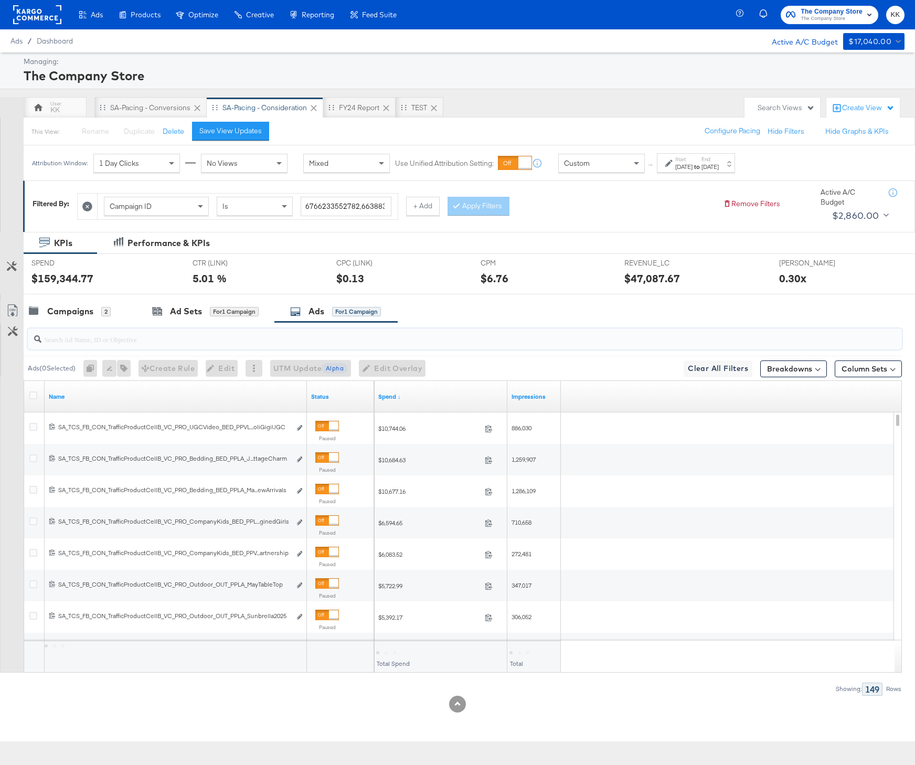
paste input "PPLA_MarchNewArrivalsCozyCottage"
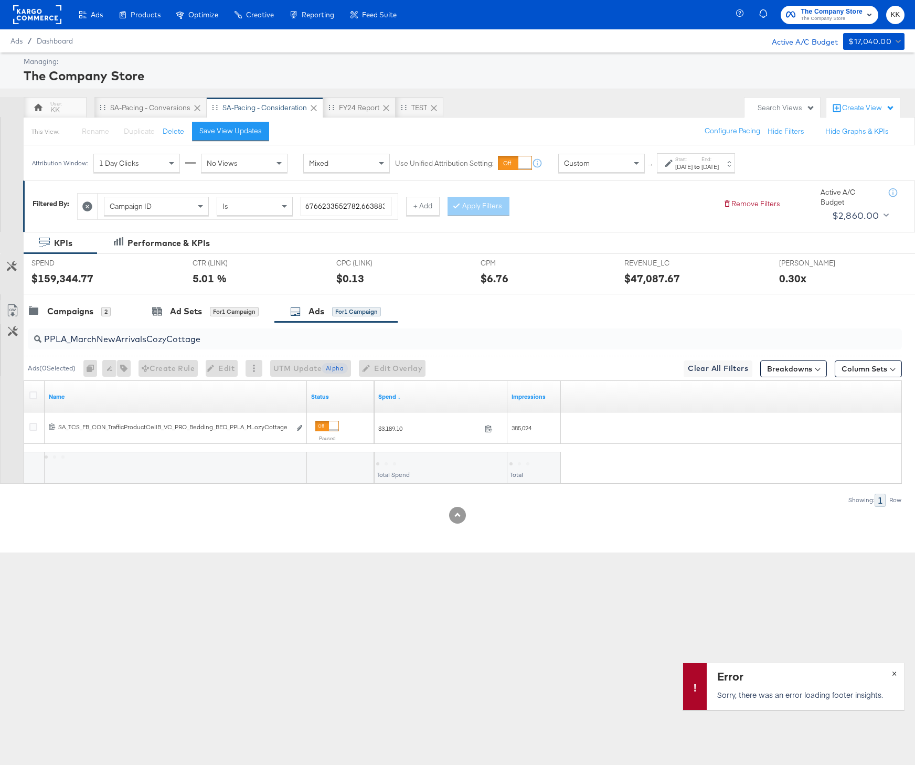
click at [889, 669] on button "×" at bounding box center [893, 672] width 19 height 19
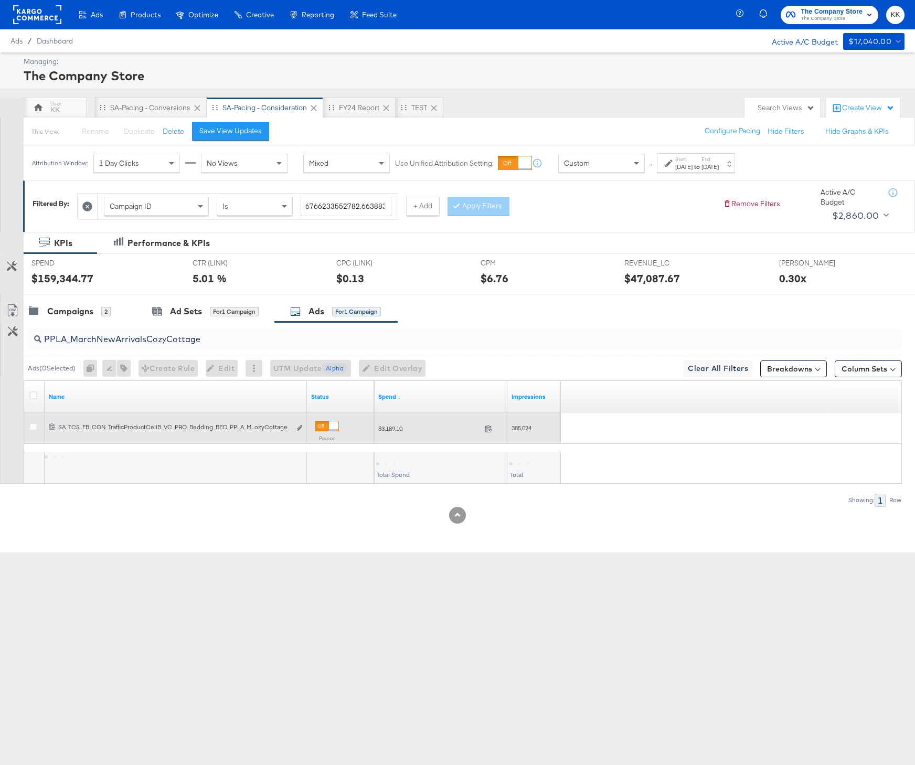
click at [388, 426] on span "$3,189.10" at bounding box center [429, 428] width 102 height 8
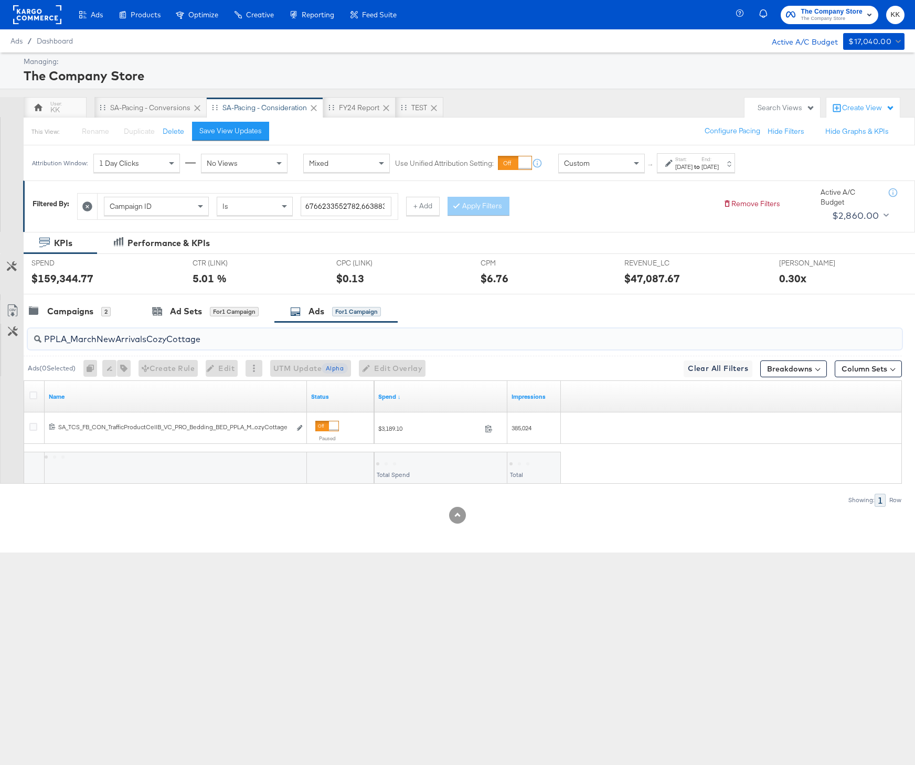
drag, startPoint x: 210, startPoint y: 338, endPoint x: 31, endPoint y: 338, distance: 178.8
click at [31, 338] on div "PPLA_MarchNewArrivalsCozyCottage" at bounding box center [465, 338] width 874 height 21
paste input "VLA_KidsBedtimeBeddingUGC"
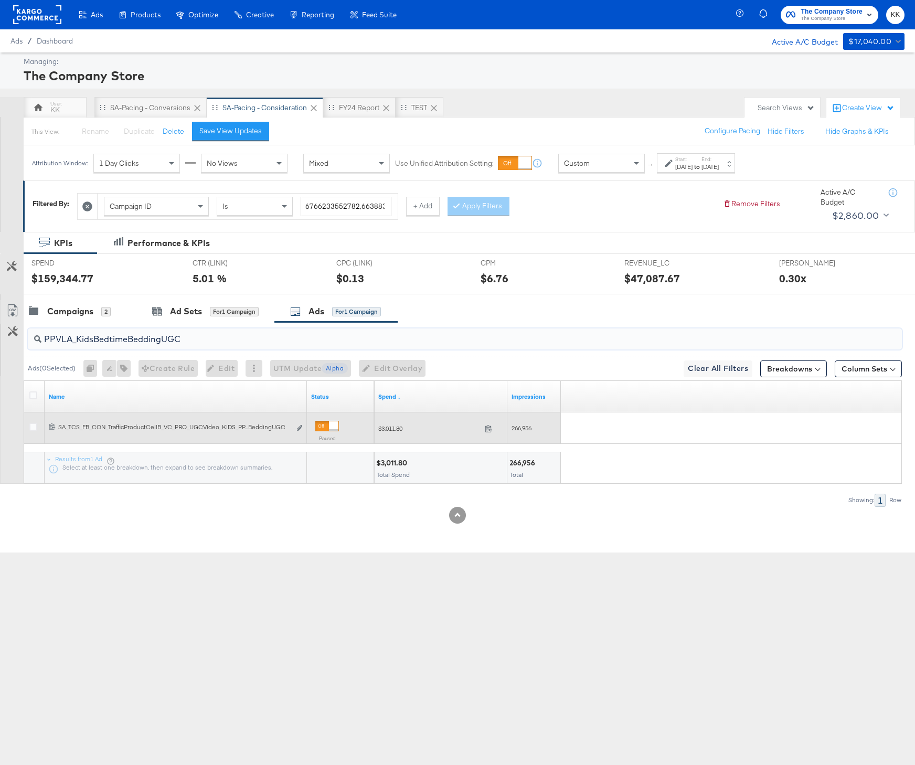
click at [391, 430] on span "$3,011.80" at bounding box center [429, 428] width 102 height 8
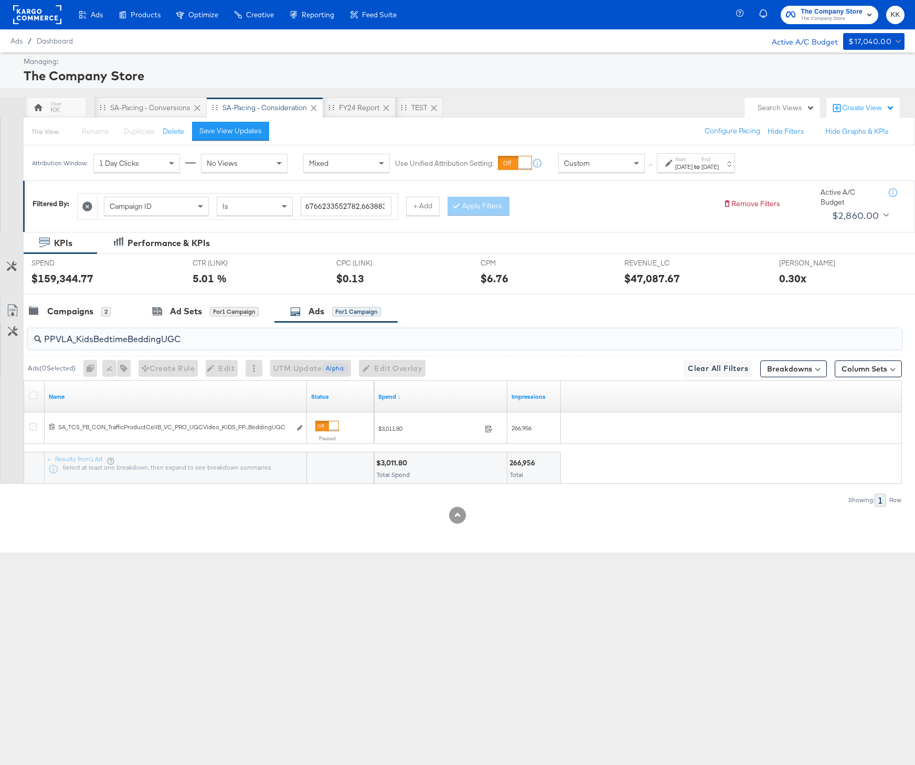
drag, startPoint x: 198, startPoint y: 341, endPoint x: 33, endPoint y: 341, distance: 165.2
click at [33, 341] on div "PPVLA_KidsBedtimeBeddingUGC" at bounding box center [465, 338] width 874 height 21
paste input "JuneTableTop"
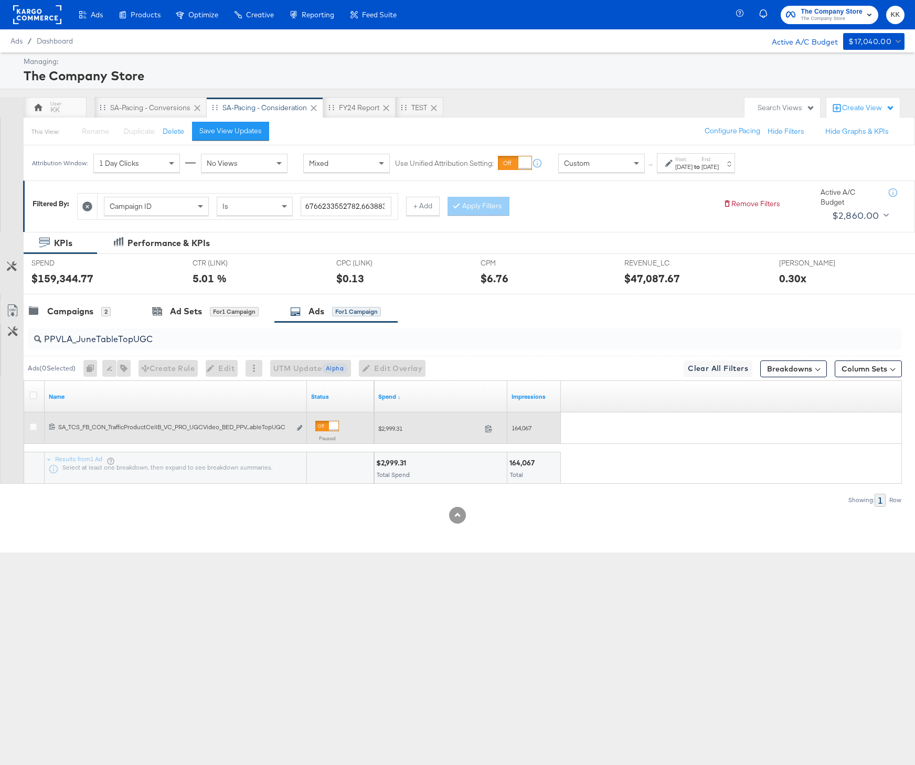
click at [389, 428] on span "$2,999.31" at bounding box center [429, 428] width 102 height 8
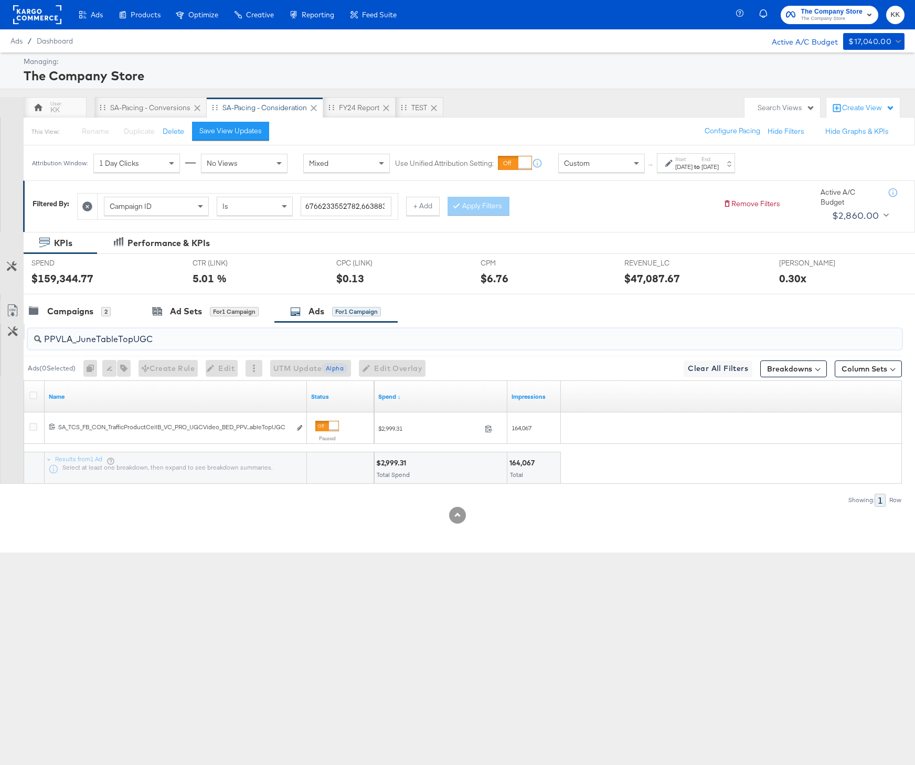
drag, startPoint x: 147, startPoint y: 339, endPoint x: 17, endPoint y: 339, distance: 129.5
click at [17, 339] on div "PPVLA_JuneTableTopUGC Ads ( 0 Selected) 0 Rename 0 ads Tags for 0 campaigns Cre…" at bounding box center [451, 414] width 902 height 184
paste input "LA_JuneNewArrivalsClassicComfort"
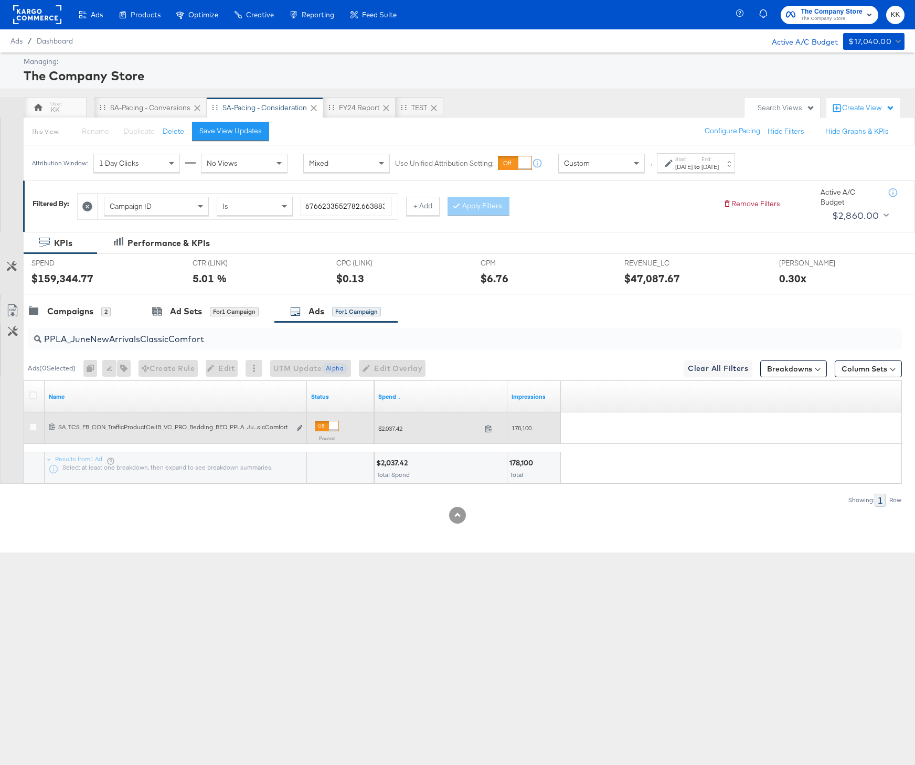
click at [389, 428] on span "$2,037.42" at bounding box center [429, 428] width 102 height 8
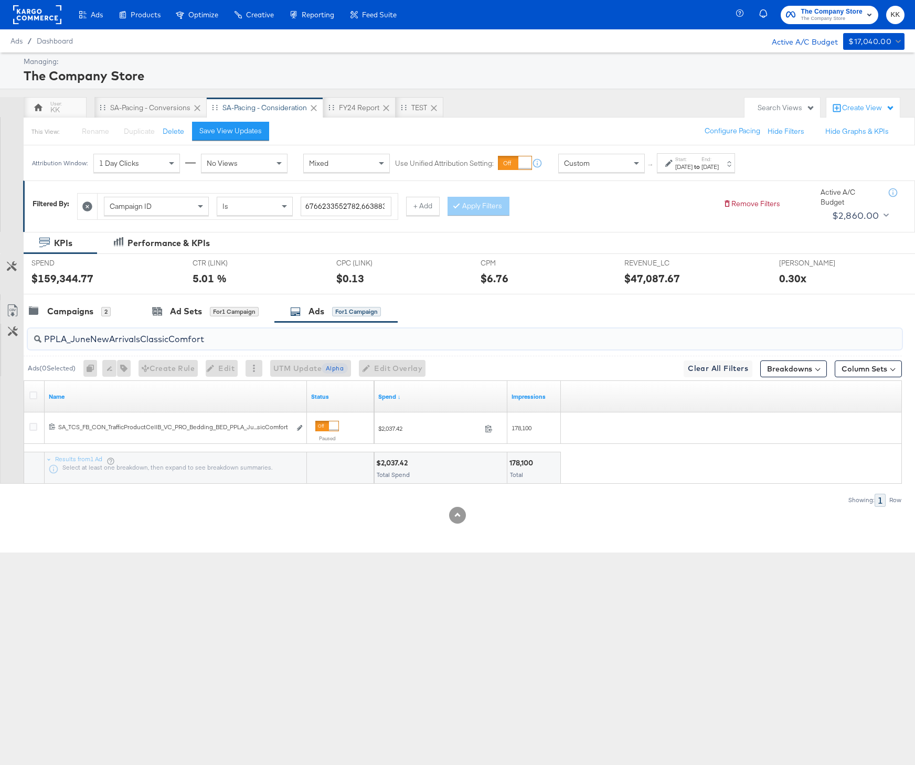
drag, startPoint x: 199, startPoint y: 336, endPoint x: -4, endPoint y: 335, distance: 203.0
click at [0, 335] on html "Ads Products Optimize Creative Reporting Feed Suite The Company Store The Compa…" at bounding box center [457, 382] width 915 height 765
paste input "DascoliTableTop"
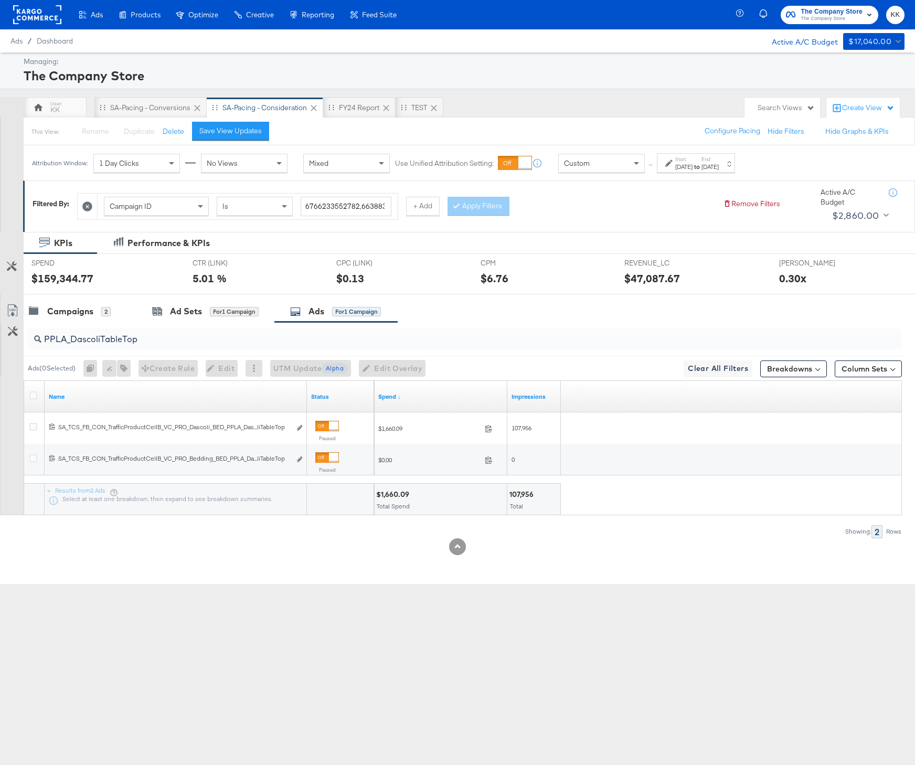
click at [392, 496] on div "$1,660.09" at bounding box center [394, 494] width 36 height 10
drag, startPoint x: 155, startPoint y: 341, endPoint x: 34, endPoint y: 338, distance: 121.7
click at [34, 338] on div "PPLA_DascoliTableTop" at bounding box center [465, 338] width 874 height 21
paste input "VLA_SummerUmbrellaEditUGC"
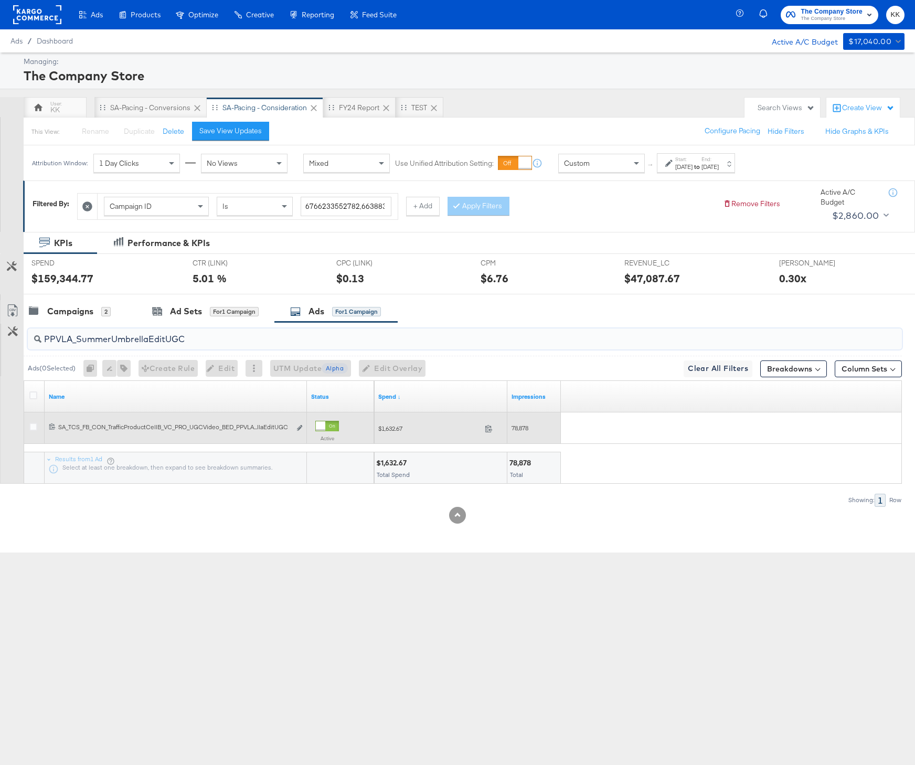
click at [392, 428] on span "$1,632.67" at bounding box center [429, 428] width 102 height 8
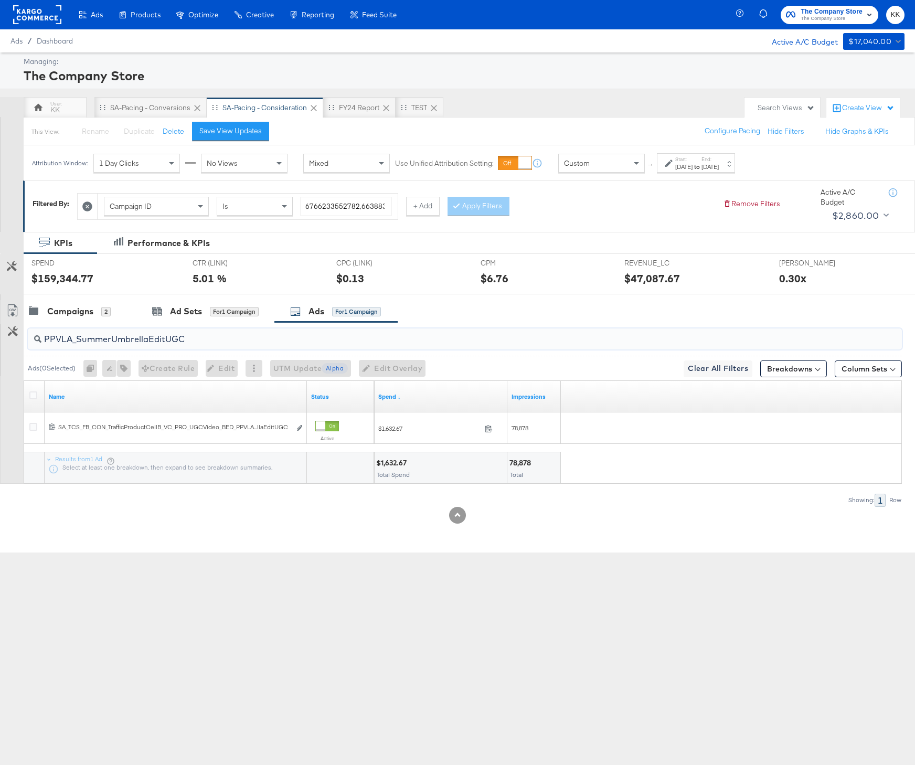
drag, startPoint x: 194, startPoint y: 342, endPoint x: 26, endPoint y: 336, distance: 167.4
click at [26, 336] on div "PPVLA_SummerUmbrellaEditUGC" at bounding box center [463, 339] width 878 height 34
paste input "LA_DascoliLounge"
click at [321, 568] on div "Ads Products Optimize Creative Reporting Feed Suite The Company Store The Compa…" at bounding box center [457, 382] width 915 height 765
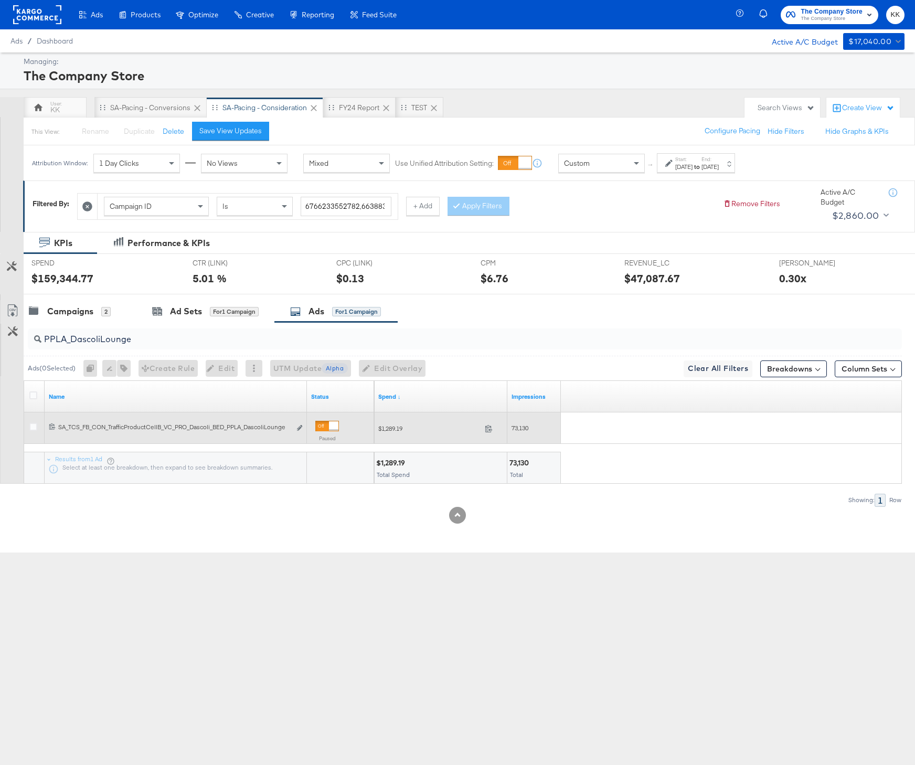
click at [393, 424] on span "$1,289.19" at bounding box center [429, 428] width 102 height 8
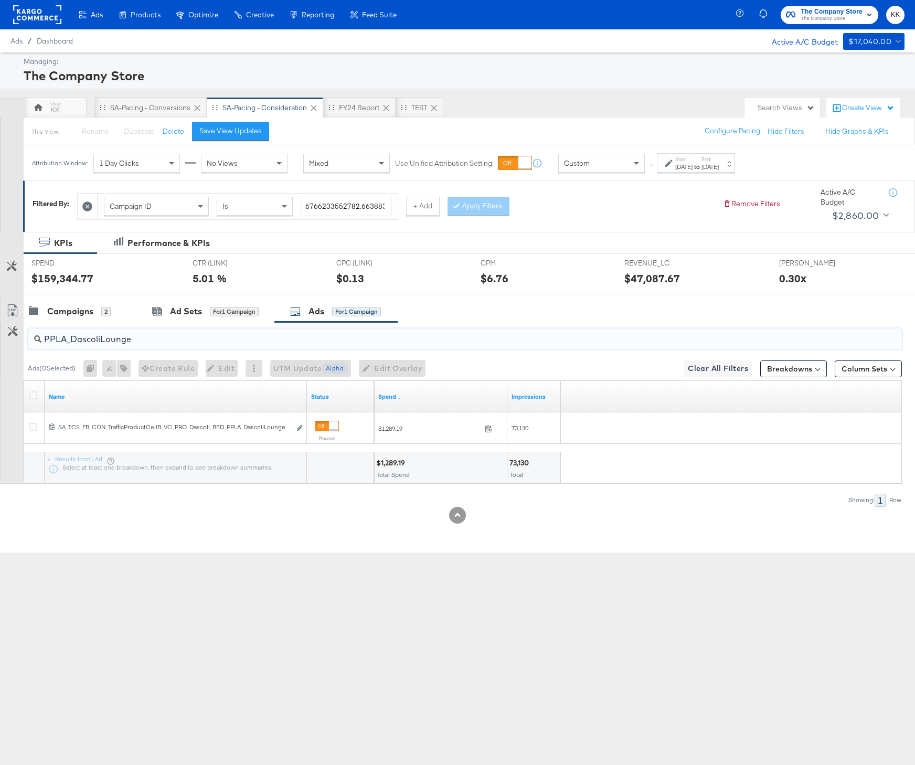
drag, startPoint x: 148, startPoint y: 339, endPoint x: 33, endPoint y: 338, distance: 114.9
click at [33, 338] on div "PPLA_DascoliLounge" at bounding box center [465, 338] width 874 height 21
paste input "AugustNewArrivalsTableTop"
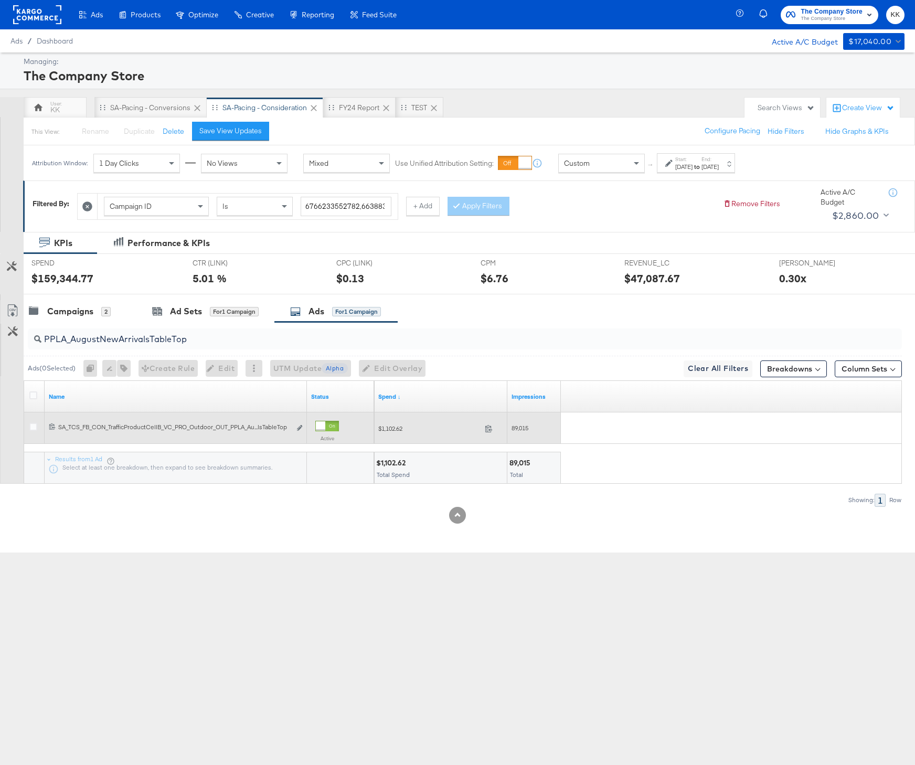
click at [389, 429] on span "$1,102.62" at bounding box center [429, 428] width 102 height 8
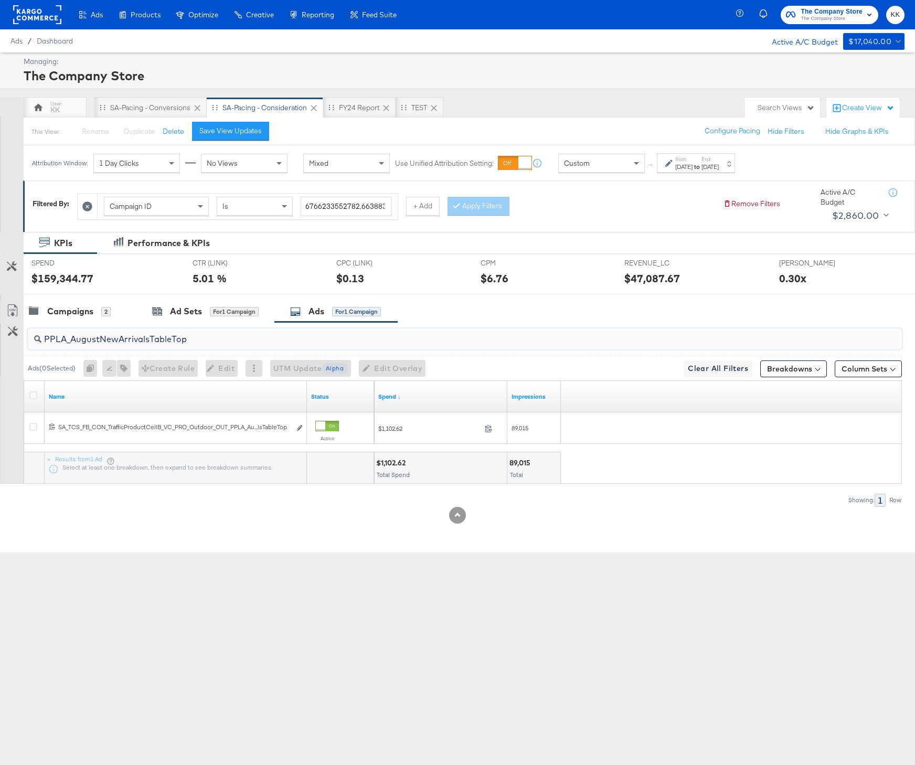
drag, startPoint x: 193, startPoint y: 339, endPoint x: 27, endPoint y: 337, distance: 165.7
click at [28, 337] on div "PPLA_AugustNewArrivalsTableTop" at bounding box center [465, 338] width 874 height 21
paste input "RifleNewArrivalsLottie"
click at [389, 461] on div "$1,012.73" at bounding box center [392, 463] width 33 height 10
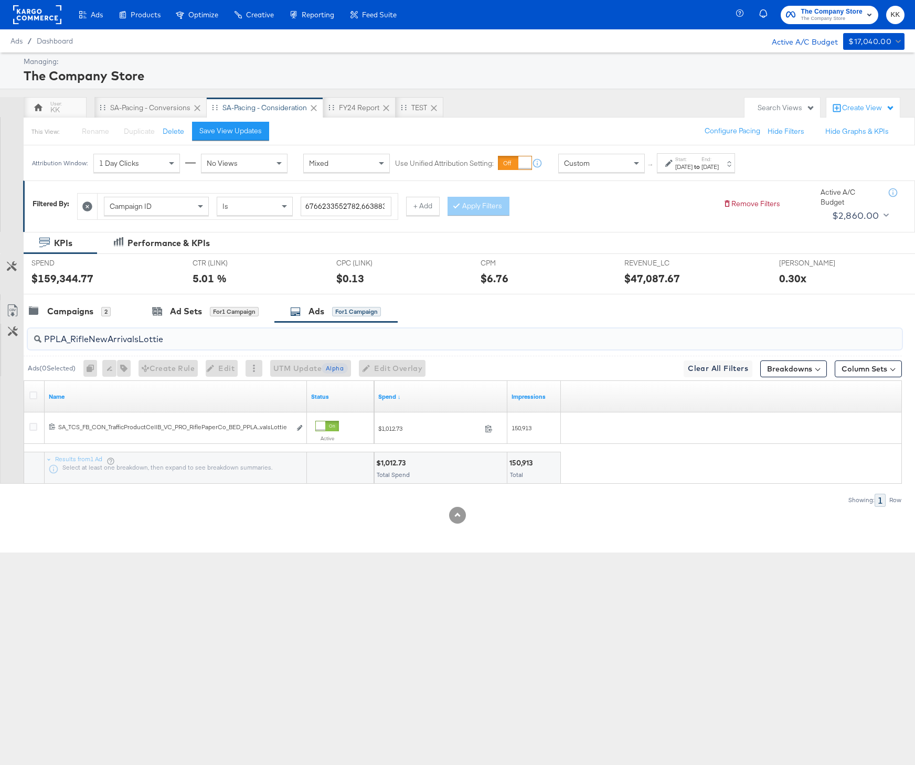
drag, startPoint x: 174, startPoint y: 341, endPoint x: 37, endPoint y: 341, distance: 136.4
click at [37, 341] on div "PPLA_RifleNewArrivalsLottie" at bounding box center [465, 338] width 874 height 21
paste input "KidsReImaginedBoy"
click at [390, 462] on div "$964.84" at bounding box center [391, 463] width 31 height 10
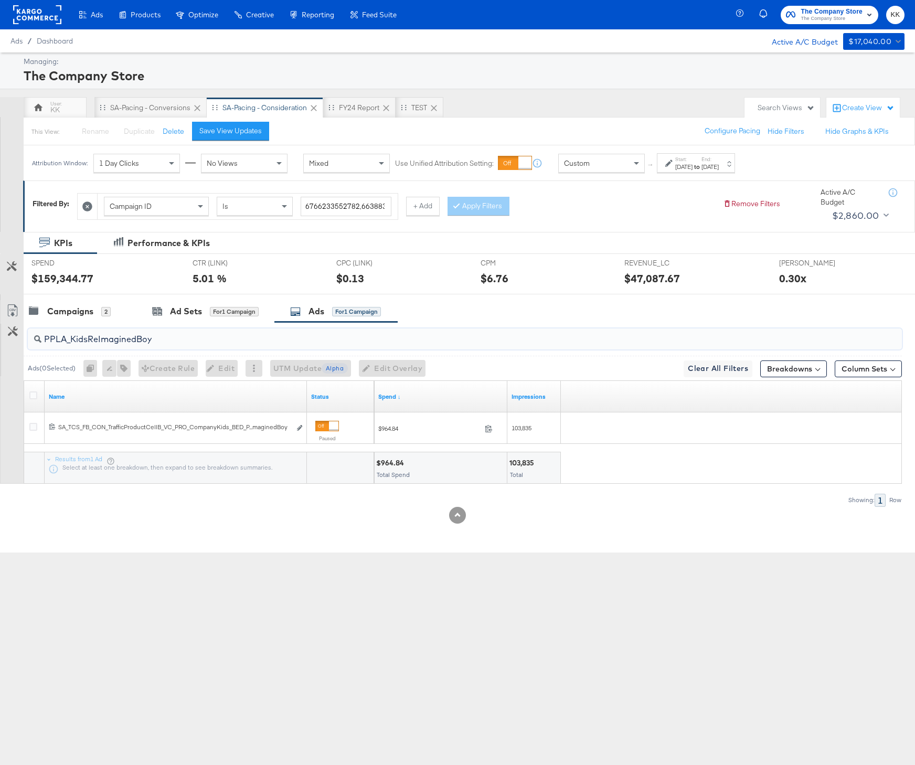
drag, startPoint x: 175, startPoint y: 338, endPoint x: 43, endPoint y: 337, distance: 131.6
click at [43, 337] on input "PPLA_KidsReImaginedBoy" at bounding box center [431, 335] width 781 height 20
paste input "VLA_JuneLinenMaleUGC"
click at [397, 462] on div "$913.49" at bounding box center [390, 463] width 29 height 10
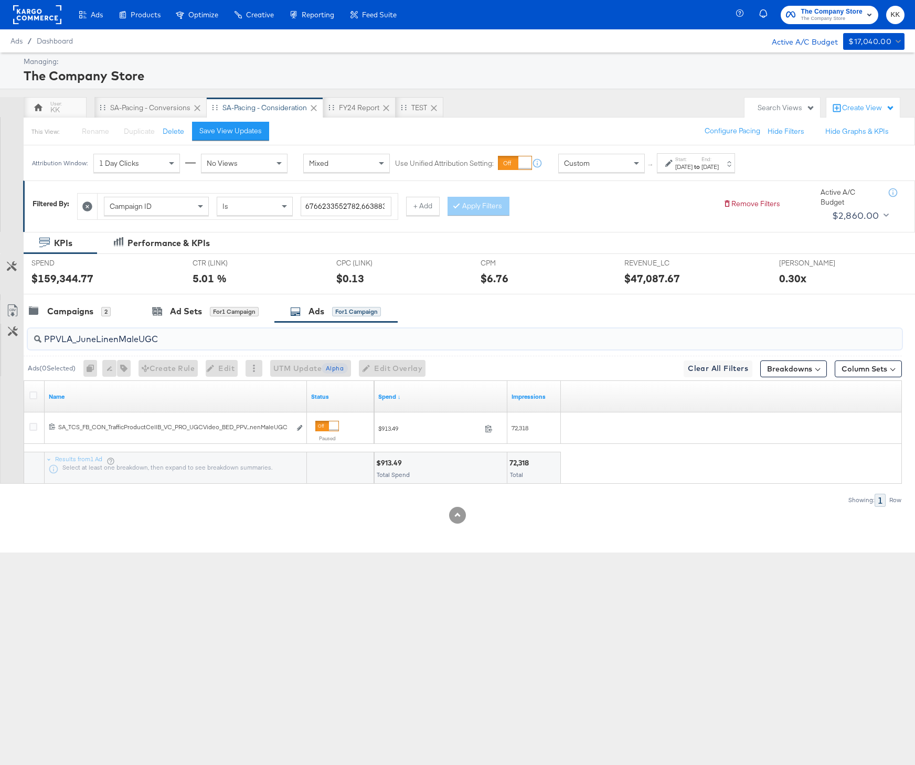
drag, startPoint x: 160, startPoint y: 338, endPoint x: 42, endPoint y: 338, distance: 118.5
click at [42, 338] on input "PPVLA_JuneLinenMaleUGC" at bounding box center [431, 335] width 781 height 20
paste input "LA_RifleClimbingVines"
click at [397, 459] on div "$869.86" at bounding box center [391, 463] width 30 height 10
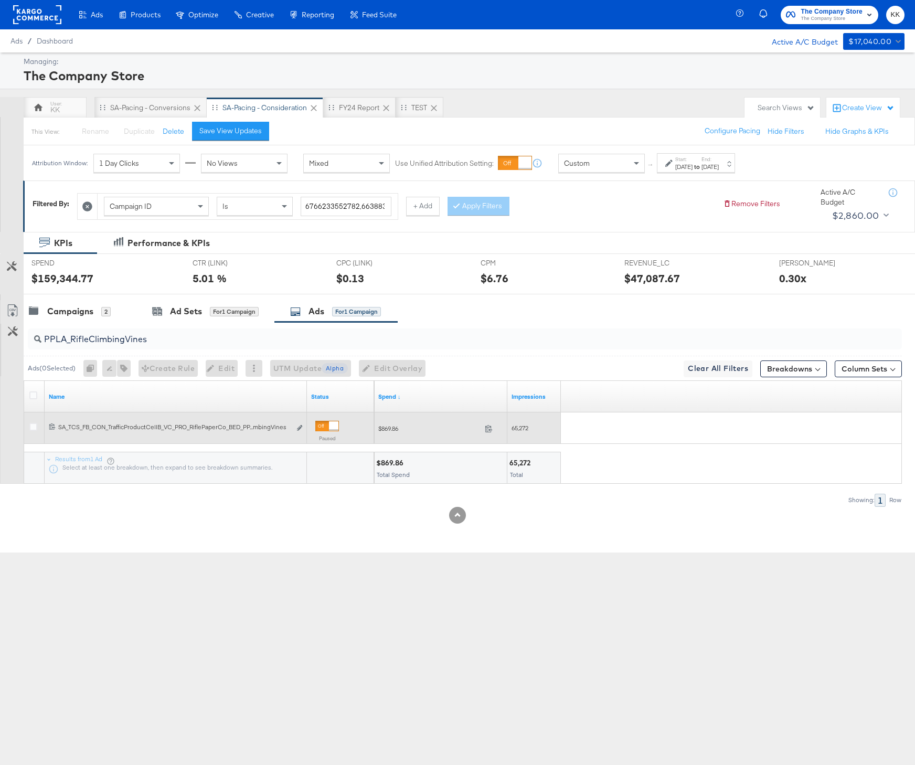
click at [517, 424] on span "65,272" at bounding box center [519, 428] width 17 height 8
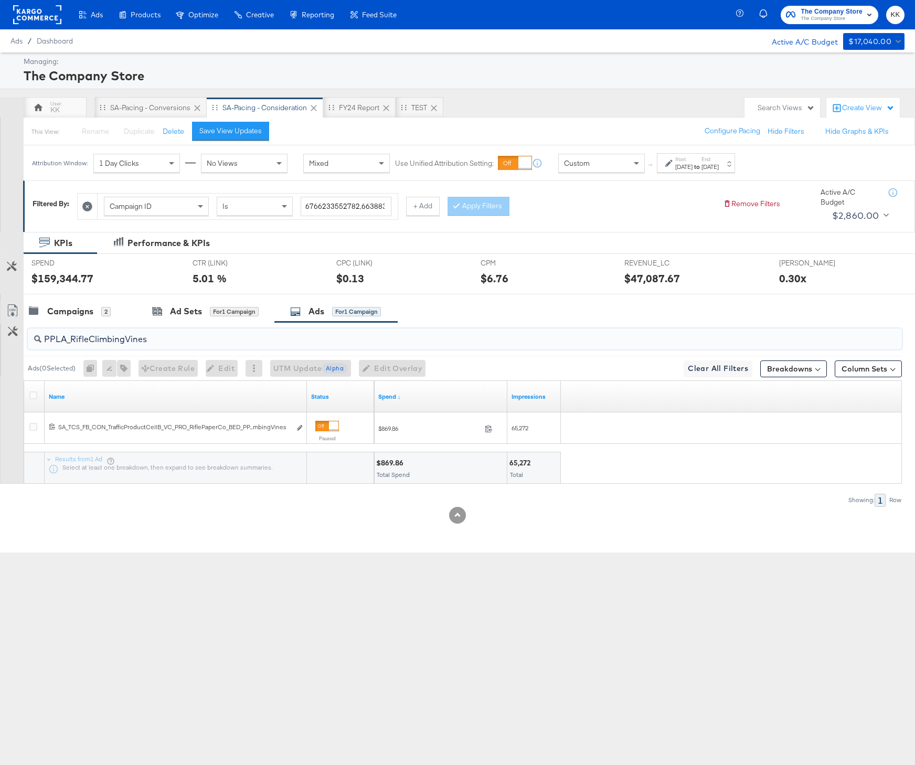
drag, startPoint x: 147, startPoint y: 338, endPoint x: 33, endPoint y: 337, distance: 114.3
click at [33, 337] on div "PPLA_RifleClimbingVines" at bounding box center [465, 338] width 874 height 21
paste input "AugustNewArrivalsBath"
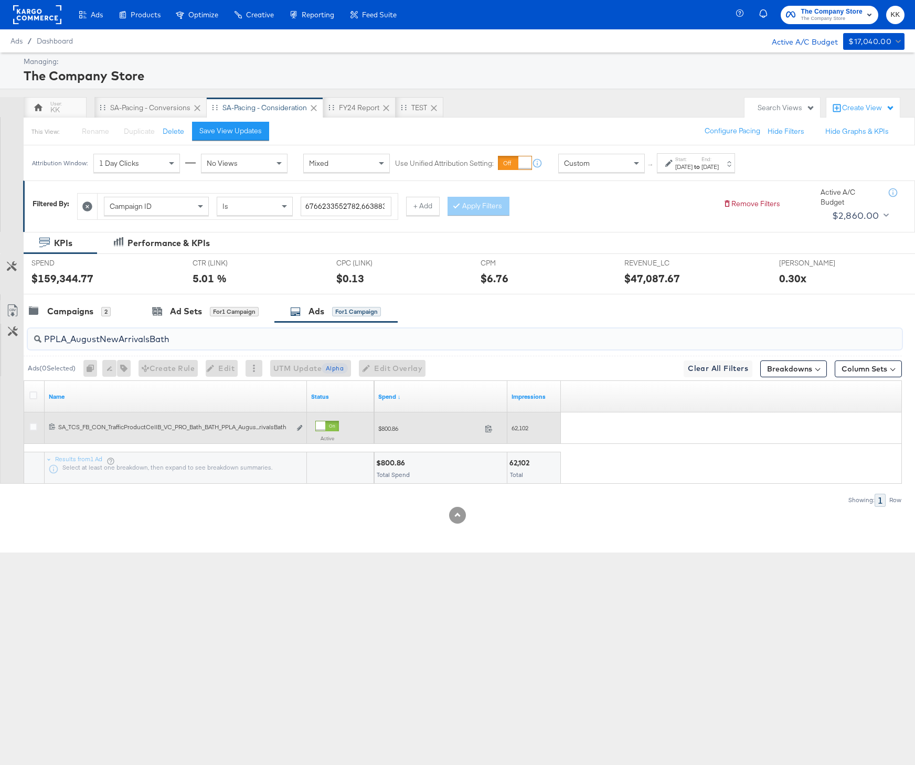
click at [389, 431] on span "$800.86" at bounding box center [429, 428] width 102 height 8
click at [523, 434] on div "62,102" at bounding box center [533, 428] width 53 height 17
click at [523, 431] on span "62,102" at bounding box center [519, 428] width 17 height 8
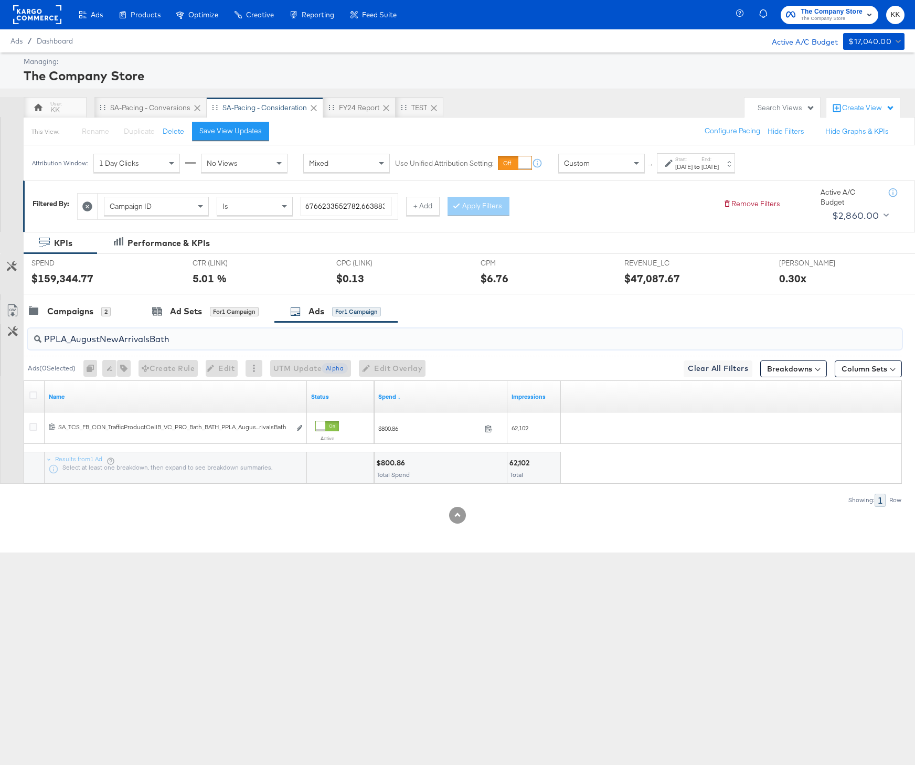
drag, startPoint x: 178, startPoint y: 343, endPoint x: 24, endPoint y: 340, distance: 154.2
click at [24, 340] on div "PPLA_AugustNewArrivalsBath" at bounding box center [463, 339] width 878 height 34
paste input "VLA_NestingWithGraceRifle"
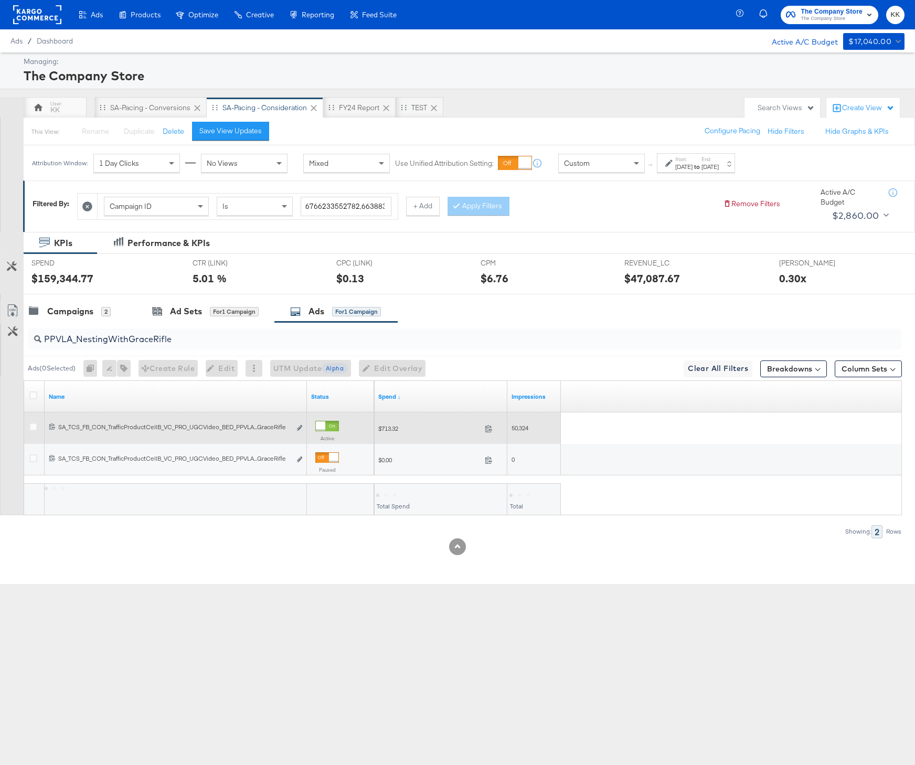
click at [392, 428] on span "$713.32" at bounding box center [429, 428] width 102 height 8
click at [522, 427] on span "50,324" at bounding box center [519, 428] width 17 height 8
click at [325, 423] on div at bounding box center [320, 425] width 9 height 9
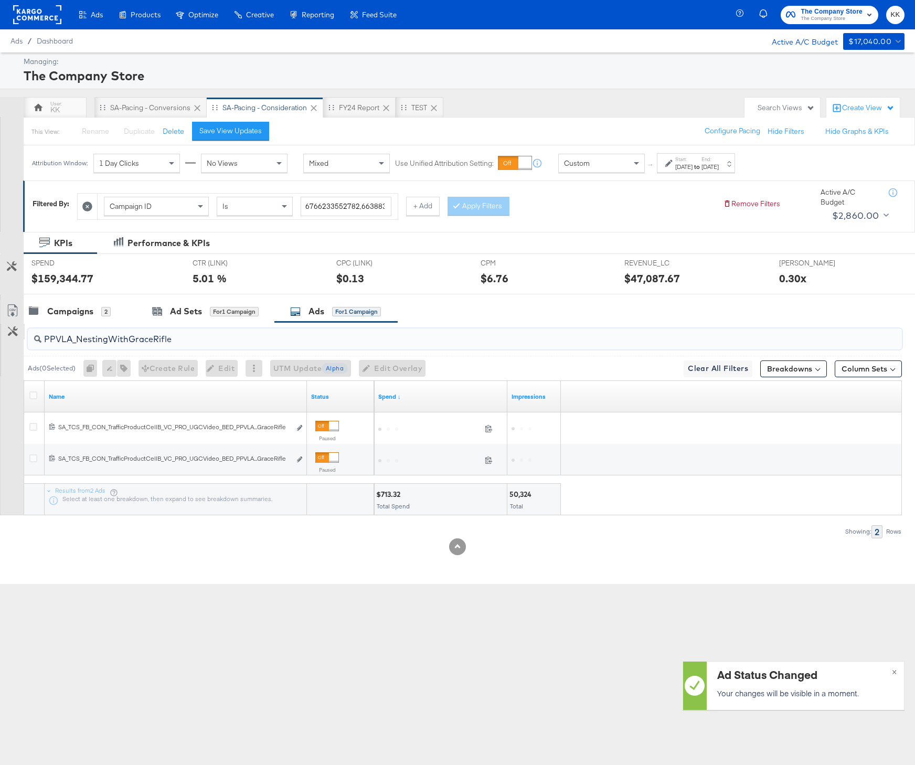
drag, startPoint x: 187, startPoint y: 344, endPoint x: 19, endPoint y: 336, distance: 168.0
click at [19, 336] on div "PPVLA_NestingWithGraceRifle Ads ( 0 Selected) 0 Rename 0 ads Tags for 0 campaig…" at bounding box center [451, 430] width 902 height 216
paste input "LA_AugustNewArrivalsArtisan"
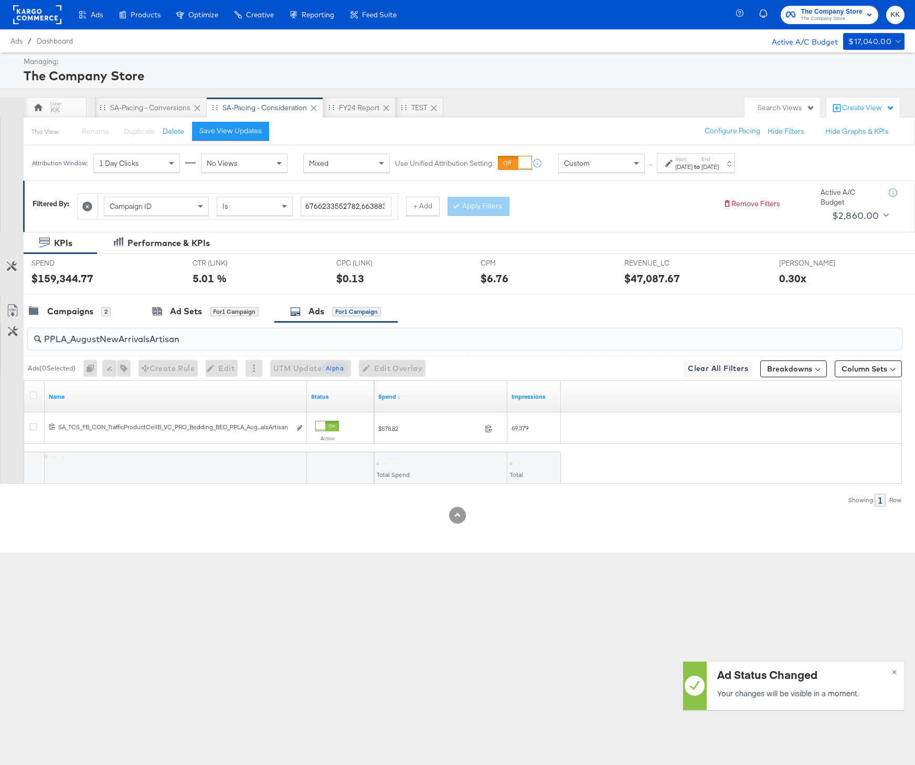
click at [385, 466] on div at bounding box center [387, 463] width 23 height 10
click at [388, 466] on div "$578.82" at bounding box center [391, 463] width 30 height 10
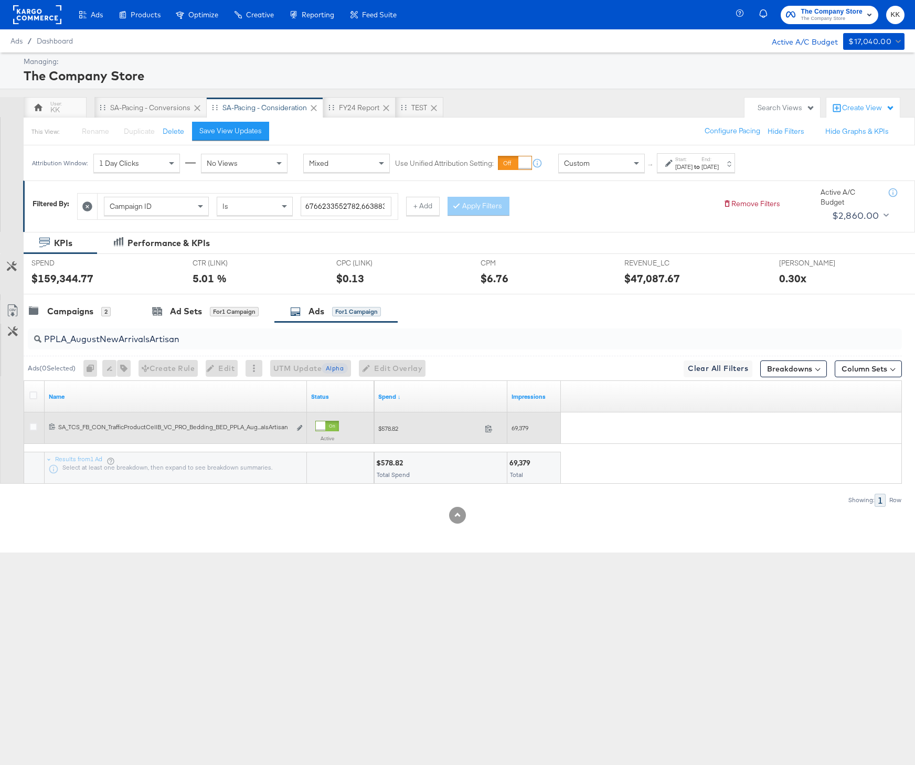
click at [527, 428] on span "69,379" at bounding box center [519, 428] width 17 height 8
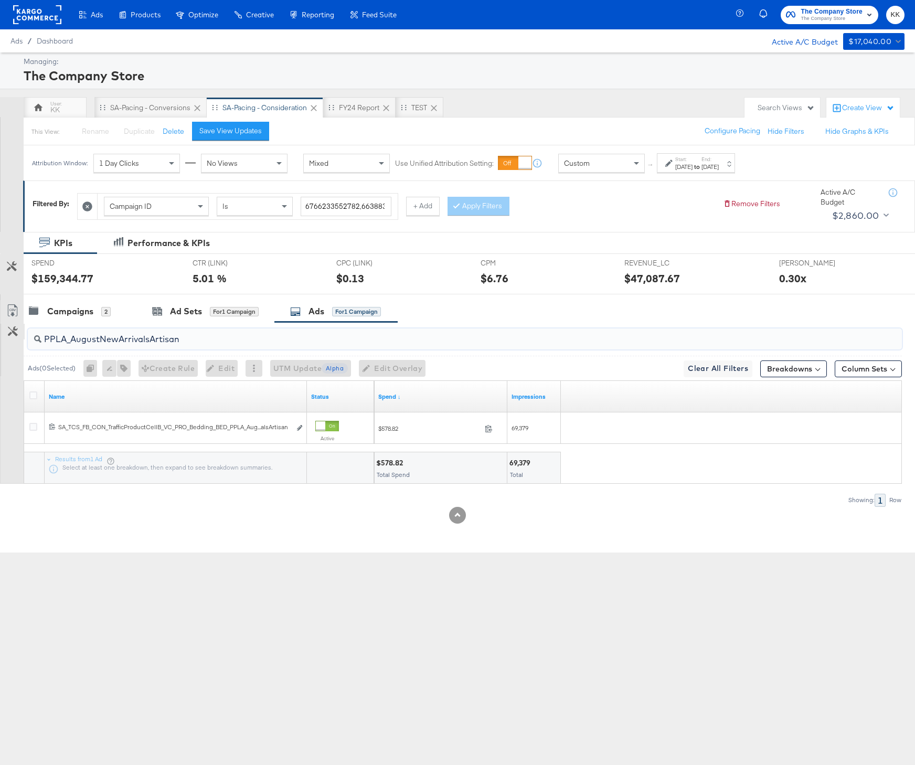
drag, startPoint x: 187, startPoint y: 336, endPoint x: 17, endPoint y: 336, distance: 169.4
click at [17, 336] on div "PPLA_AugustNewArrivalsArtisan Ads ( 0 Selected) 0 Rename 0 ads Tags for 0 campa…" at bounding box center [451, 414] width 902 height 184
paste input "FallBedding"
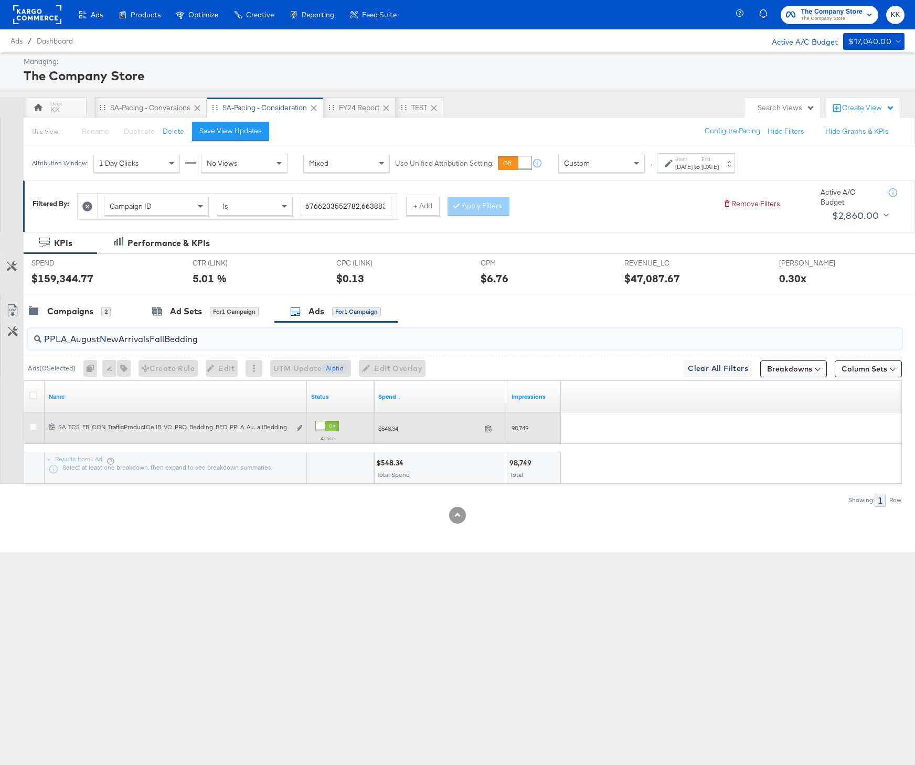
click at [394, 427] on span "$548.34" at bounding box center [429, 428] width 102 height 8
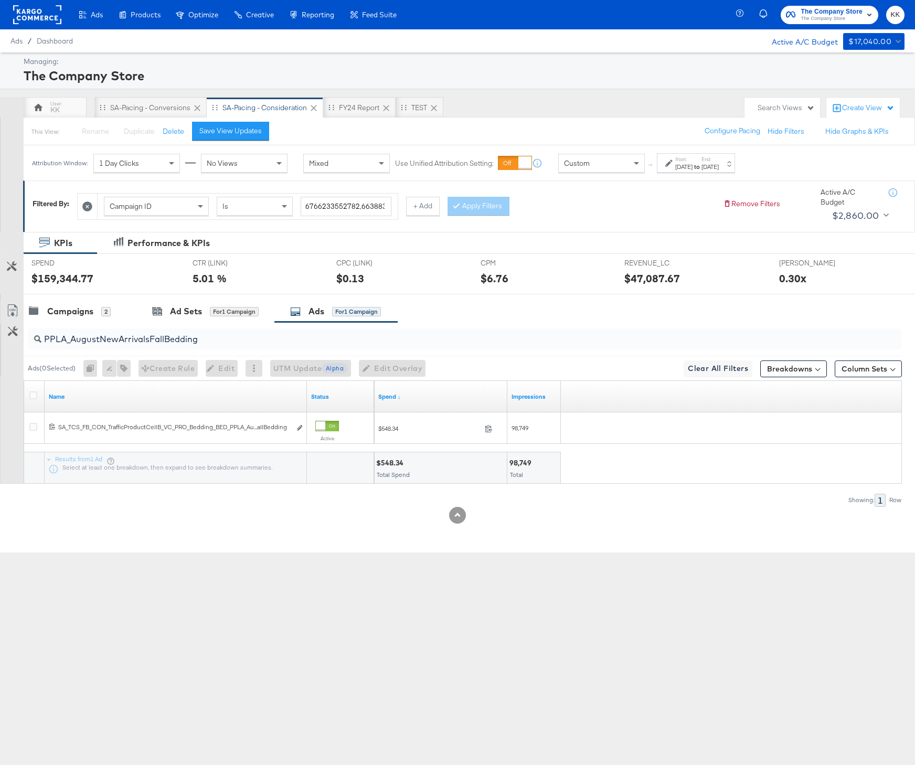
click at [514, 459] on div "98,749" at bounding box center [521, 463] width 25 height 10
drag, startPoint x: 210, startPoint y: 344, endPoint x: 17, endPoint y: 339, distance: 192.5
click at [17, 339] on div "PPLA_AugustNewArrivalsFallBedding Ads ( 0 Selected) 0 Rename 0 ads Tags for 0 c…" at bounding box center [451, 414] width 902 height 184
paste input "VLA_HummisBirdDascoliUGC"
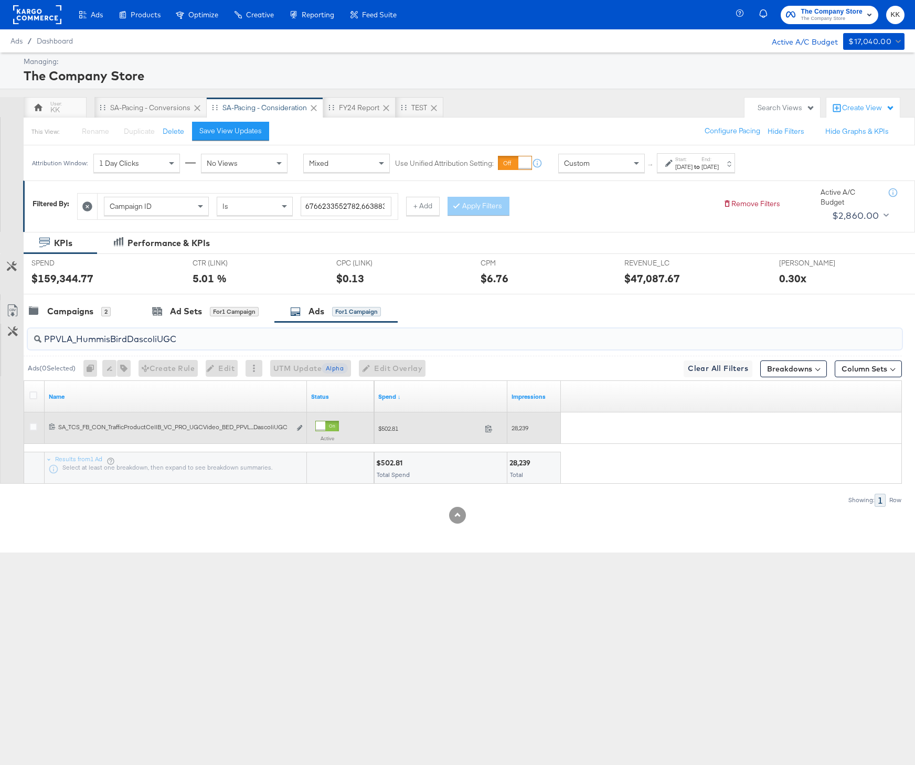
type input "PPVLA_HummisBirdDascoliUGC"
click at [389, 430] on span "$502.81" at bounding box center [429, 428] width 102 height 8
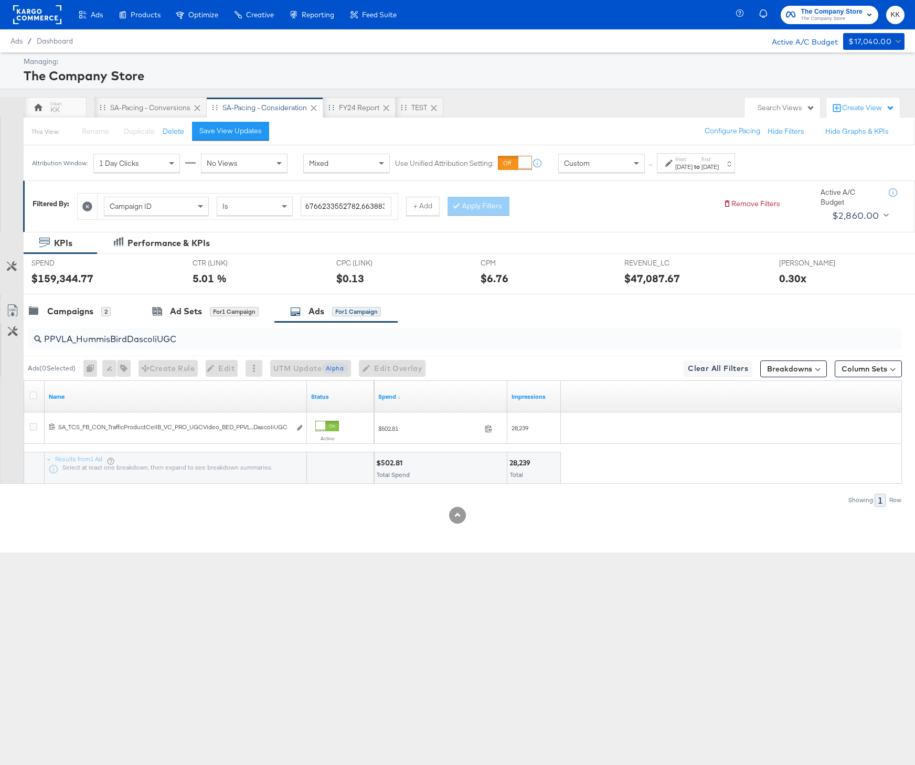
click at [519, 467] on div "28,239" at bounding box center [521, 463] width 24 height 10
click at [521, 463] on div "28,239" at bounding box center [521, 463] width 24 height 10
